Goal: Information Seeking & Learning: Find specific page/section

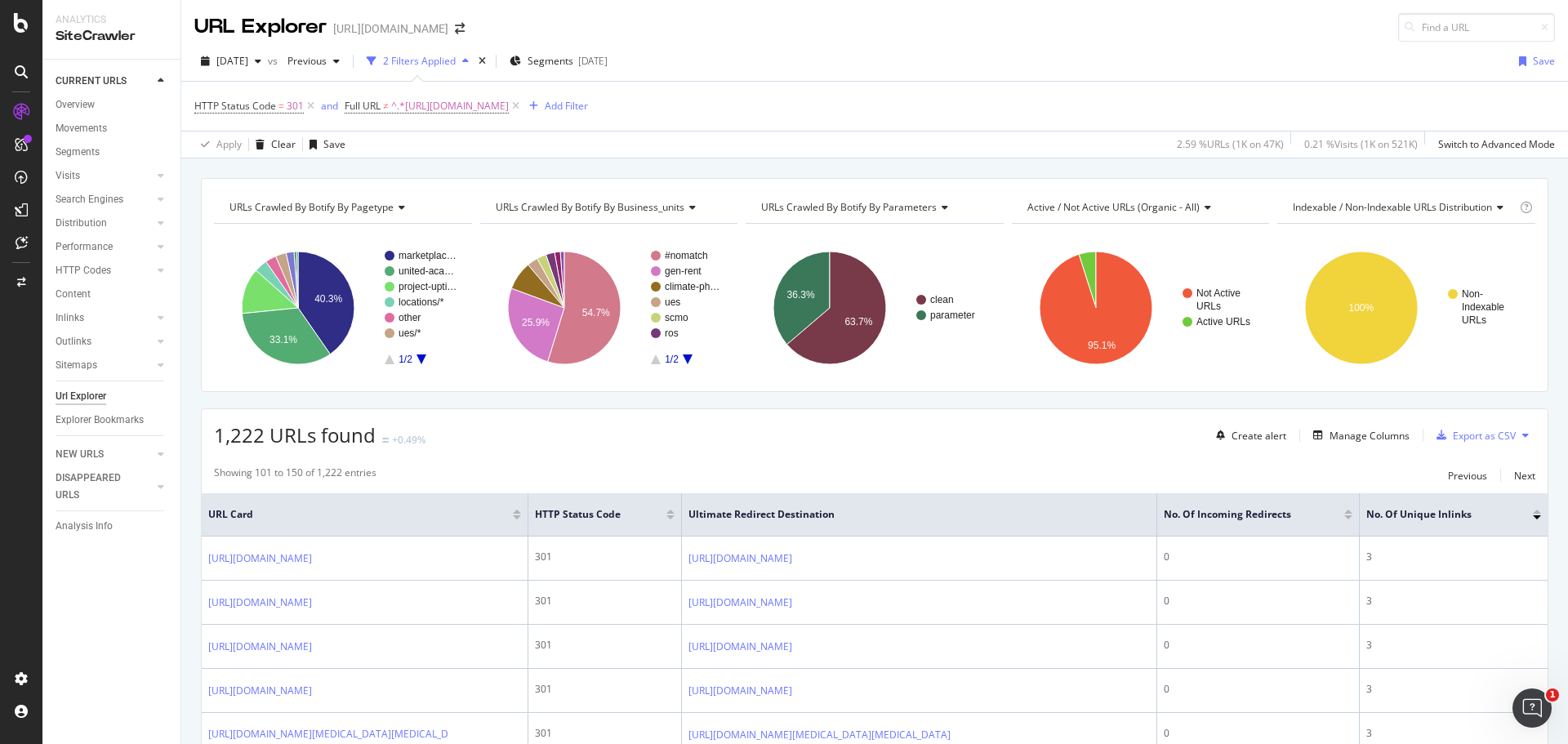
scroll to position [1882, 0]
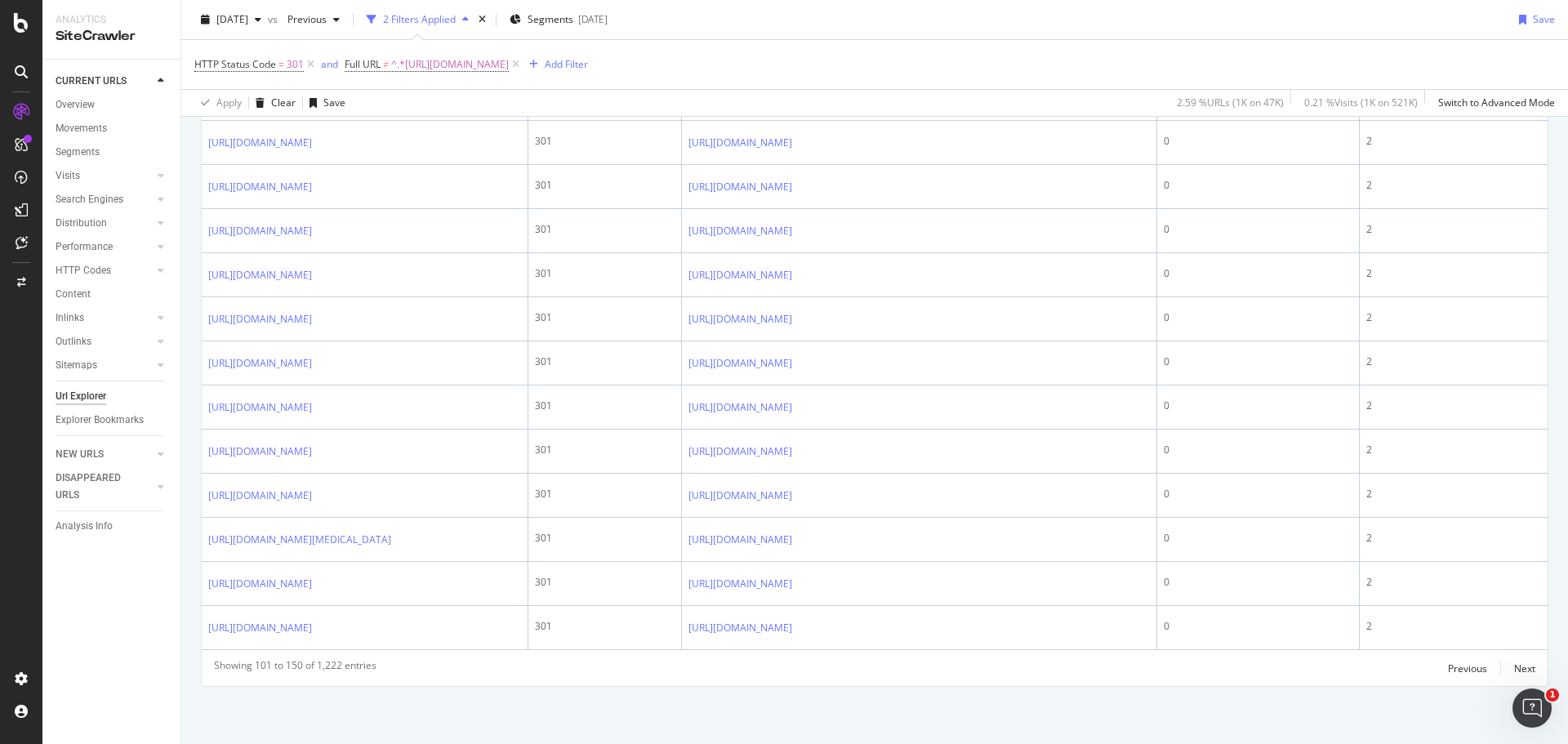
scroll to position [2942, 0]
click at [1519, 669] on div "Next" at bounding box center [1524, 668] width 21 height 14
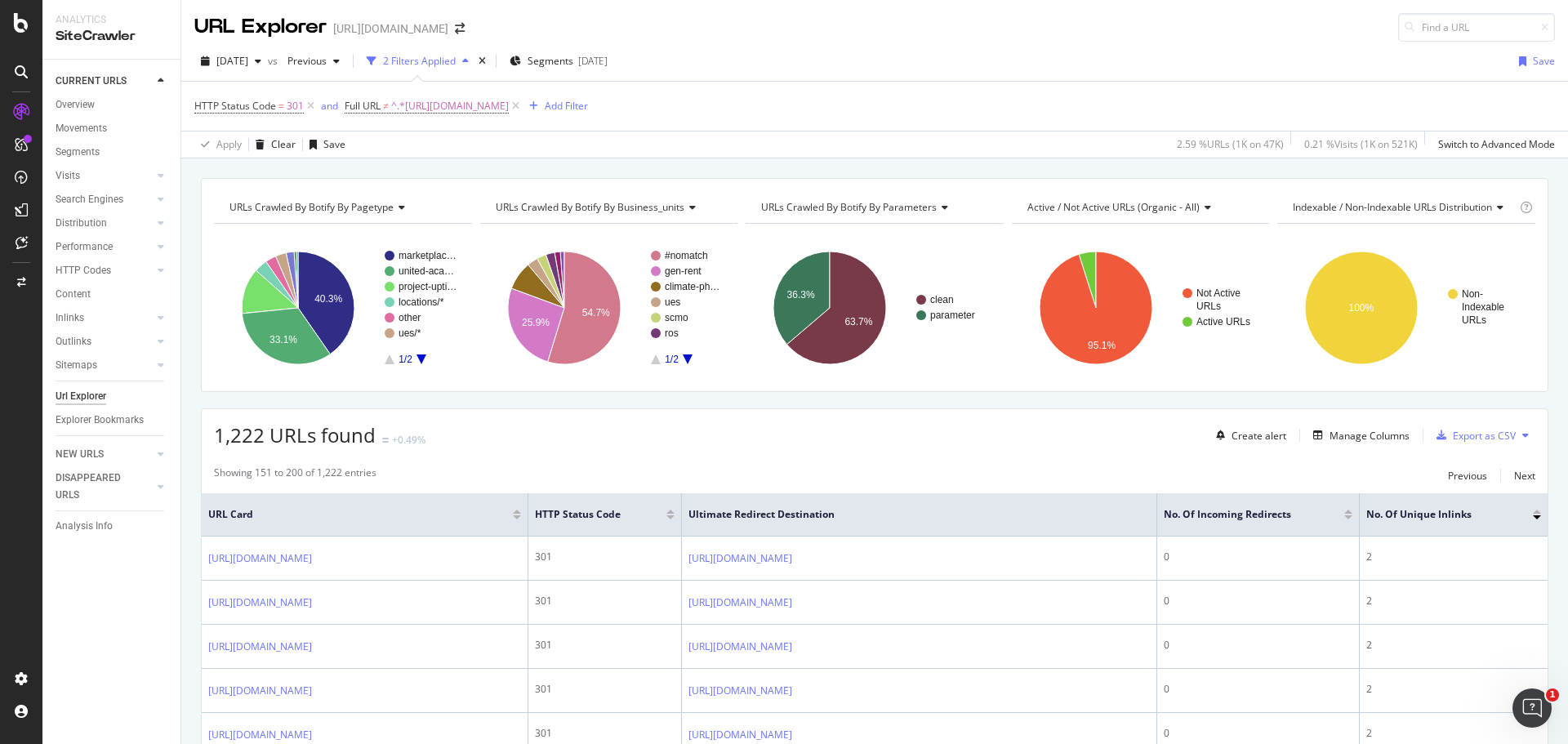
scroll to position [1961, 0]
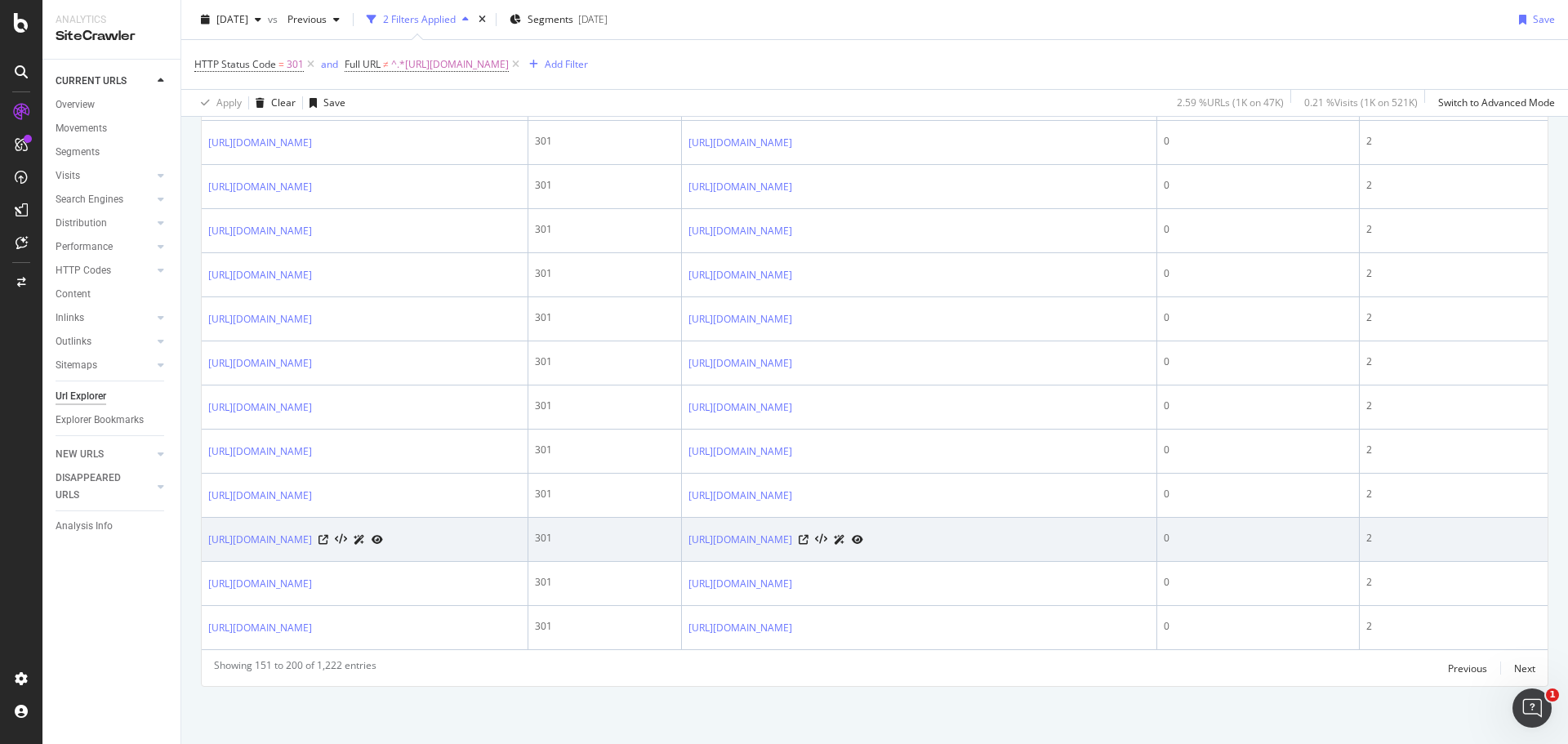
scroll to position [3167, 0]
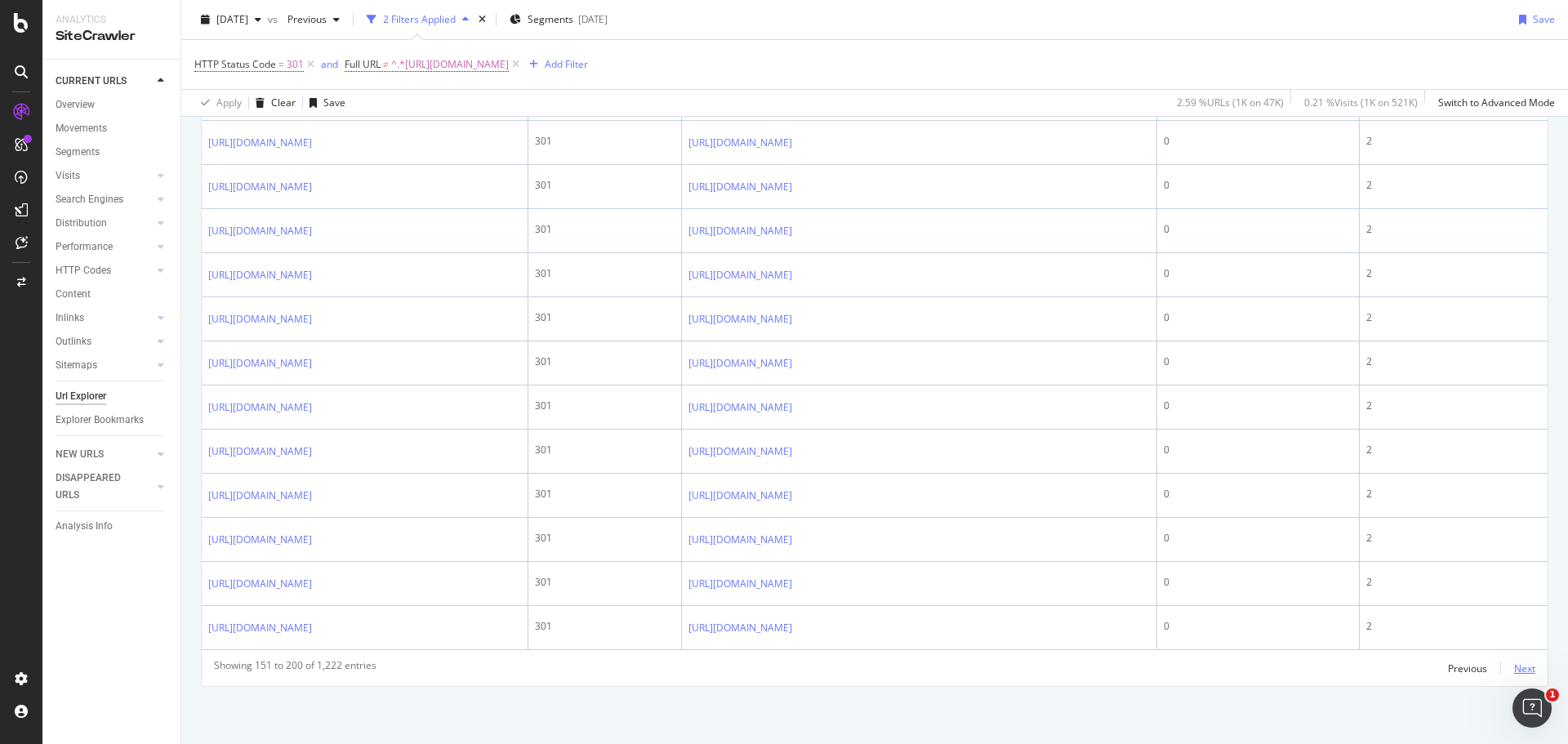
click at [1514, 669] on div "Next" at bounding box center [1524, 668] width 21 height 14
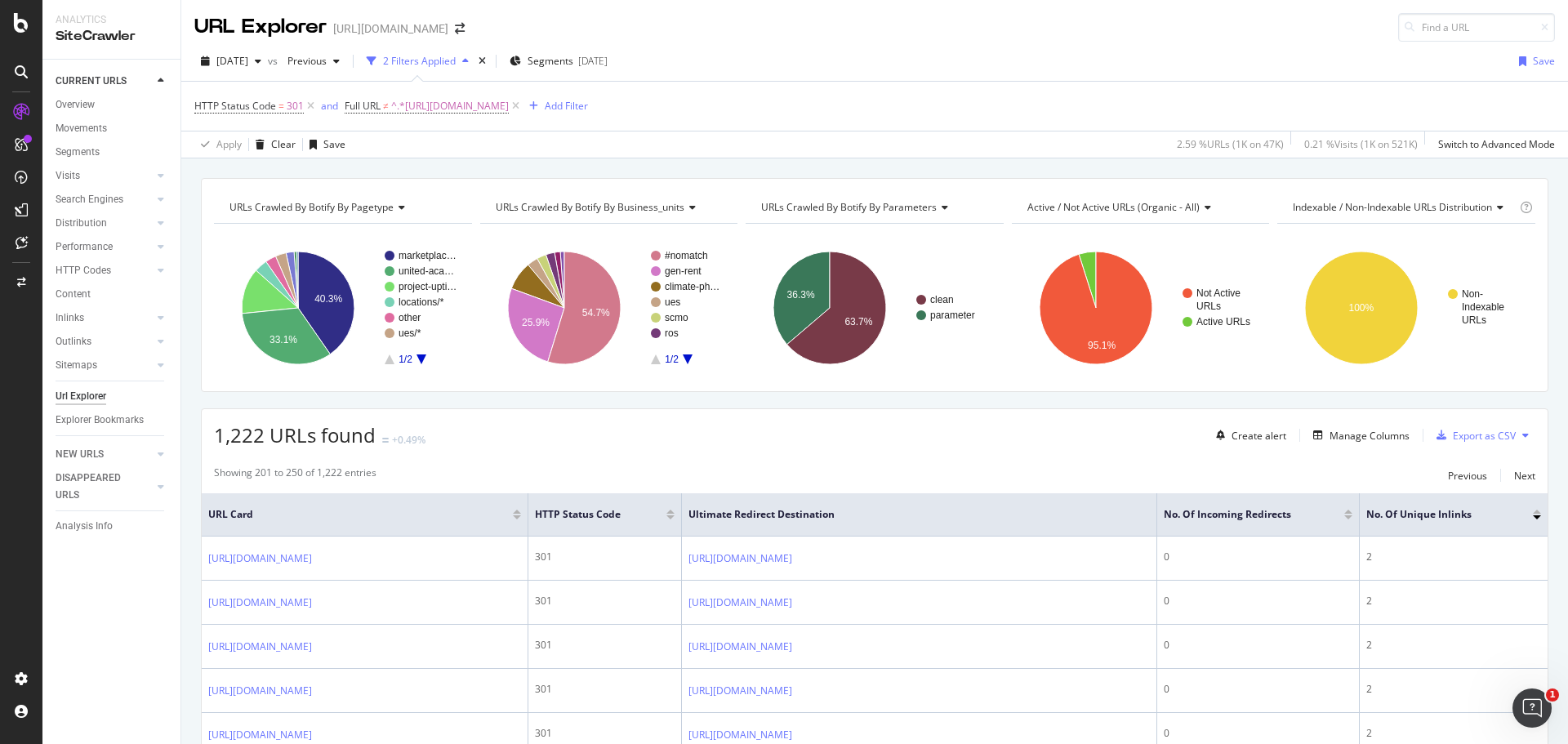
scroll to position [1537, 0]
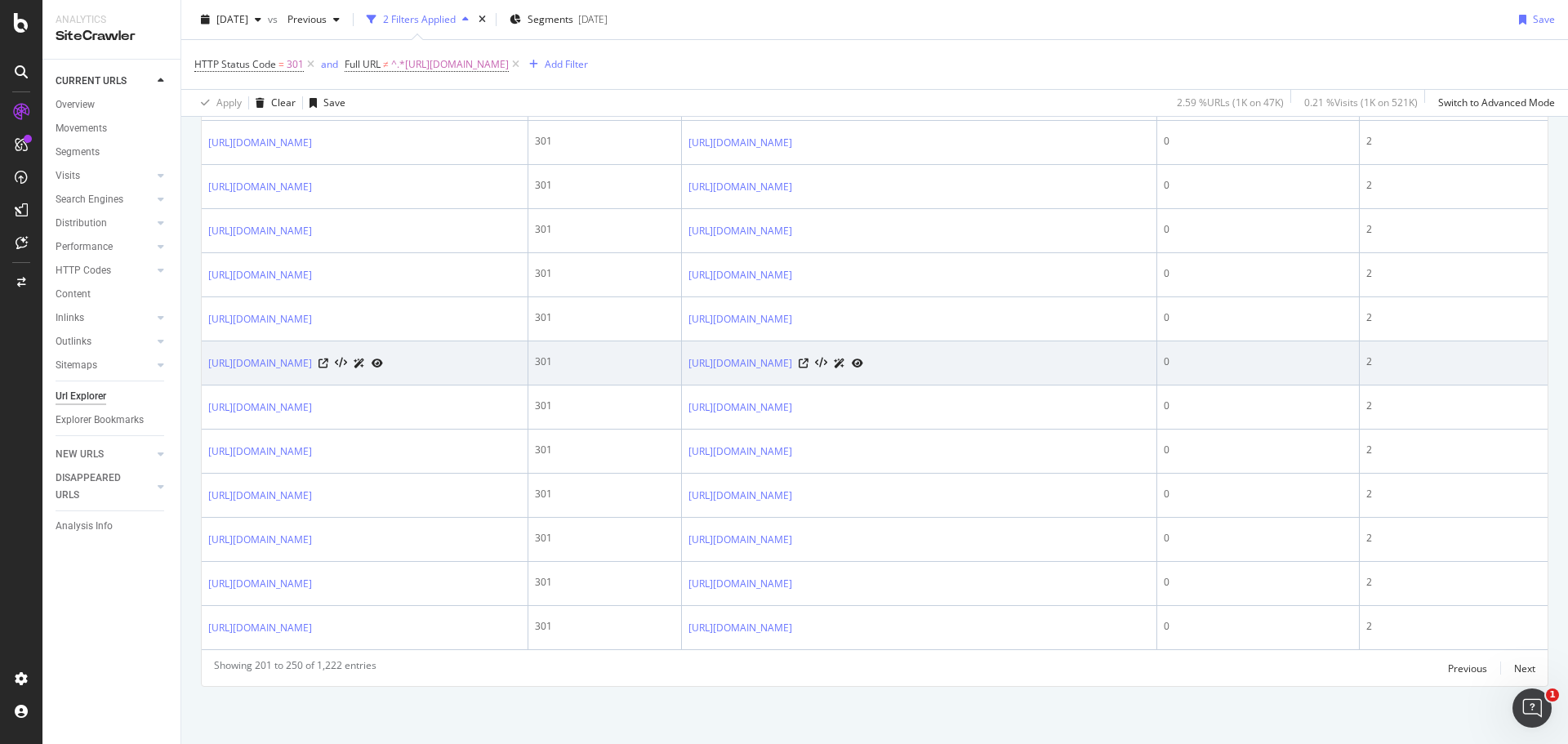
scroll to position [3042, 0]
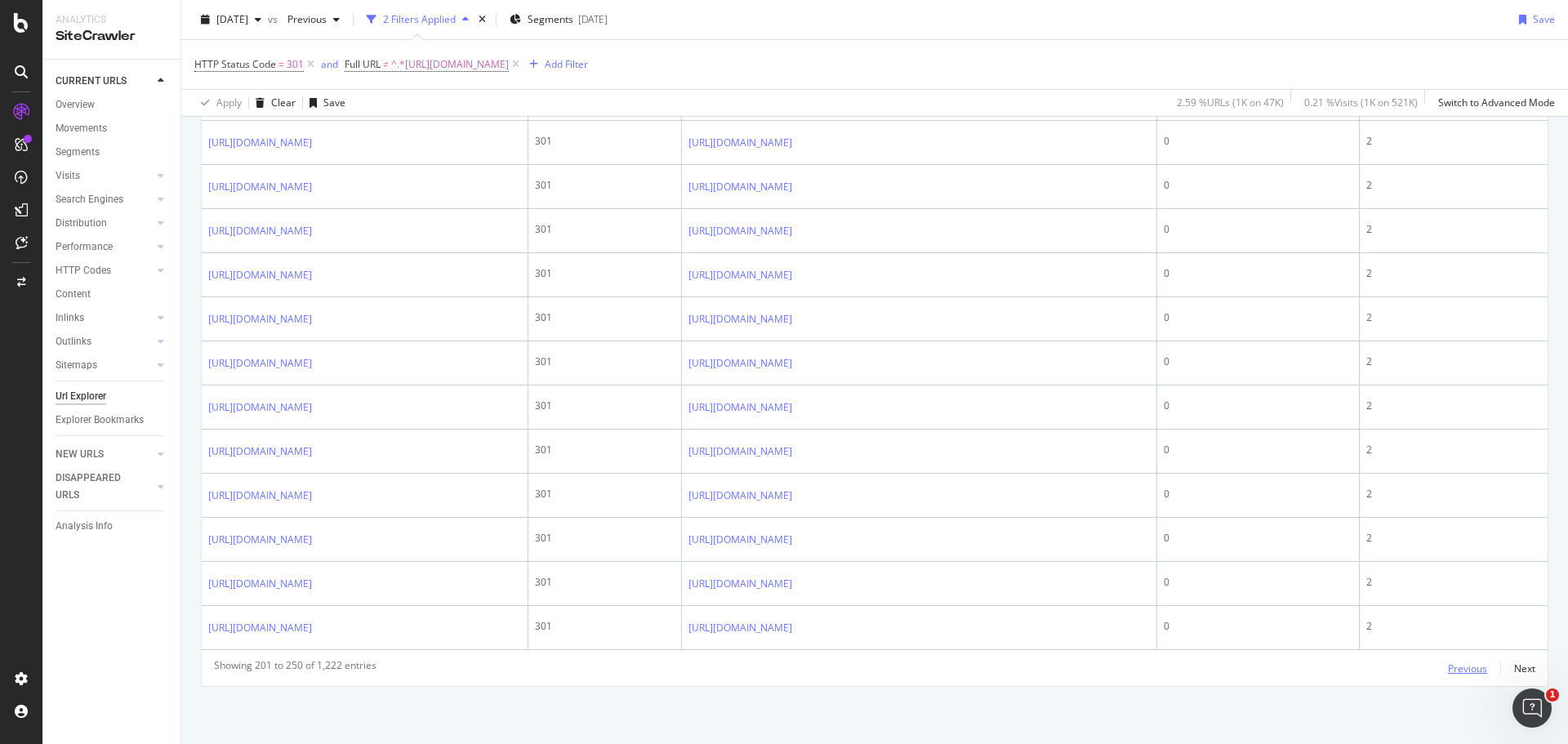
click at [1455, 662] on div "Previous" at bounding box center [1467, 668] width 39 height 14
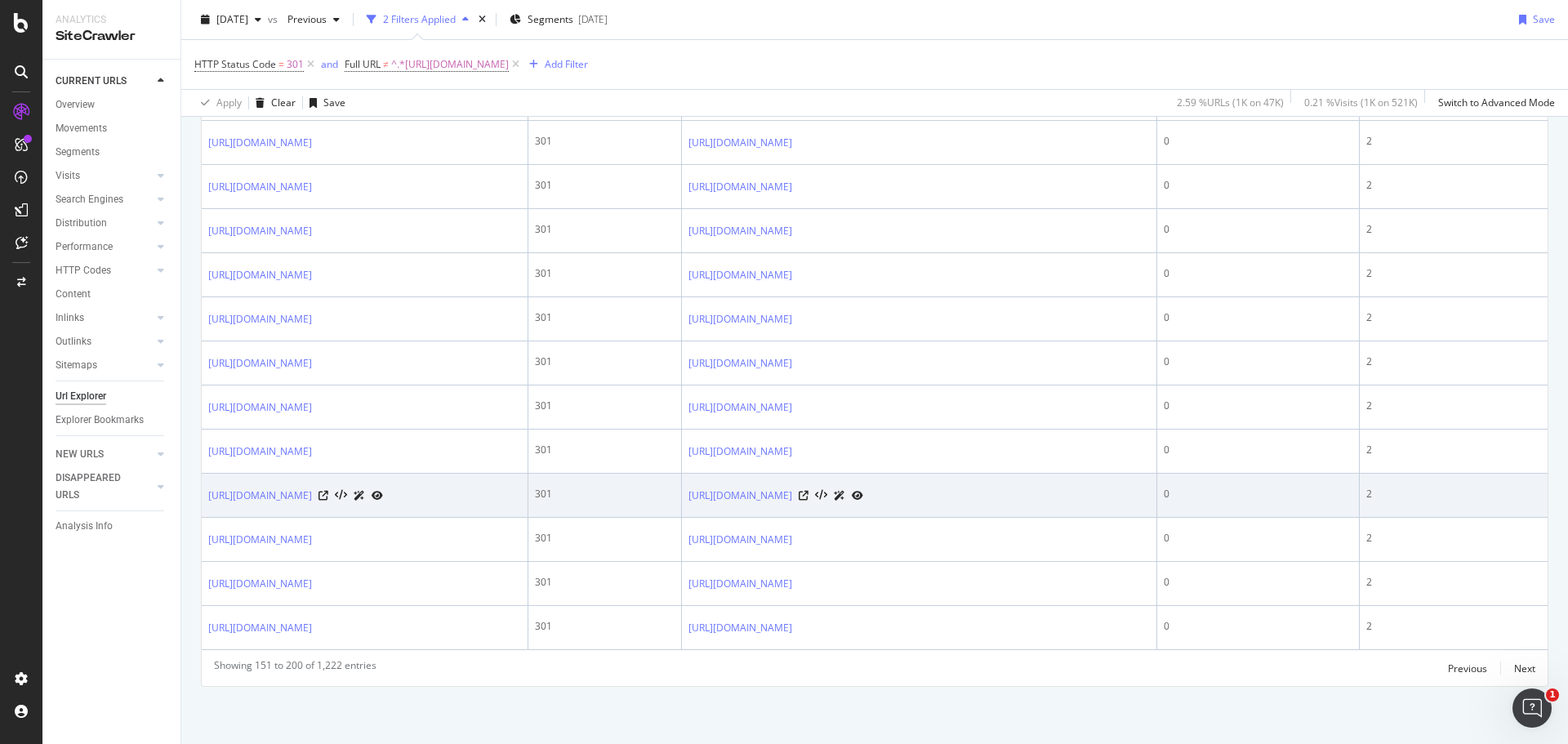
scroll to position [3167, 0]
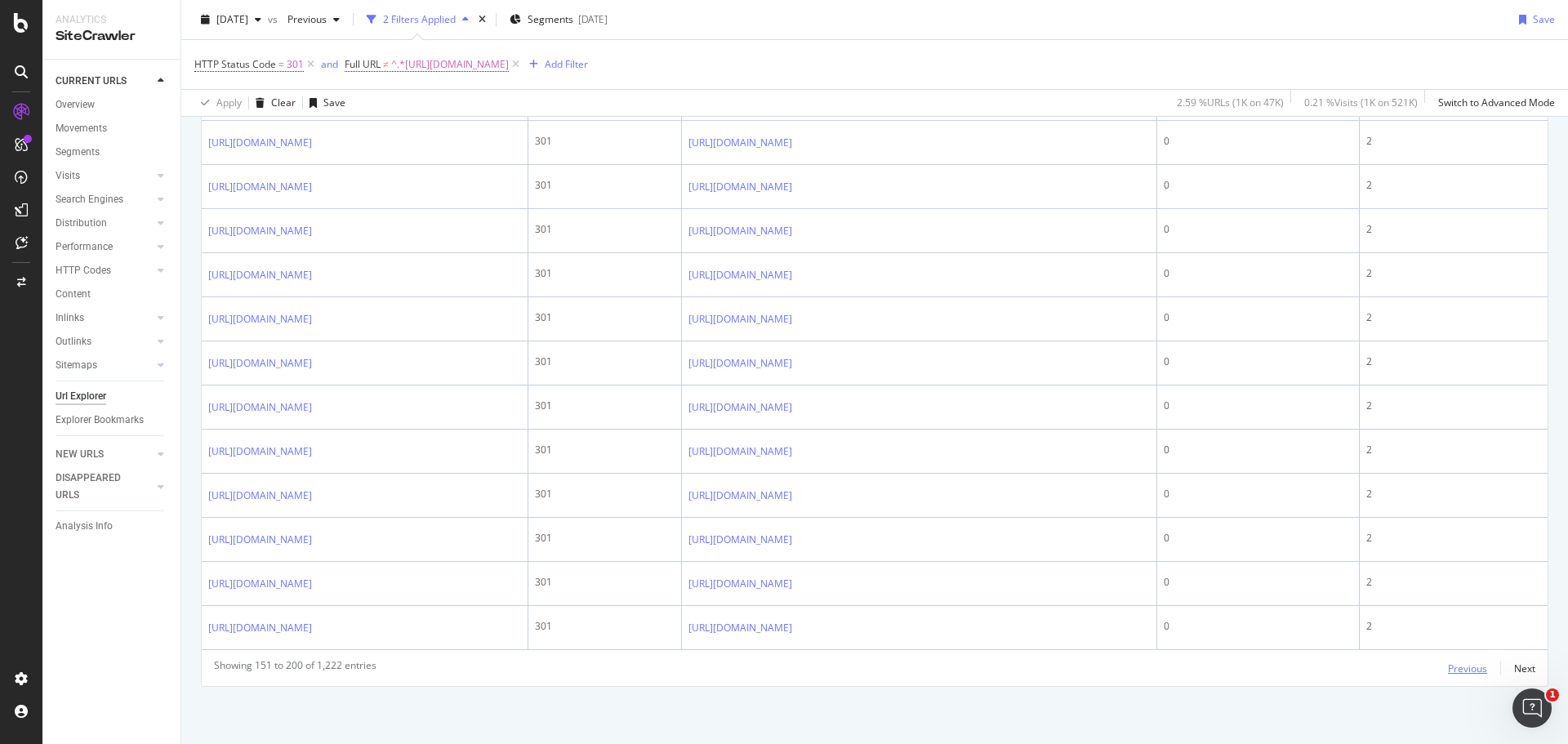
click at [1448, 667] on div "Previous" at bounding box center [1467, 668] width 39 height 14
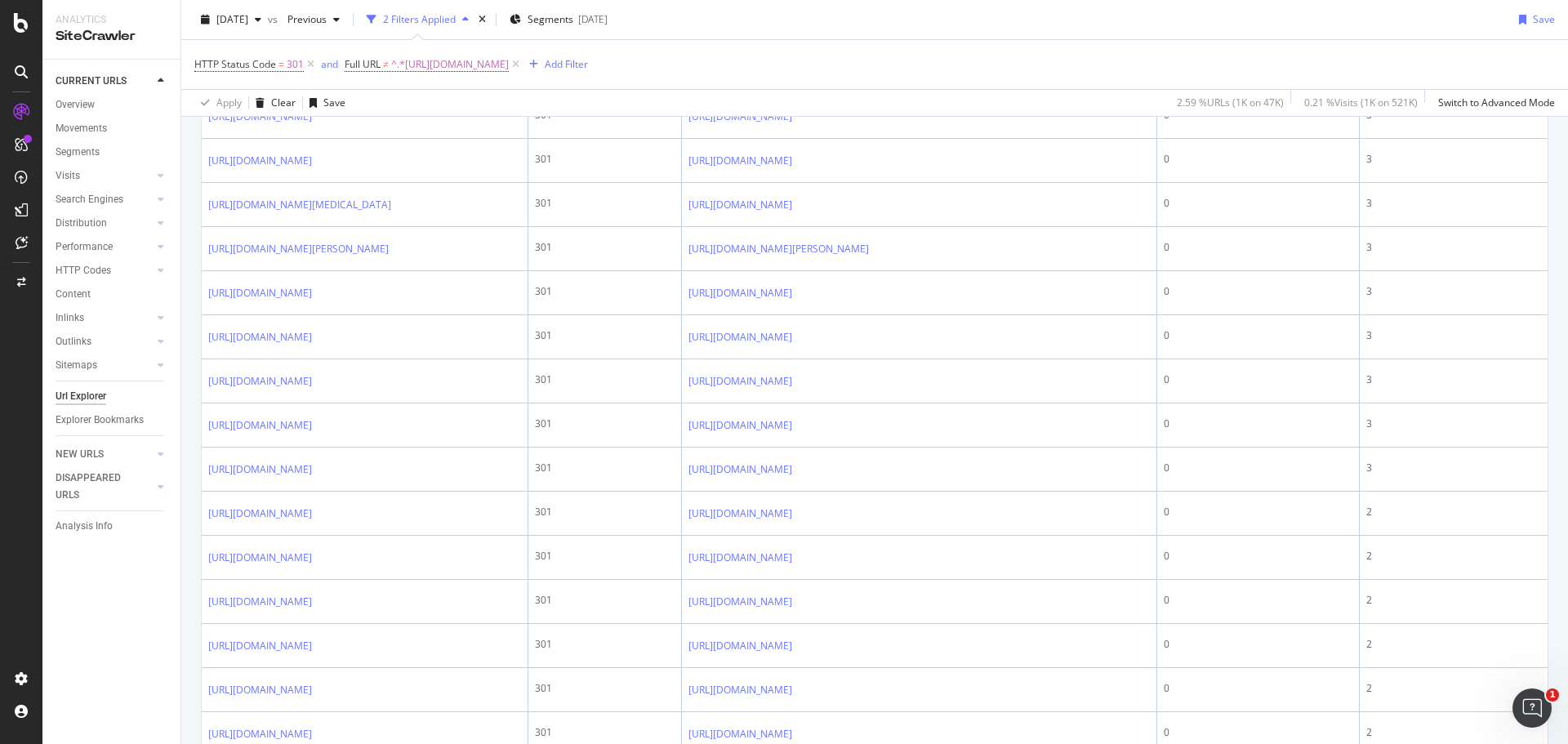
click at [312, 80] on link "https://www.unitedrentals.com/project-uptime/productivity/using-ipd-method-time…" at bounding box center [260, 72] width 103 height 16
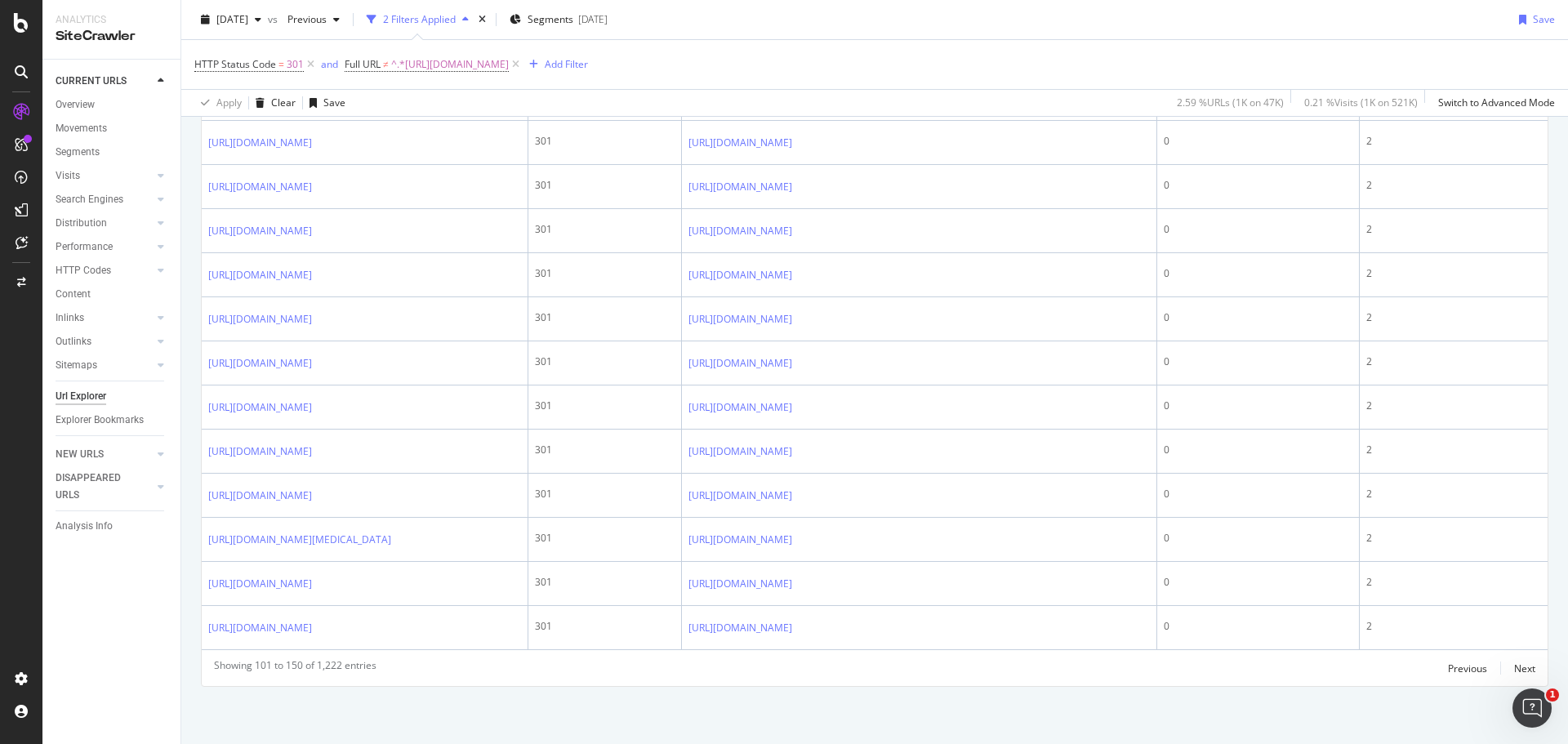
scroll to position [2942, 0]
click at [1449, 667] on div "Previous" at bounding box center [1467, 668] width 39 height 14
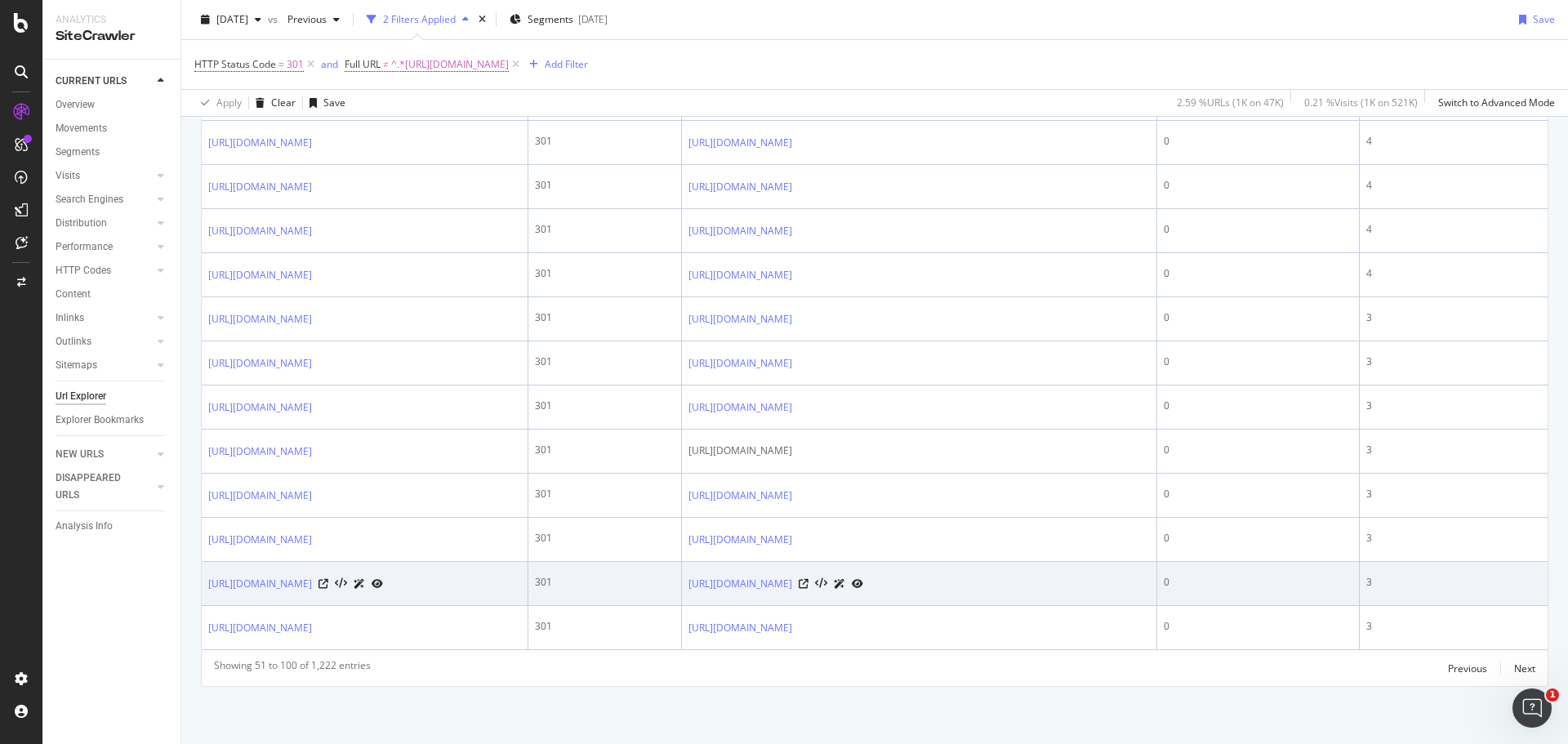
scroll to position [3258, 0]
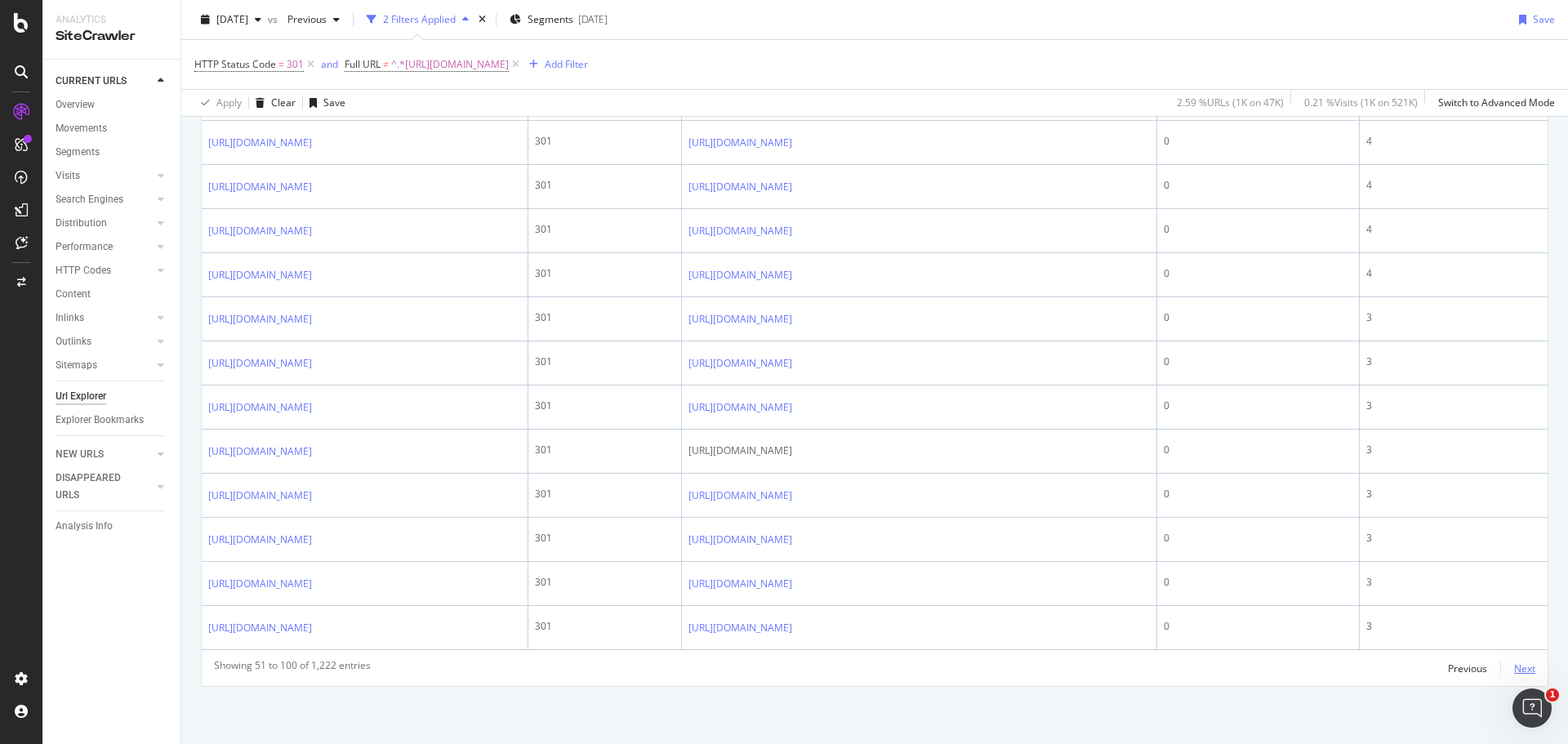
click at [1514, 670] on div "Next" at bounding box center [1524, 668] width 21 height 14
click at [1514, 671] on div "Next" at bounding box center [1524, 668] width 21 height 14
click at [1518, 665] on div "Next" at bounding box center [1524, 668] width 21 height 14
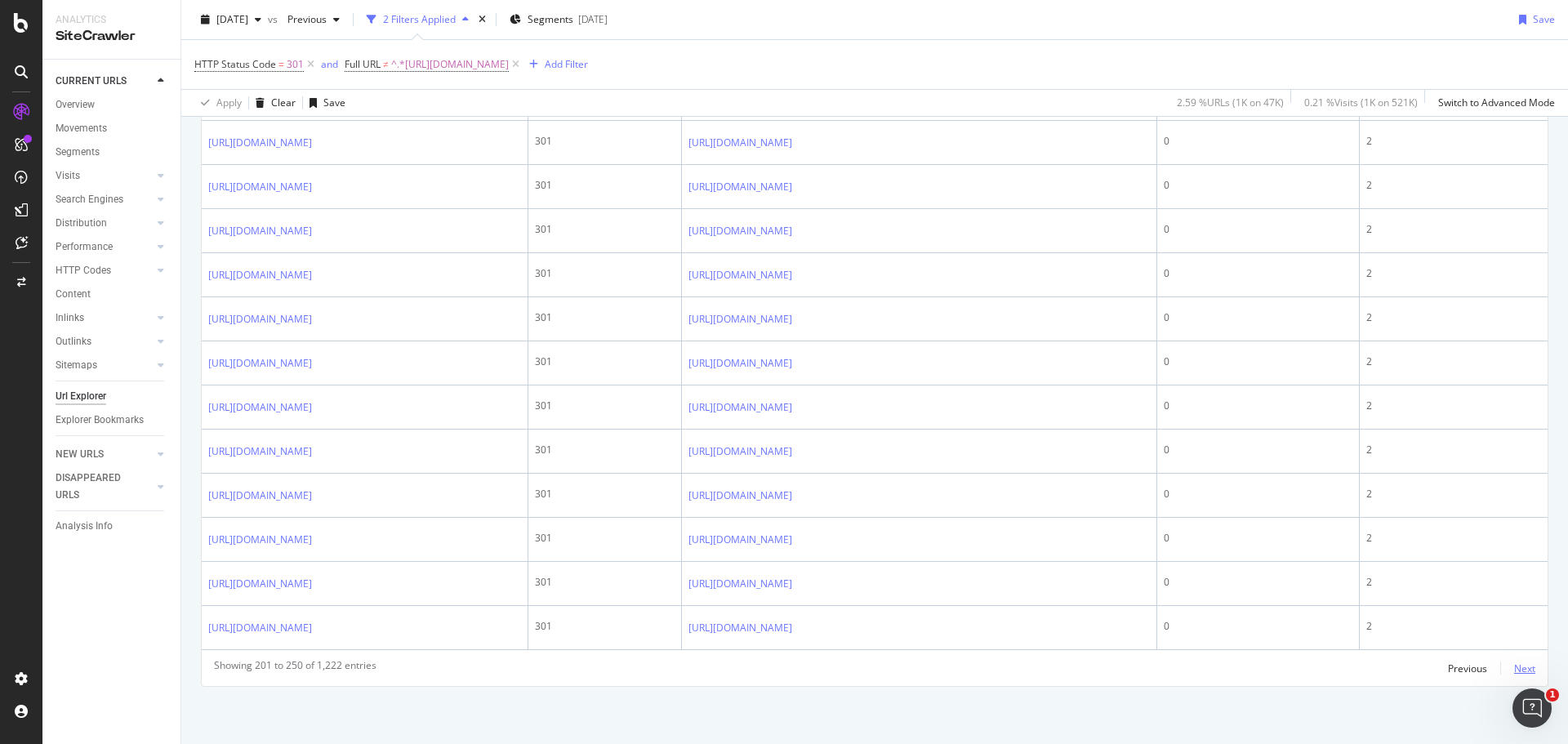
scroll to position [3042, 0]
click at [1514, 670] on div "Next" at bounding box center [1524, 668] width 21 height 14
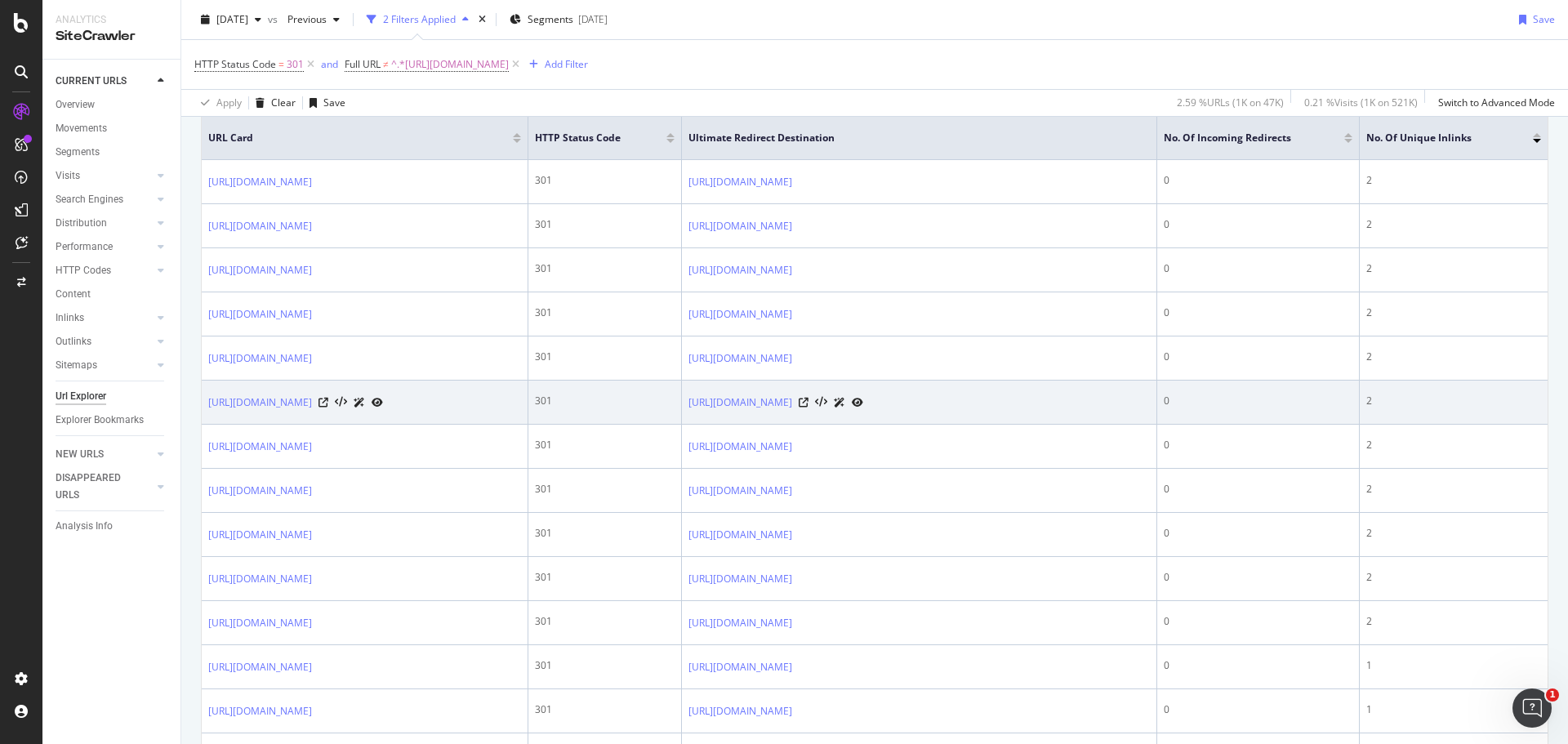
scroll to position [408, 0]
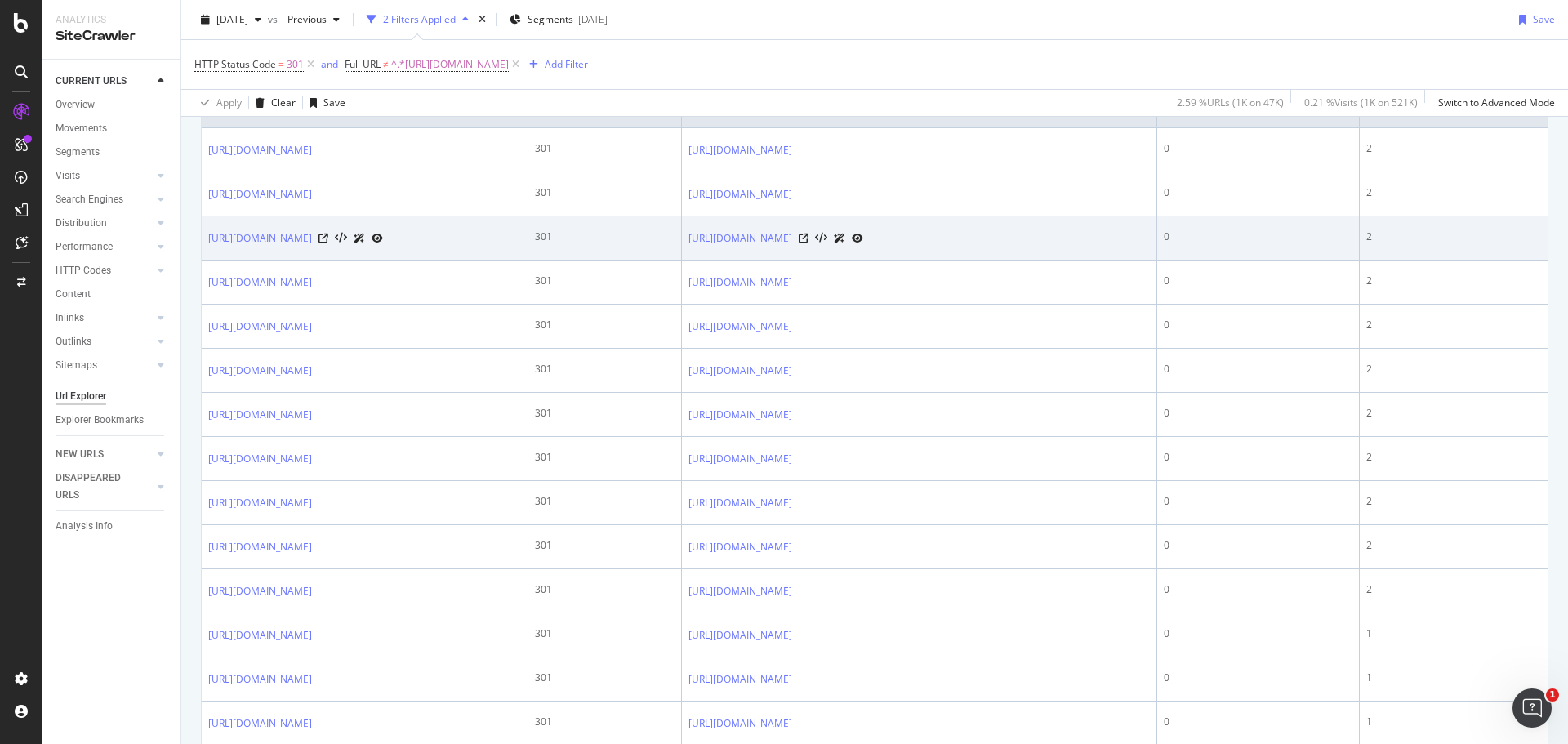
click at [312, 239] on link "https://www.unitedrentals.com/marketplace/equipment/trucks-trailers/trucks/dump…" at bounding box center [260, 238] width 103 height 16
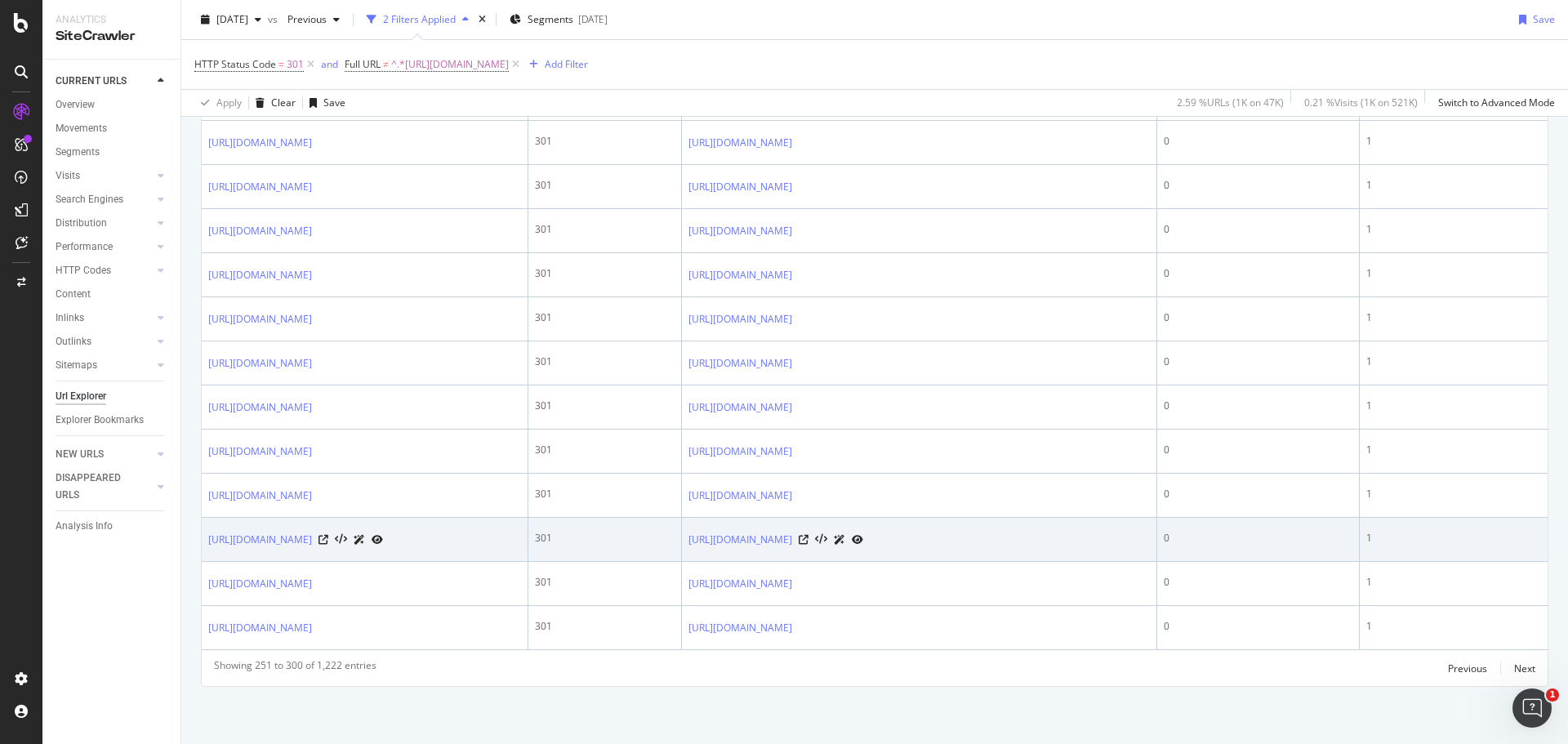
scroll to position [3344, 0]
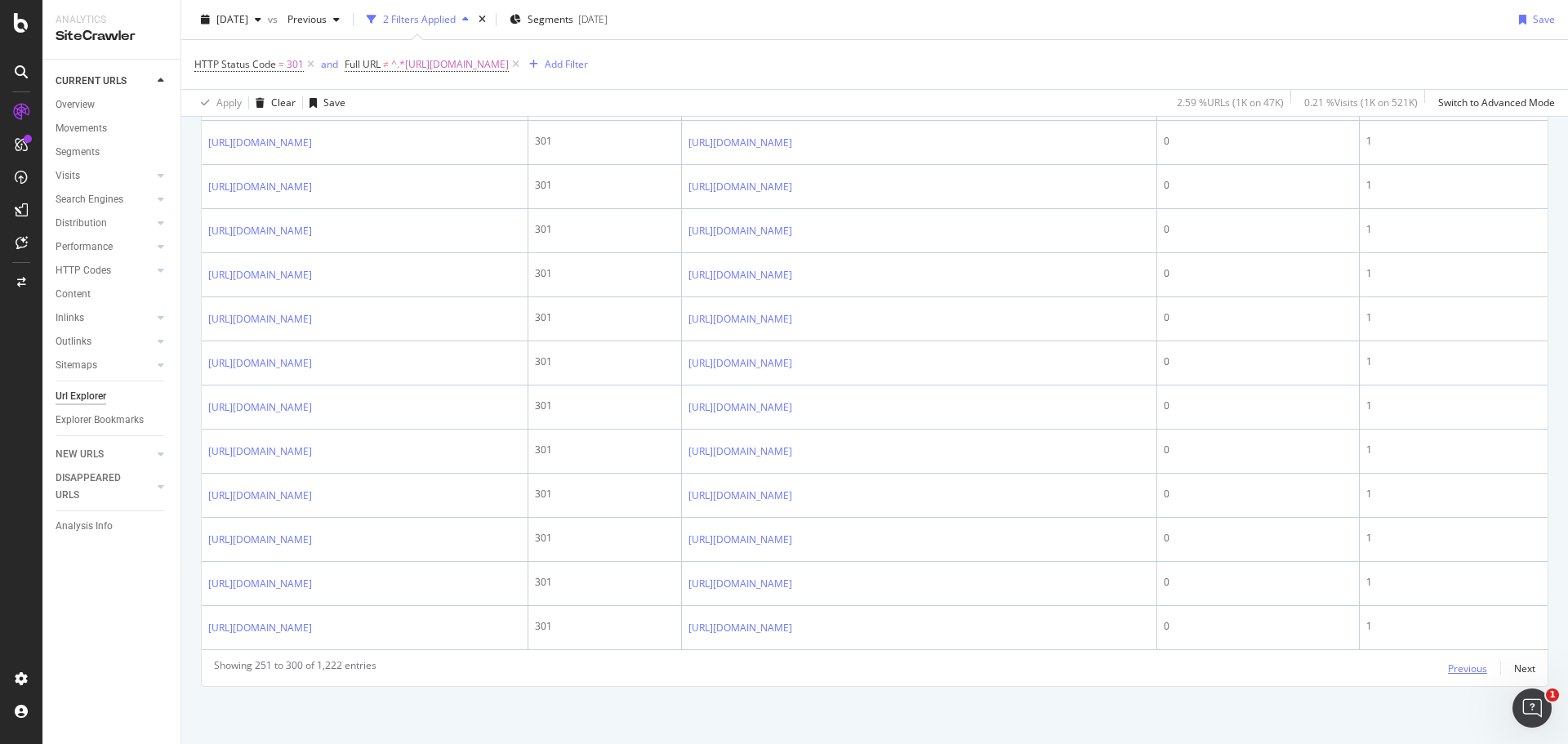
click at [1466, 668] on div "Previous" at bounding box center [1467, 668] width 39 height 14
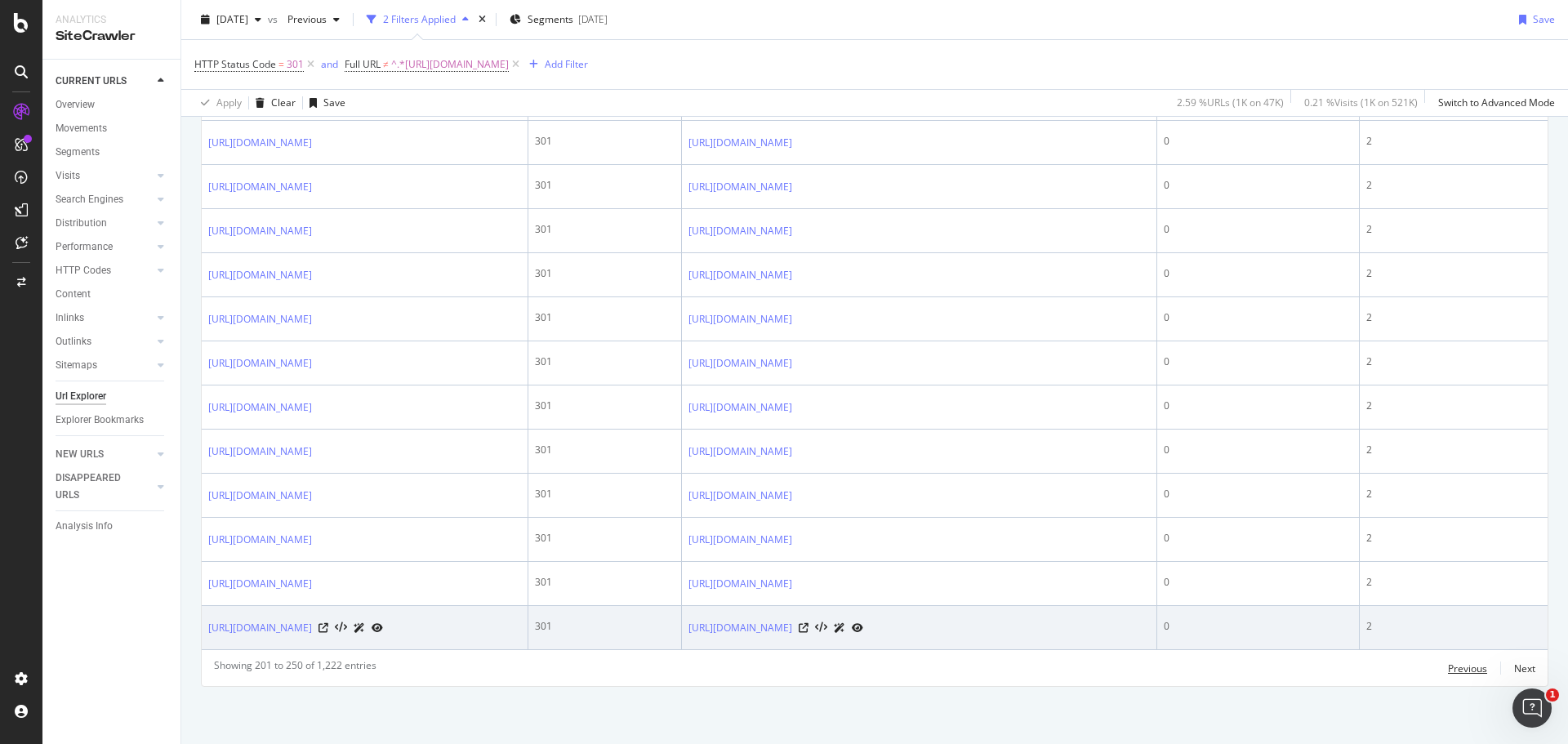
scroll to position [3042, 0]
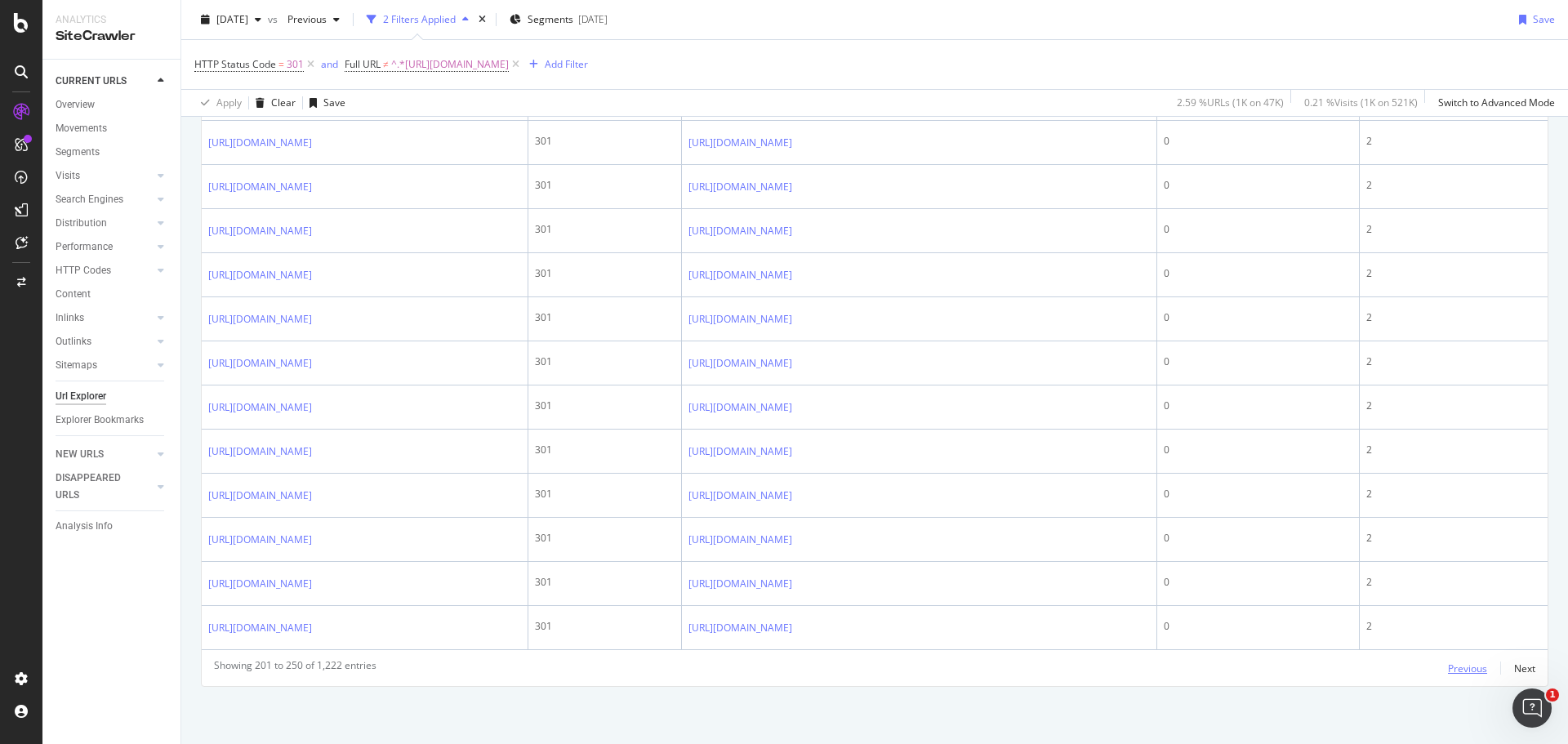
click at [1456, 670] on div "Previous" at bounding box center [1467, 668] width 39 height 14
click at [312, 62] on link "https://www.unitedrentals.com/project-uptime/equipment/what-size-skid-steer-do-…" at bounding box center [260, 55] width 103 height 16
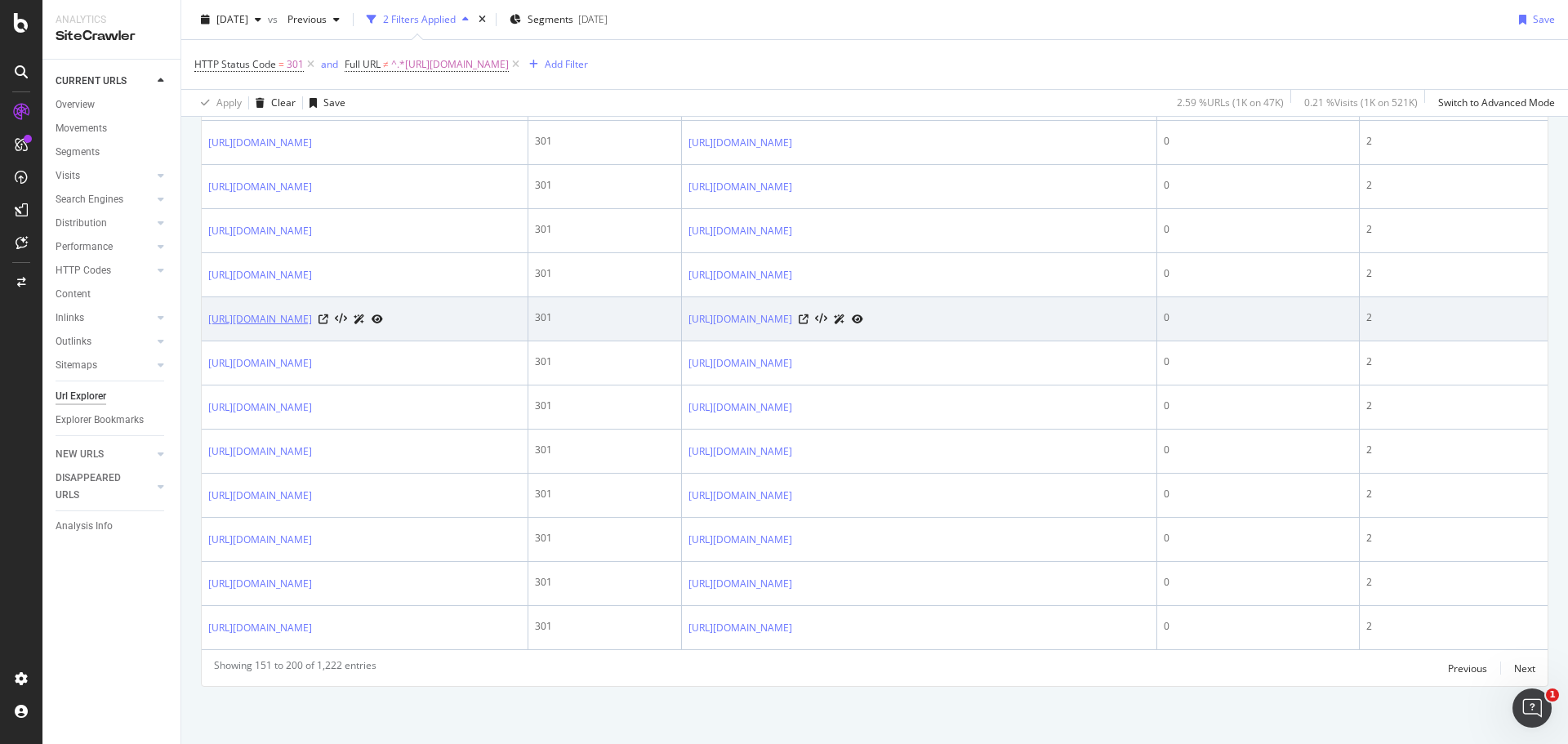
click at [312, 327] on link "https://www.unitedrentals.com/marketplace/equipment/temporary-industrial-struct…" at bounding box center [260, 318] width 103 height 16
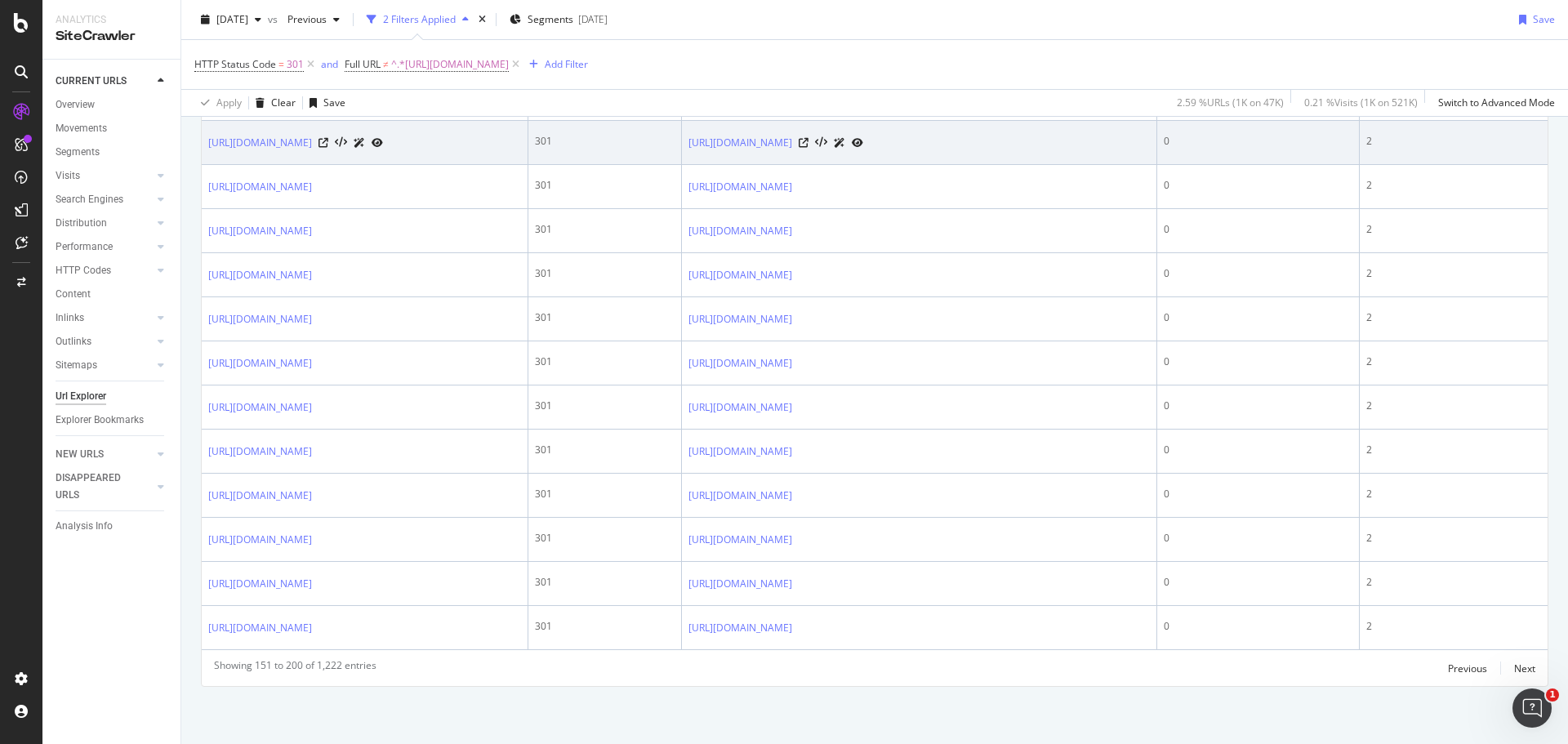
scroll to position [1578, 0]
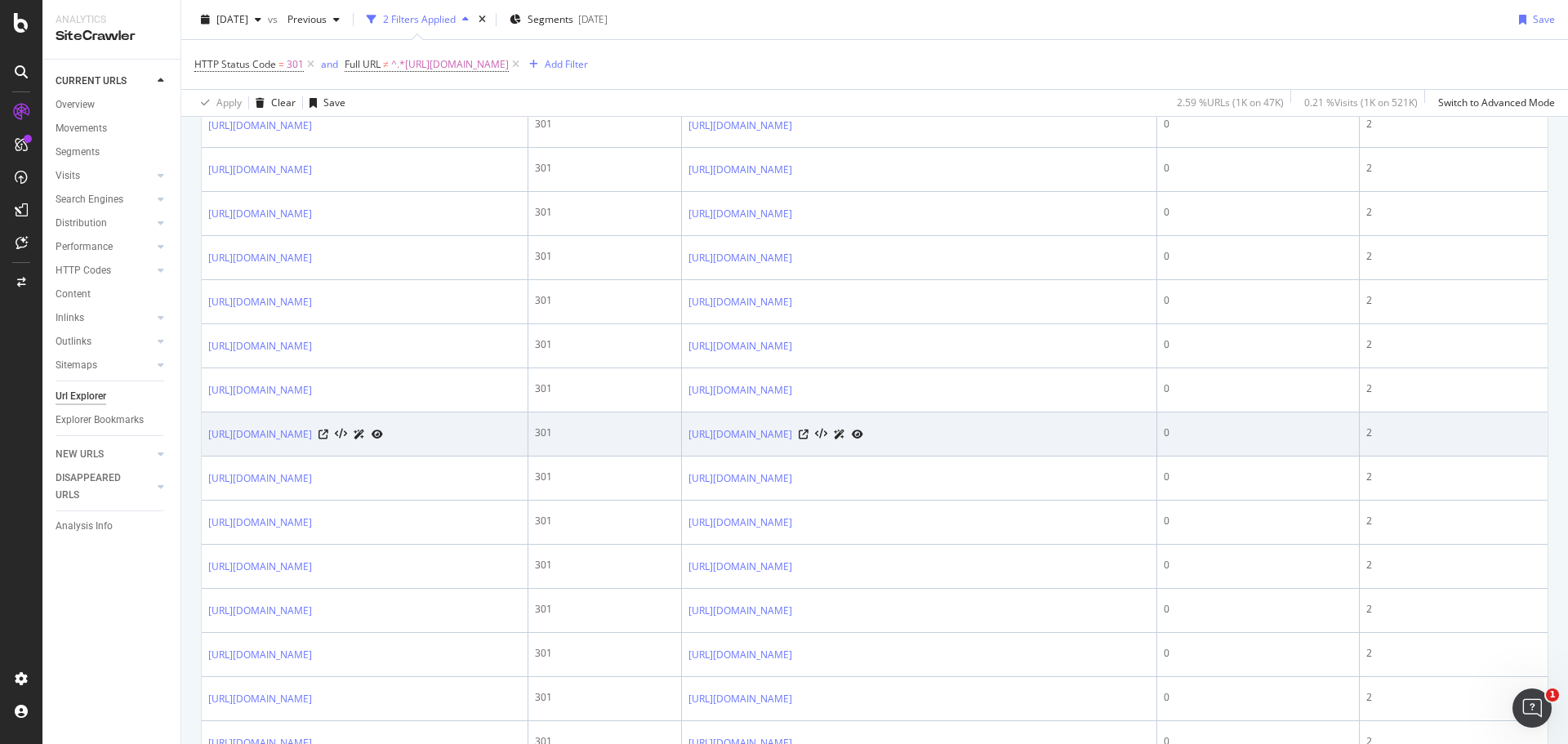
scroll to position [2625, 0]
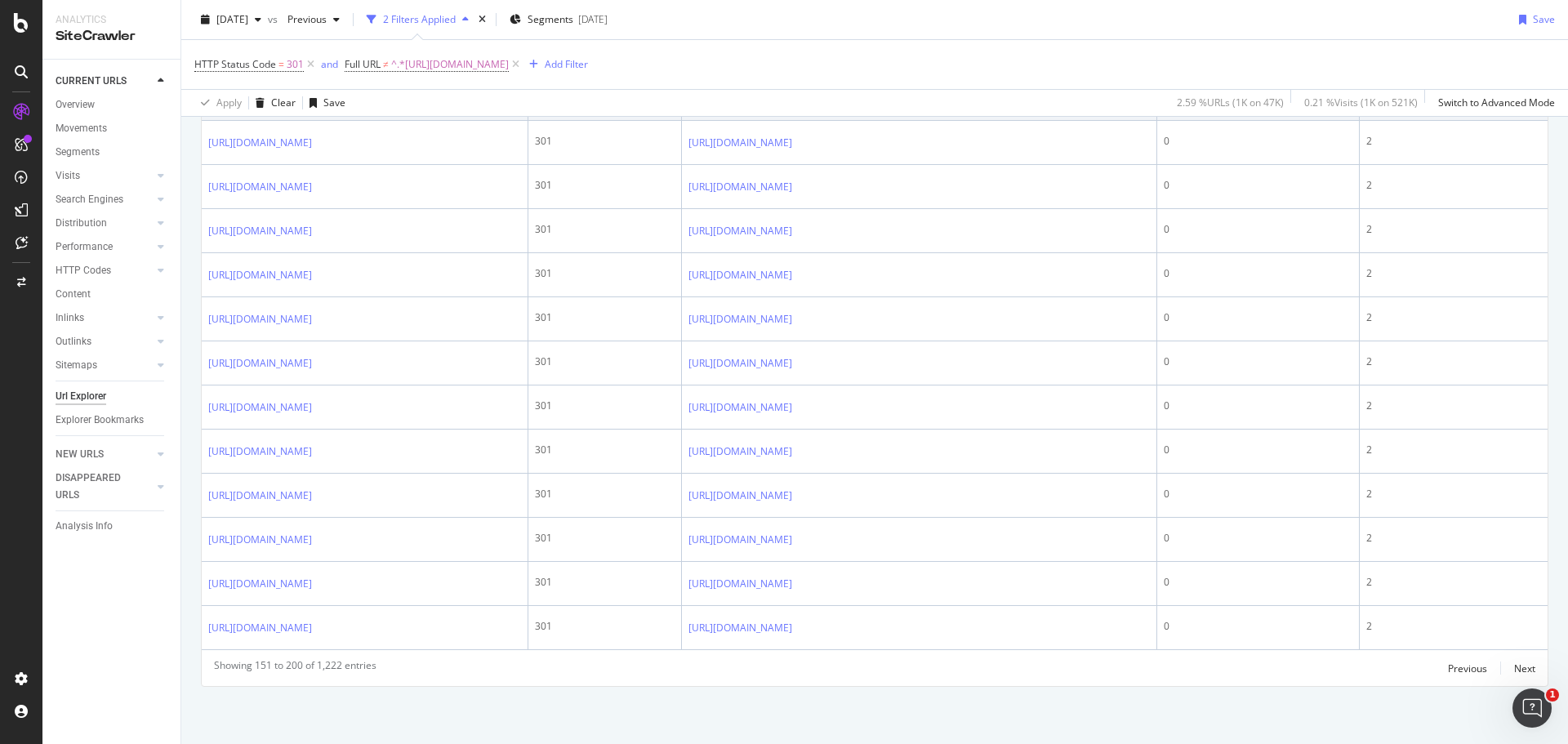
click at [312, 107] on link "[URL][DOMAIN_NAME]" at bounding box center [260, 98] width 103 height 16
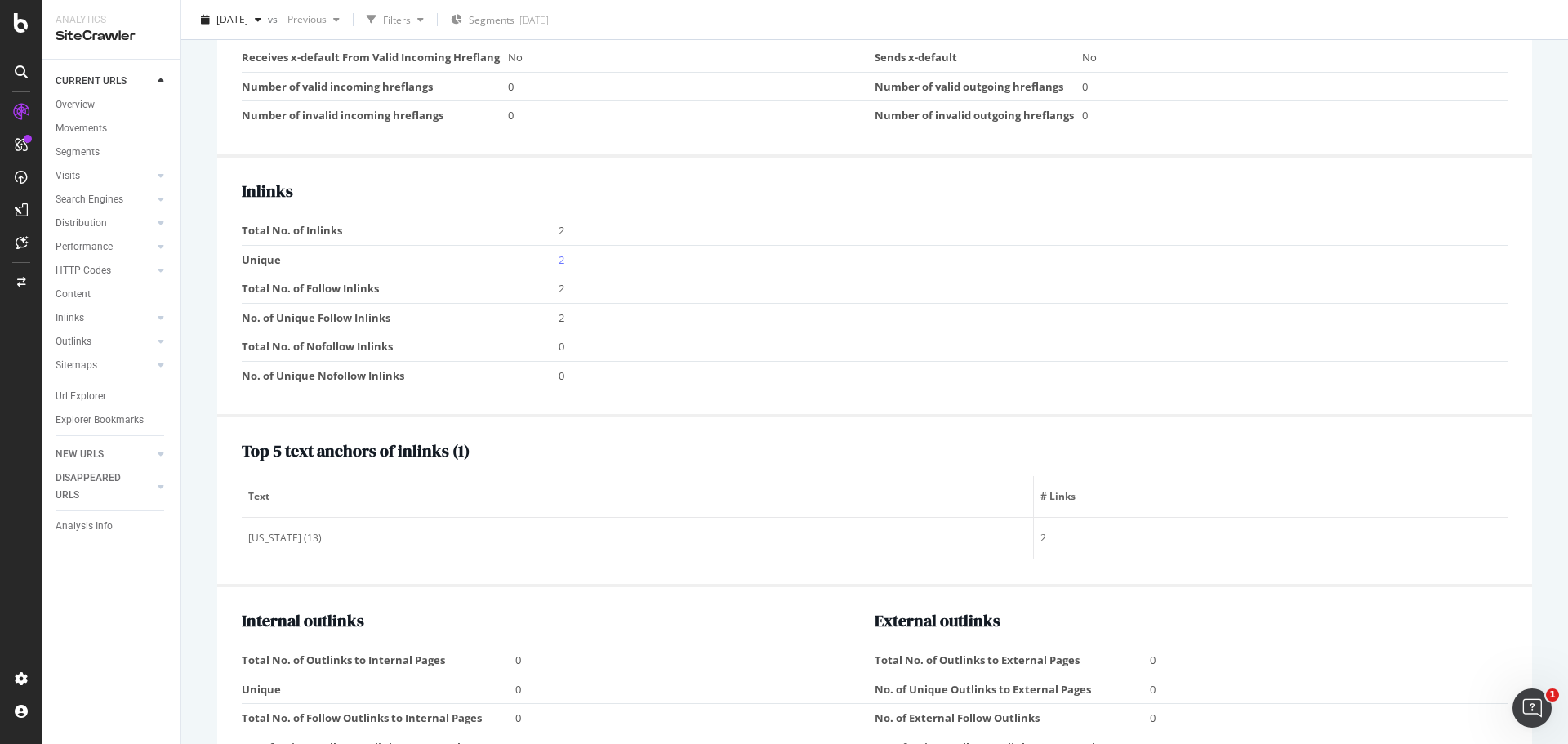
scroll to position [1388, 0]
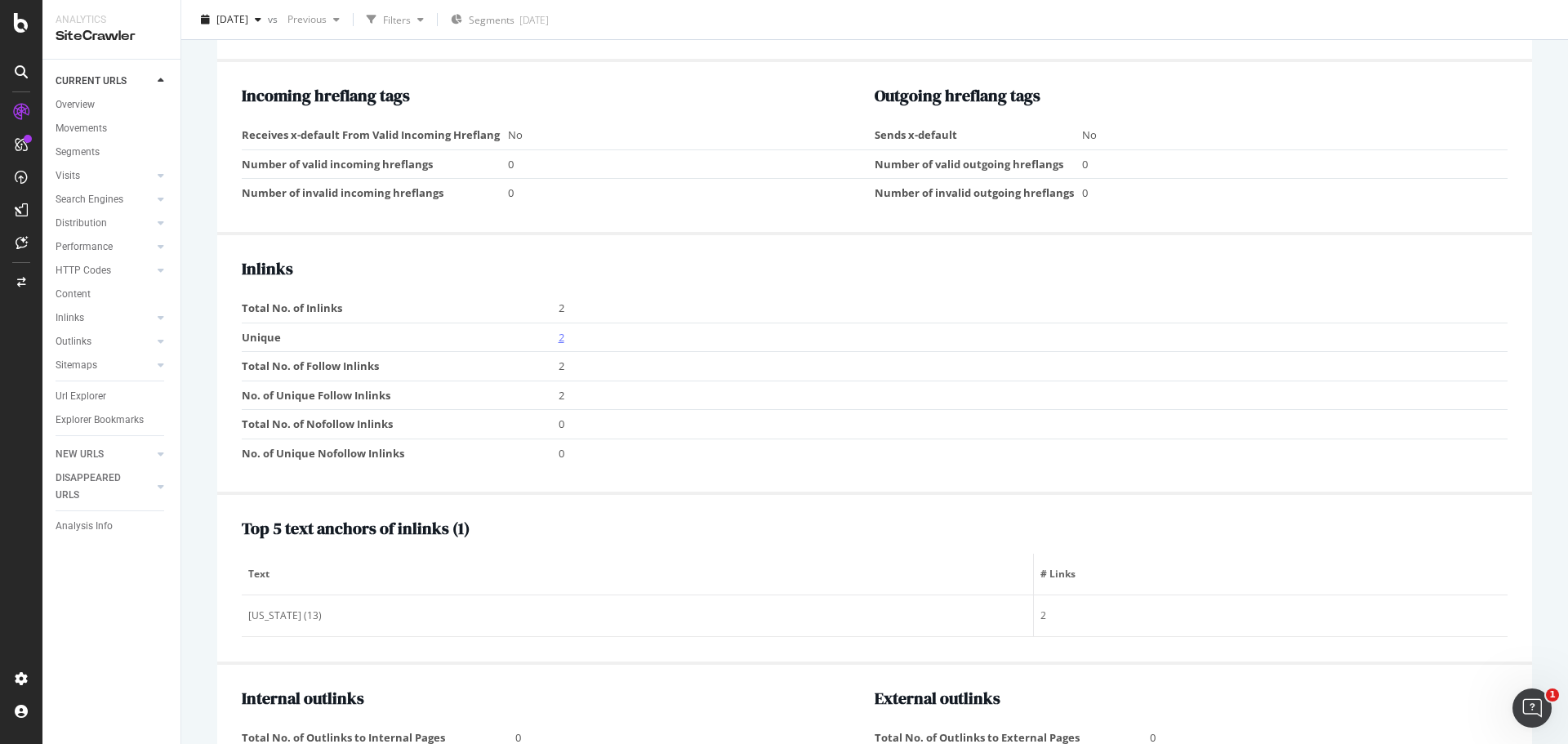
click at [560, 336] on link "2" at bounding box center [562, 336] width 6 height 15
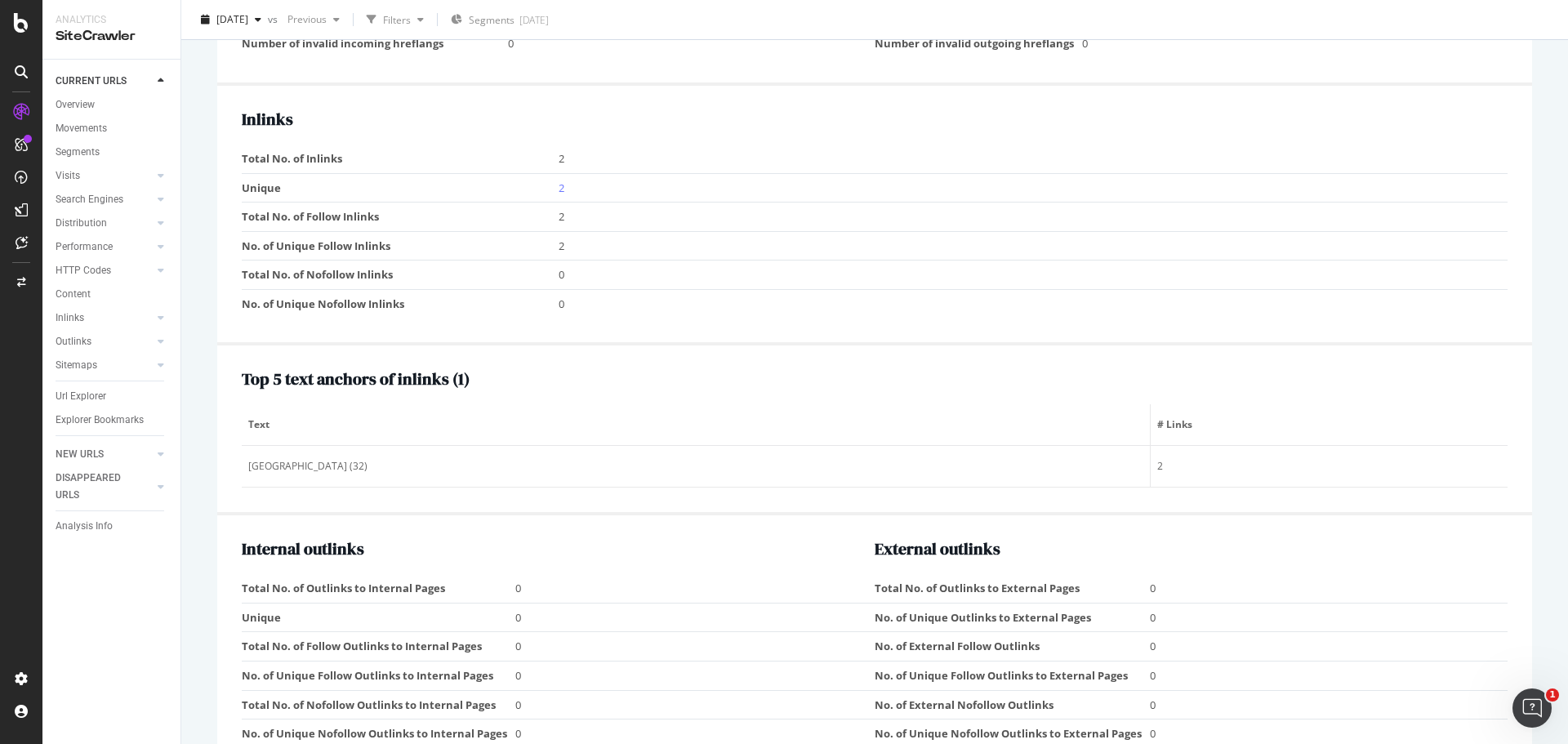
scroll to position [1550, 0]
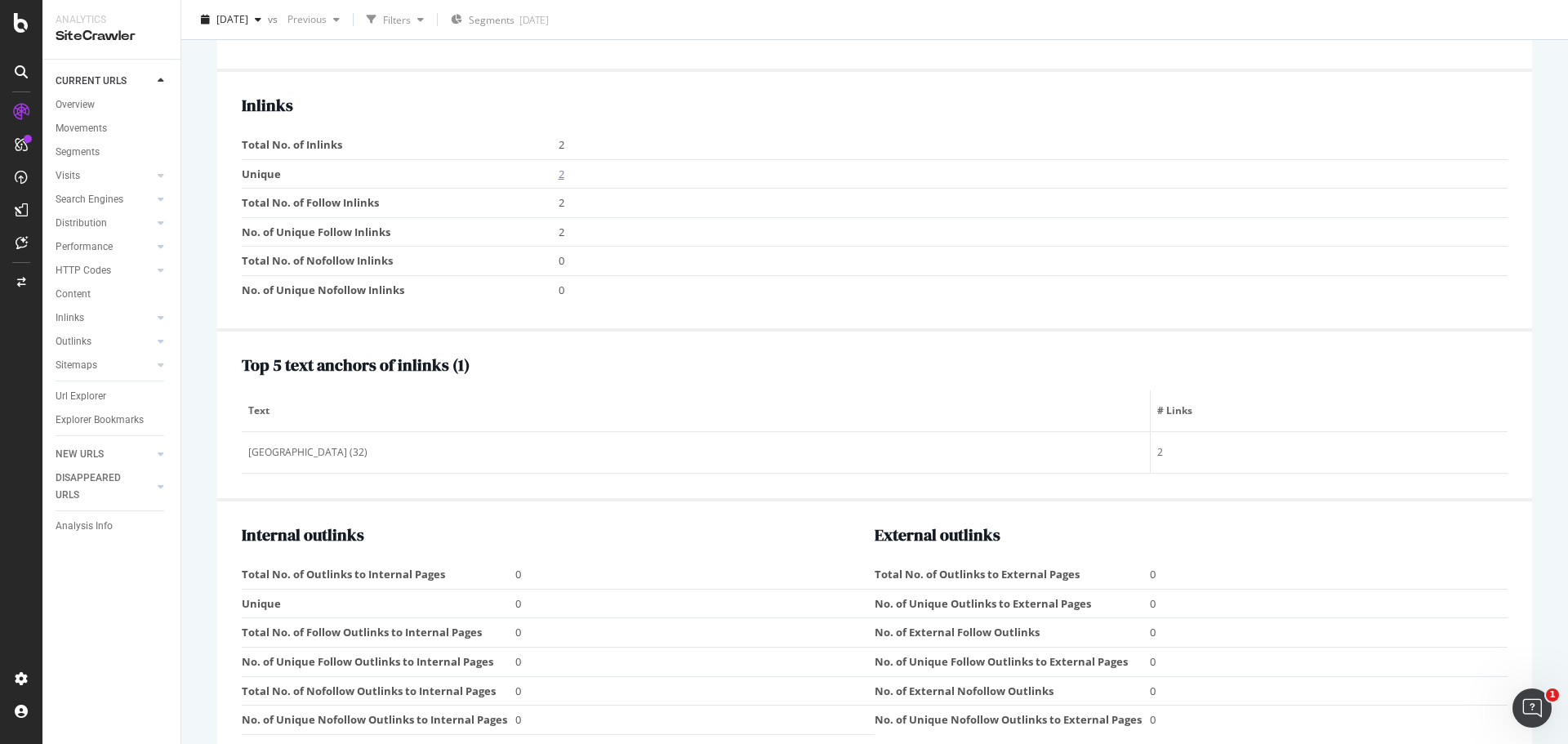
click at [560, 171] on link "2" at bounding box center [562, 174] width 6 height 15
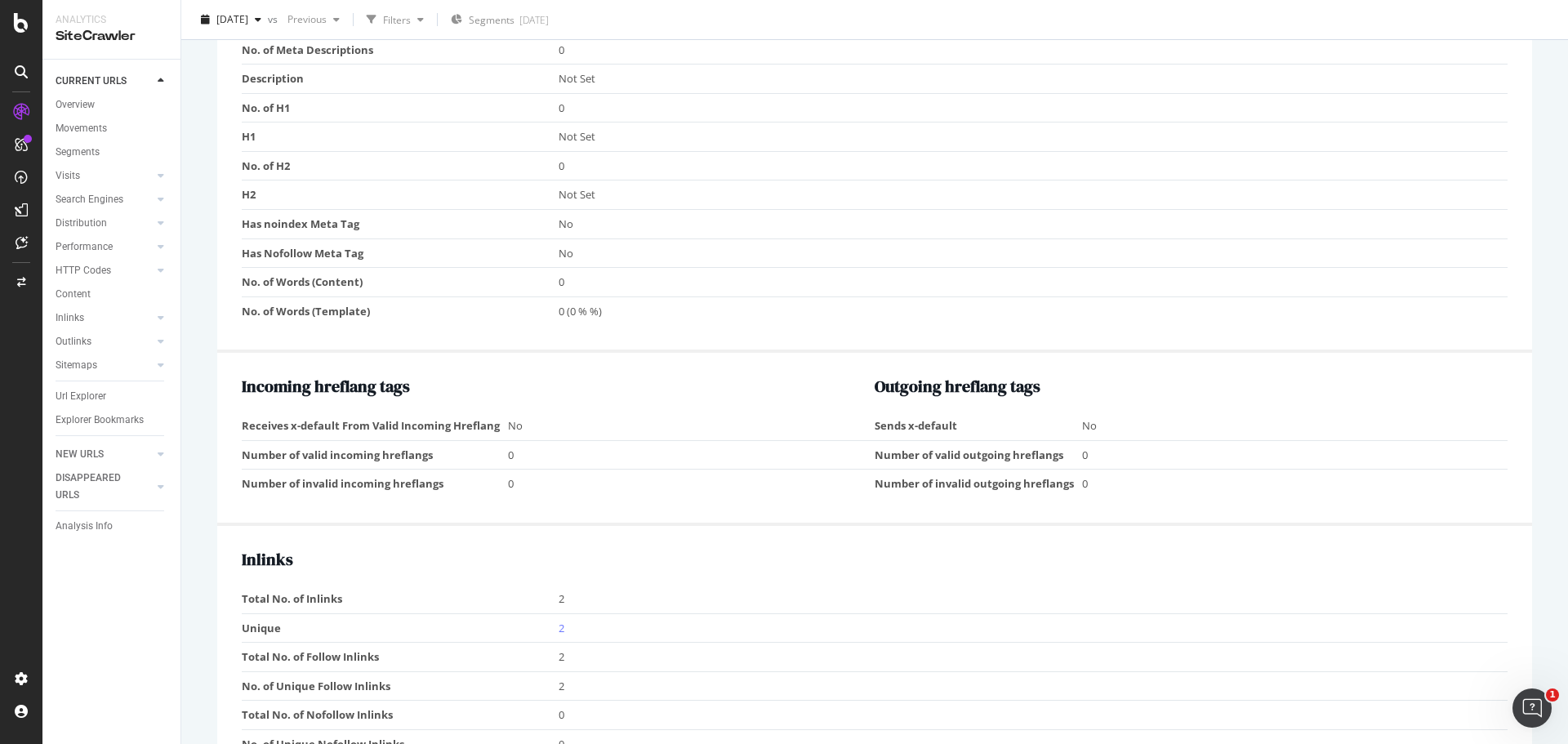
scroll to position [1306, 0]
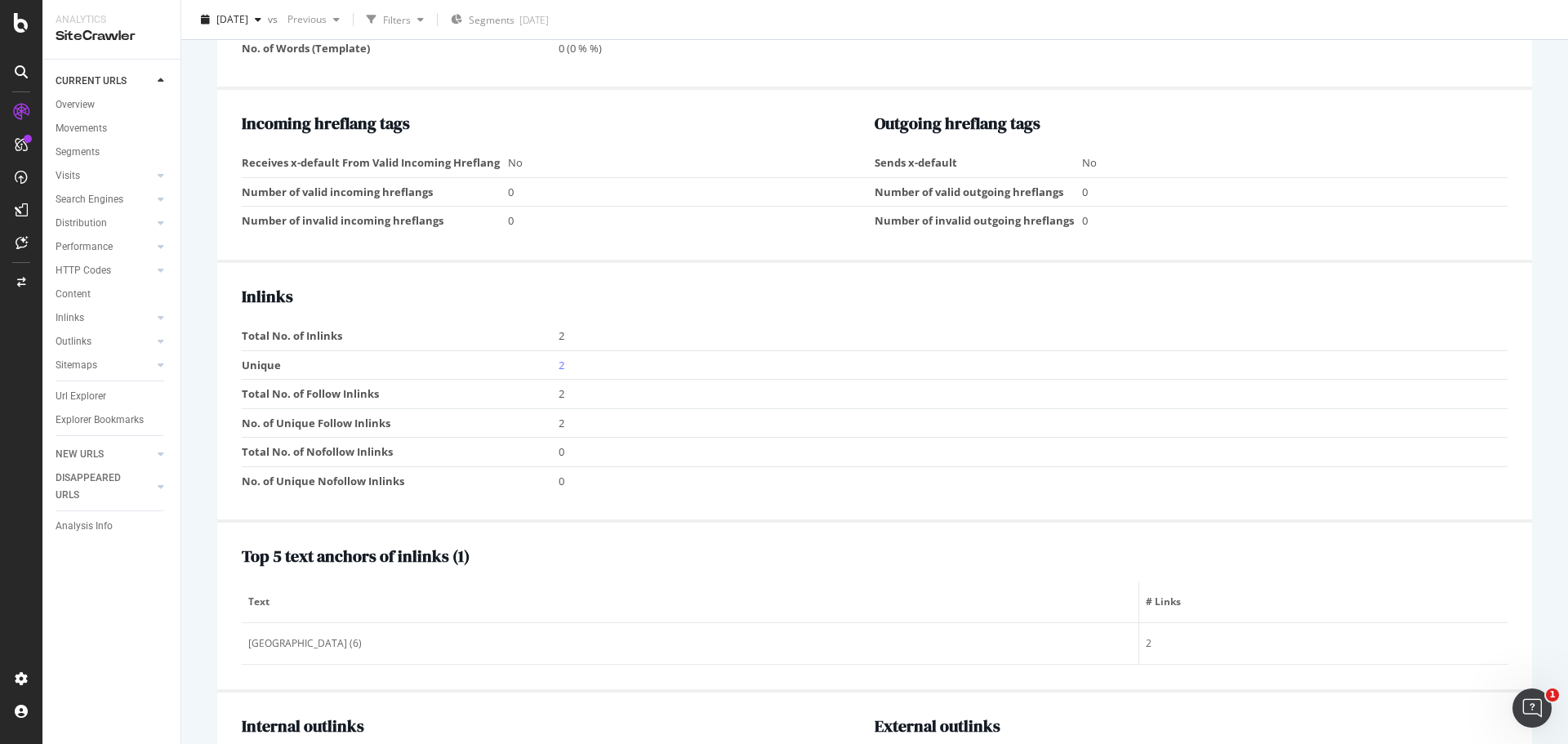
scroll to position [1388, 0]
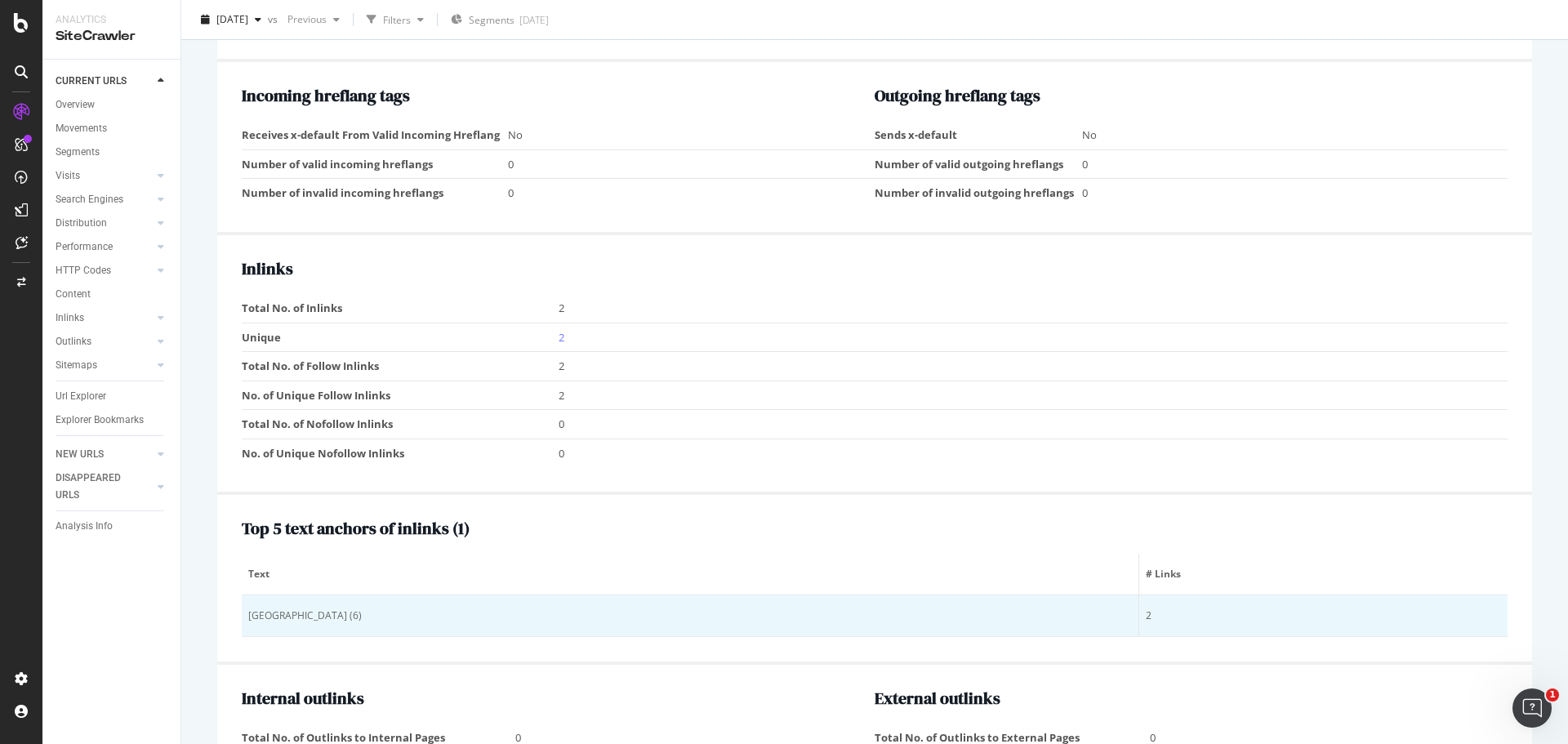
drag, startPoint x: 250, startPoint y: 615, endPoint x: 379, endPoint y: 615, distance: 129.0
click at [379, 615] on div "Newfoundland and Labrador (6)" at bounding box center [690, 615] width 883 height 15
copy div "Newfoundland and Labrador"
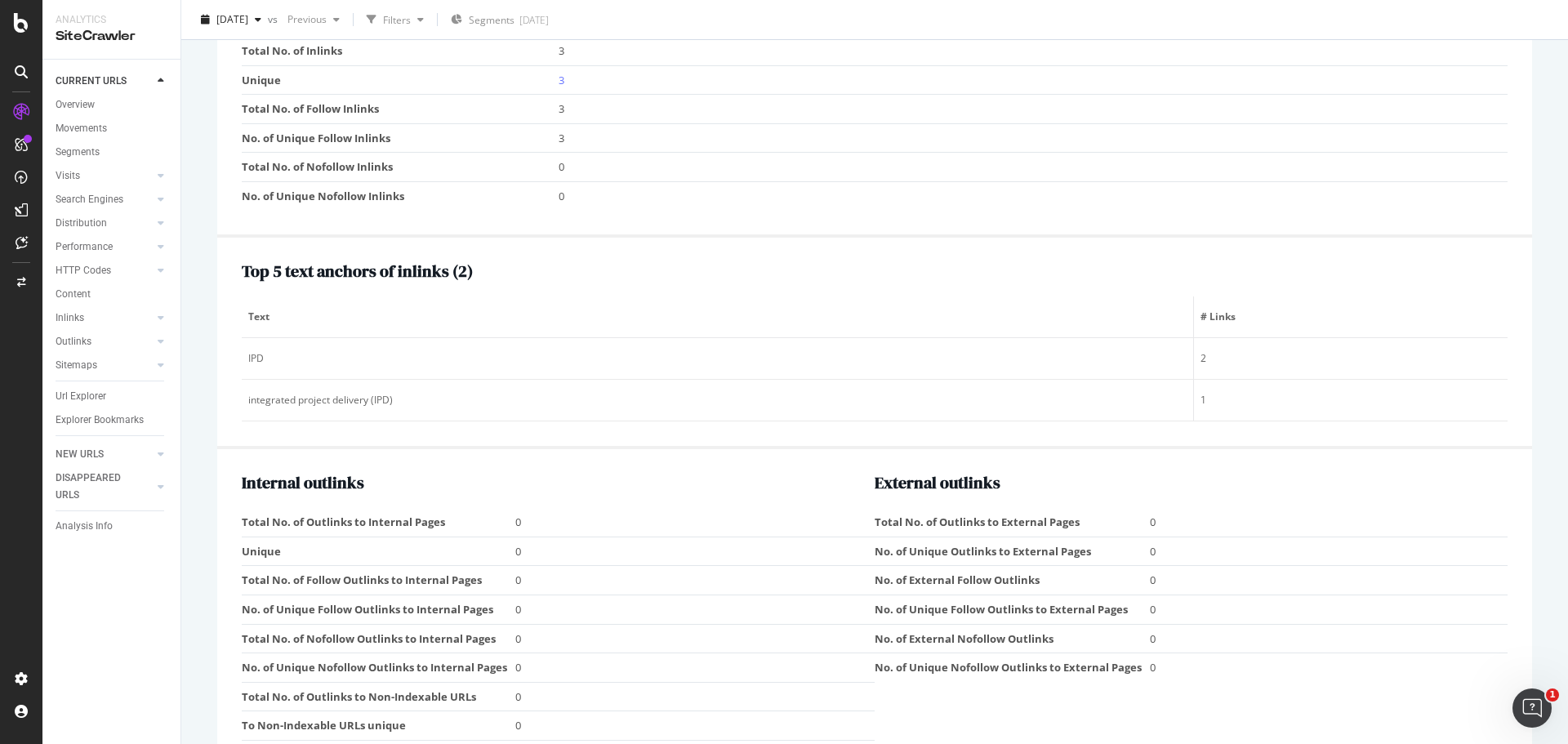
scroll to position [1469, 0]
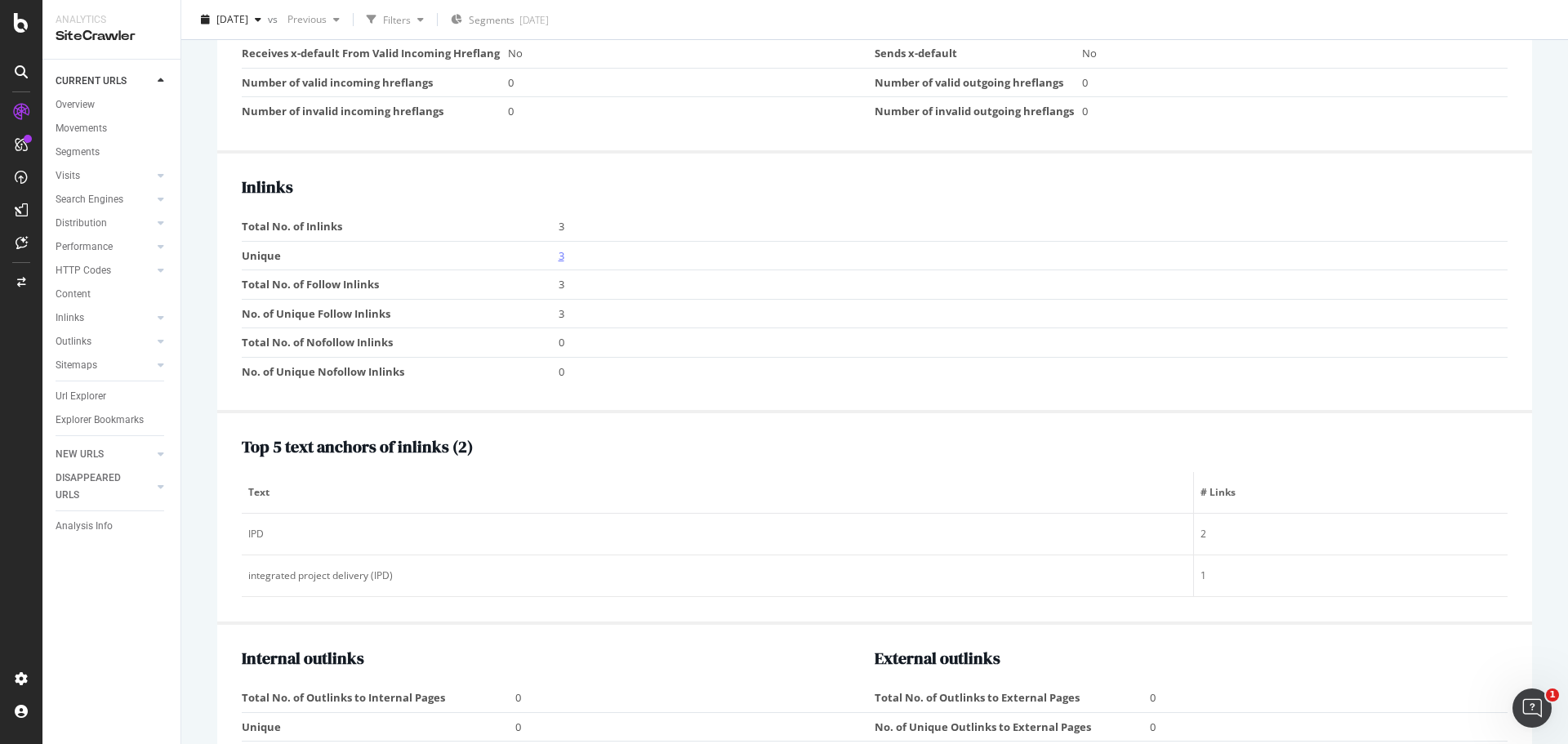
click at [559, 257] on link "3" at bounding box center [562, 255] width 6 height 15
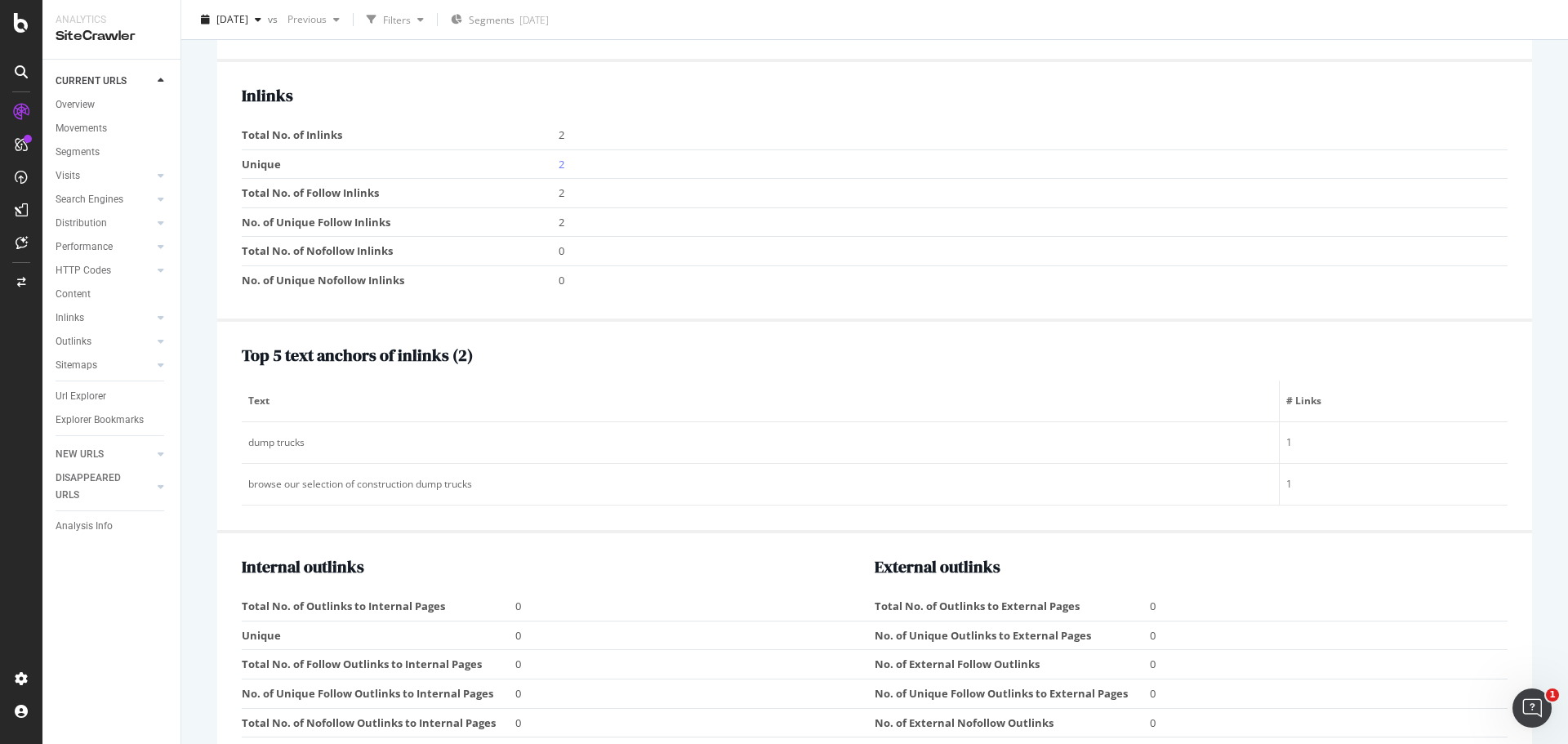
scroll to position [1633, 0]
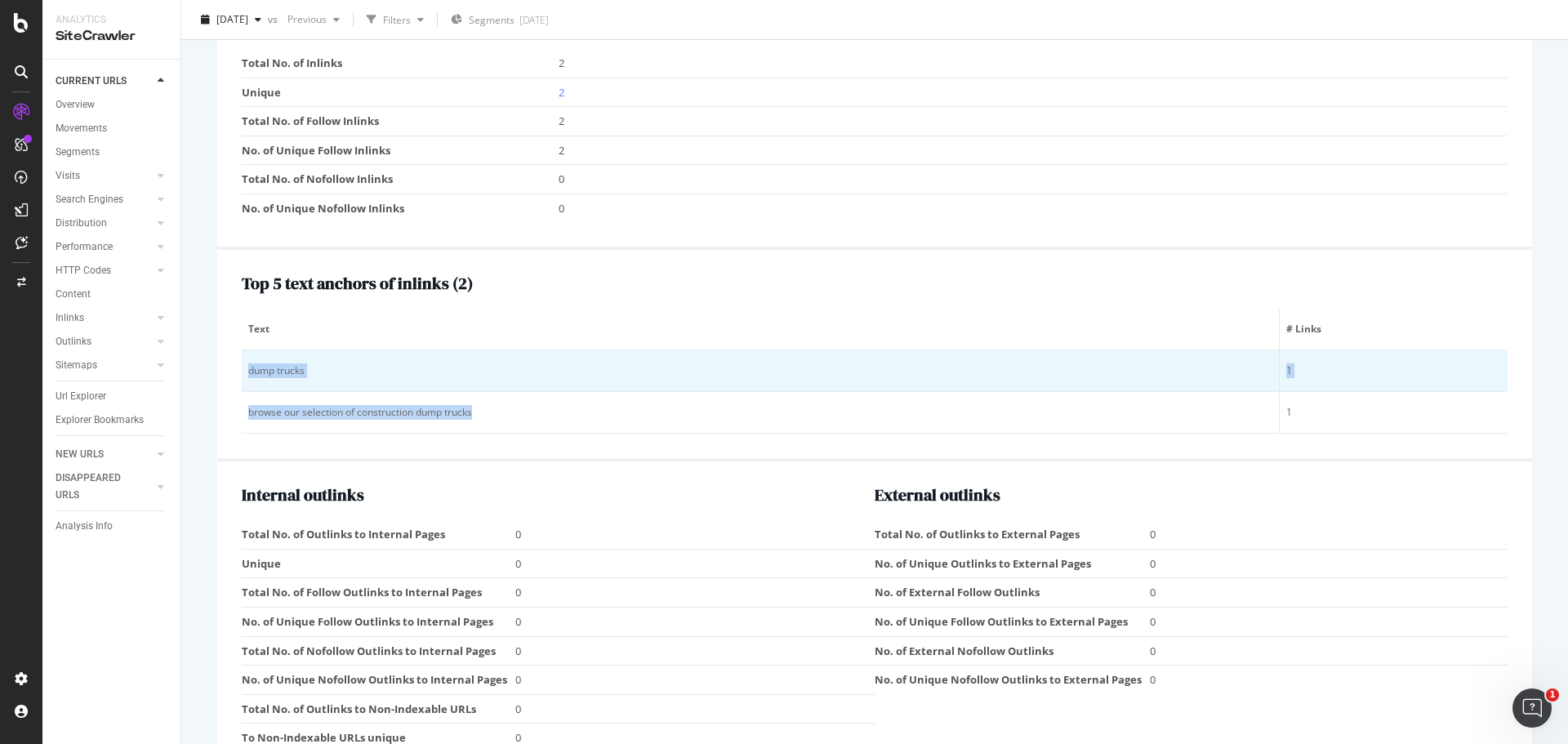
drag, startPoint x: 524, startPoint y: 413, endPoint x: 244, endPoint y: 365, distance: 284.1
click at [244, 365] on tbody "dump trucks 1 browse our selection of construction dump trucks 1" at bounding box center [874, 392] width 1265 height 83
copy tbody "dump trucks 1 browse our selection of construction dump trucks"
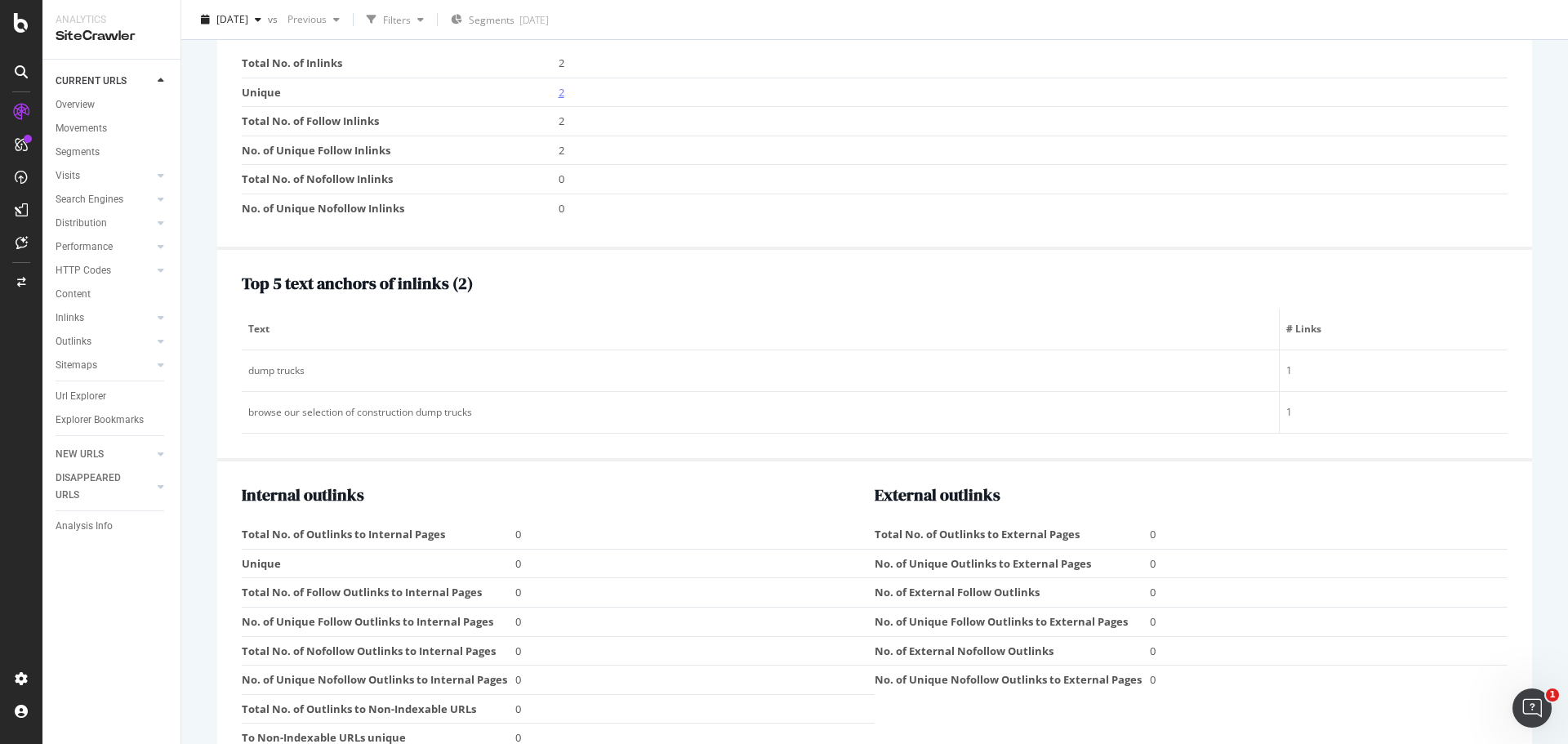
click at [559, 92] on link "2" at bounding box center [562, 92] width 6 height 15
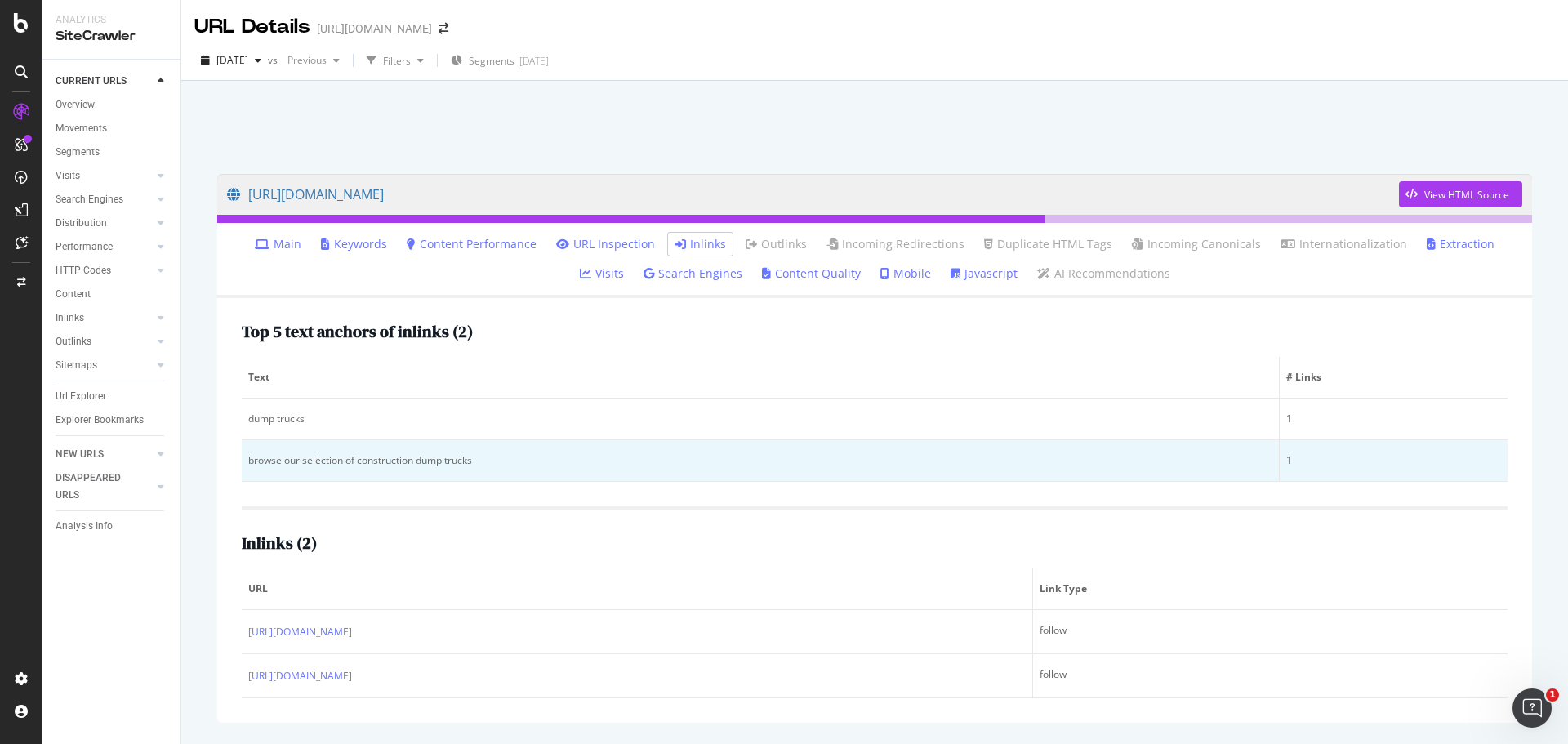
scroll to position [53, 0]
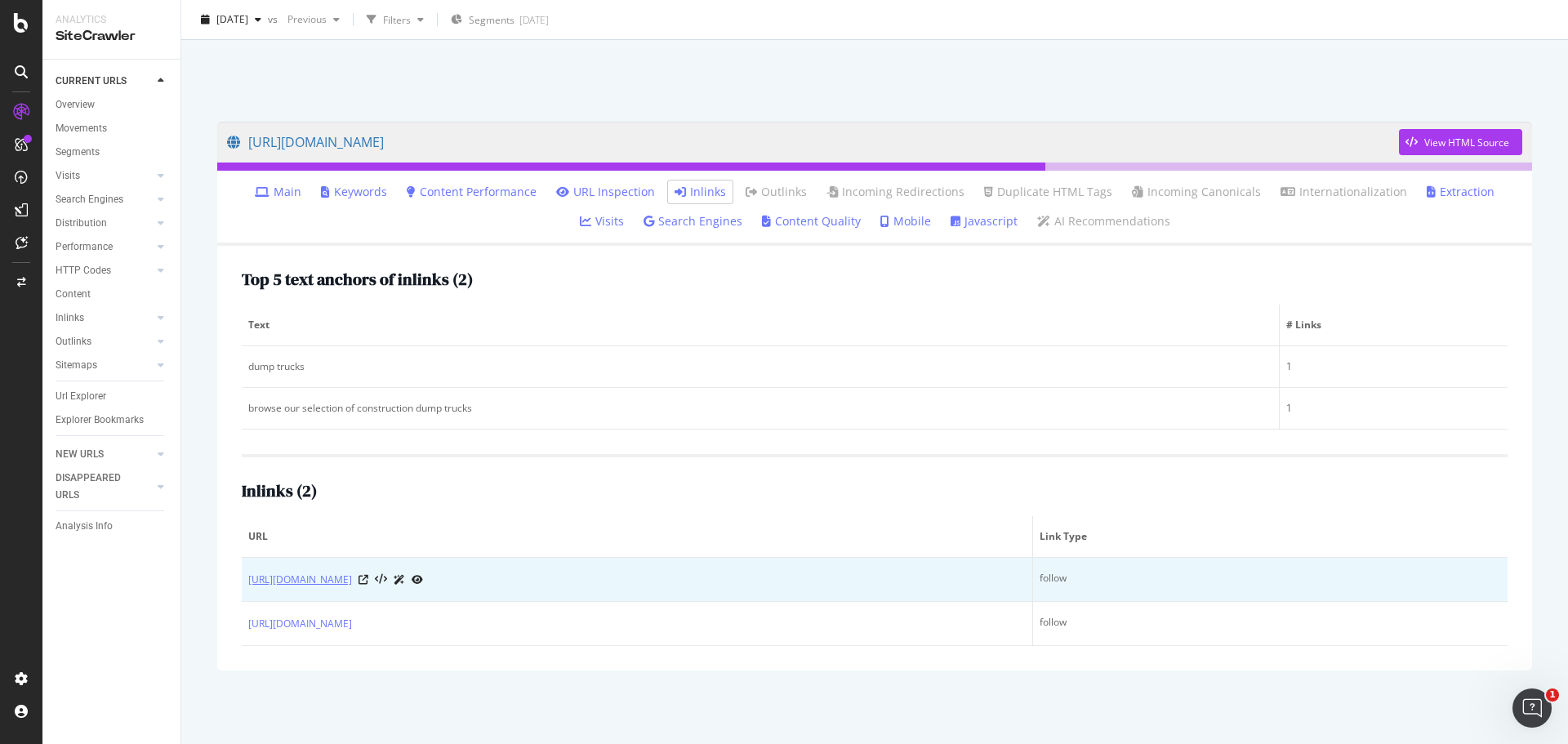
drag, startPoint x: 735, startPoint y: 632, endPoint x: 274, endPoint y: 580, distance: 463.9
click at [242, 582] on tbody "https://www.unitedrentals.com/marketplace/equipment/trucks-passenger-vehicles f…" at bounding box center [874, 601] width 1265 height 88
copy tbody "https://www.unitedrentals.com/marketplace/equipment/trucks-passenger-vehicles f…"
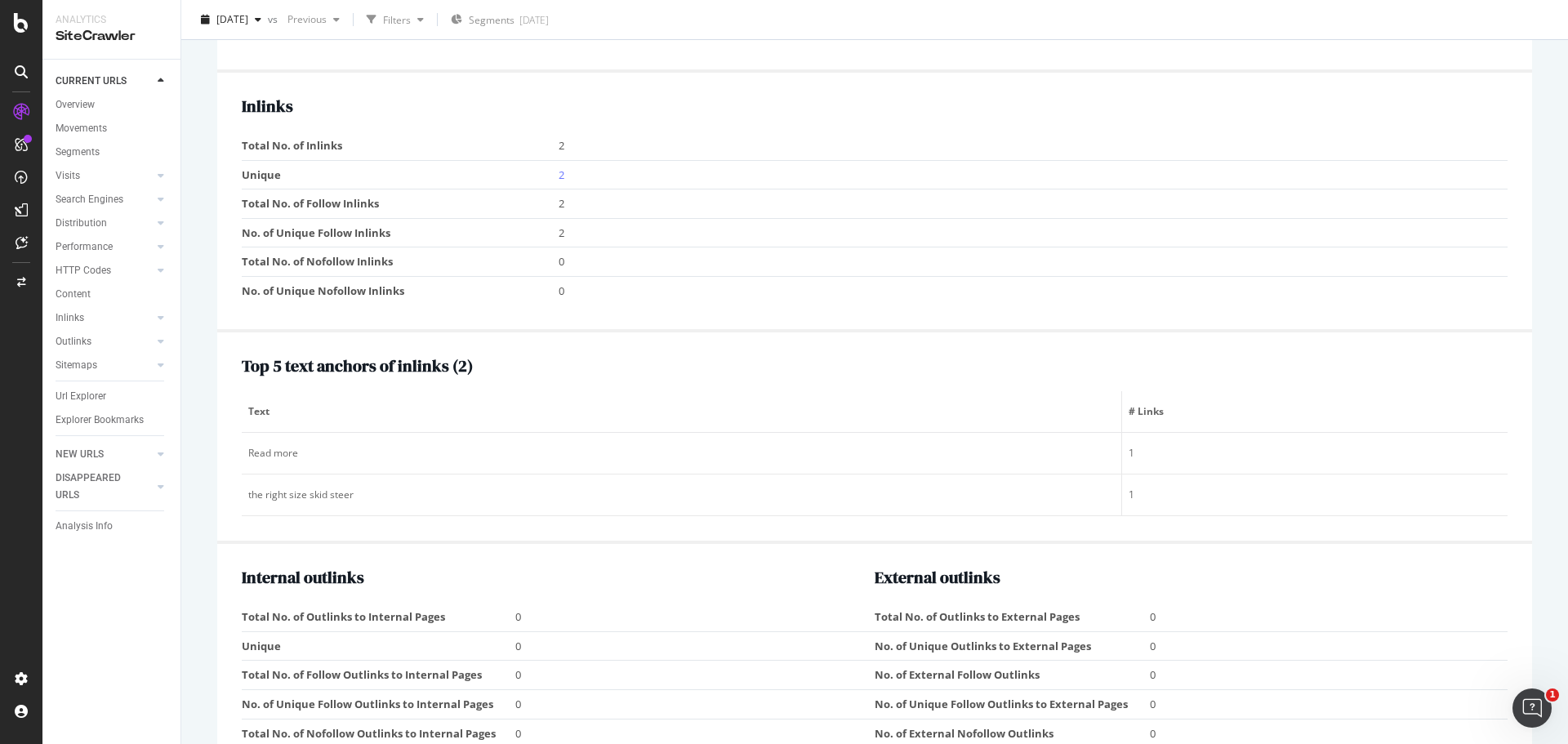
scroll to position [1550, 0]
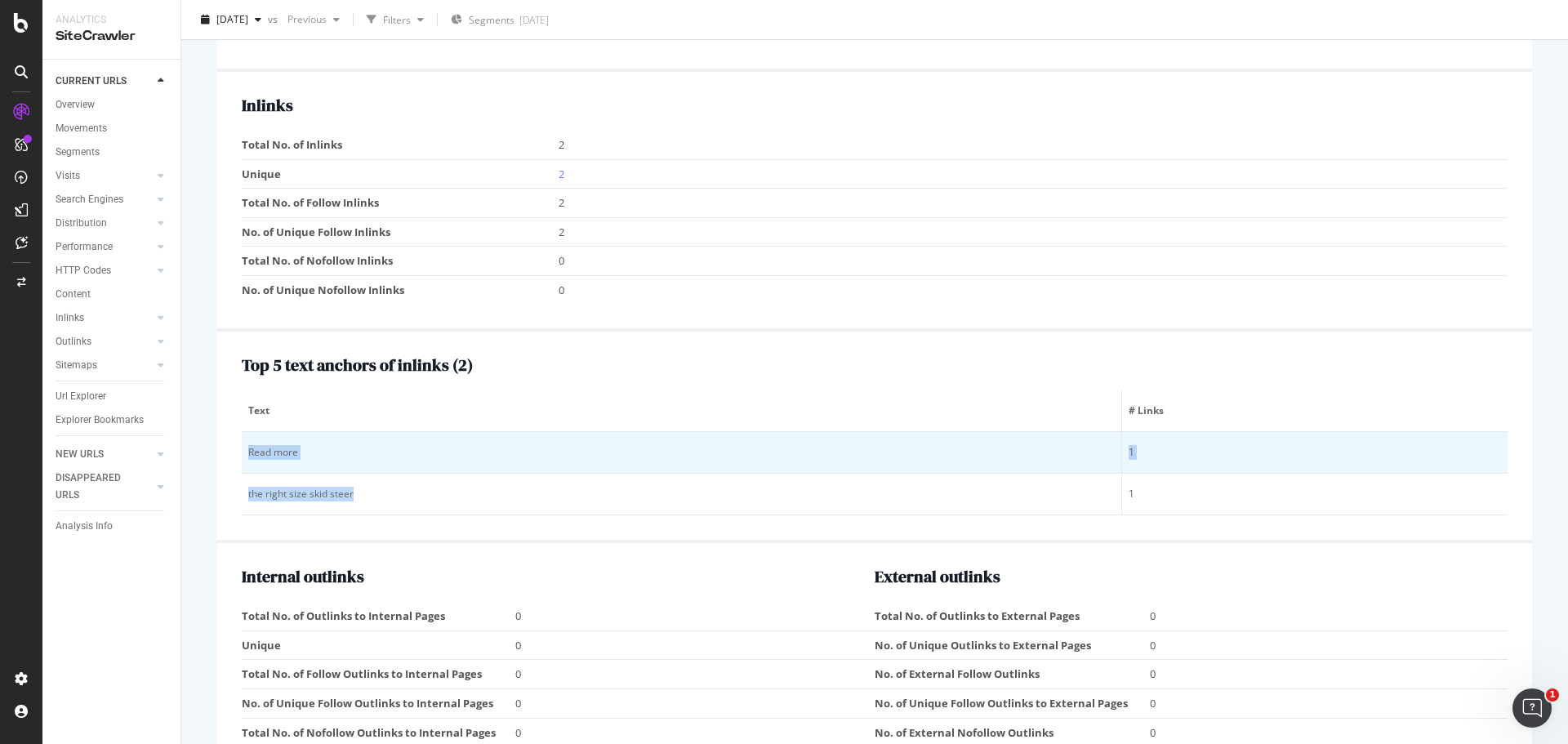
drag, startPoint x: 372, startPoint y: 497, endPoint x: 246, endPoint y: 452, distance: 133.8
click at [246, 452] on tbody "Read more 1 the right size skid steer 1" at bounding box center [874, 473] width 1265 height 83
copy tbody "Read more 1 the right size skid steer"
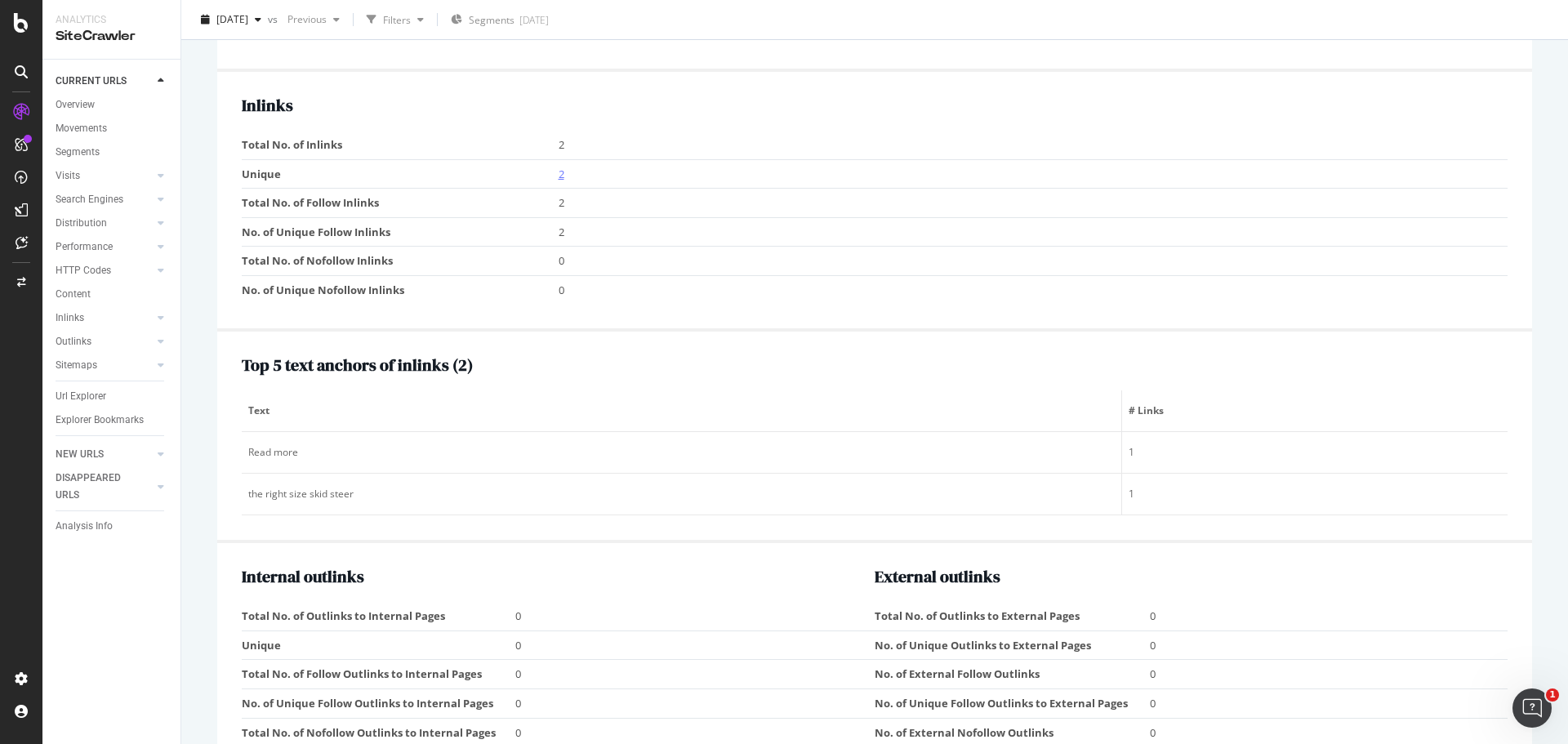
click at [559, 174] on link "2" at bounding box center [562, 174] width 6 height 15
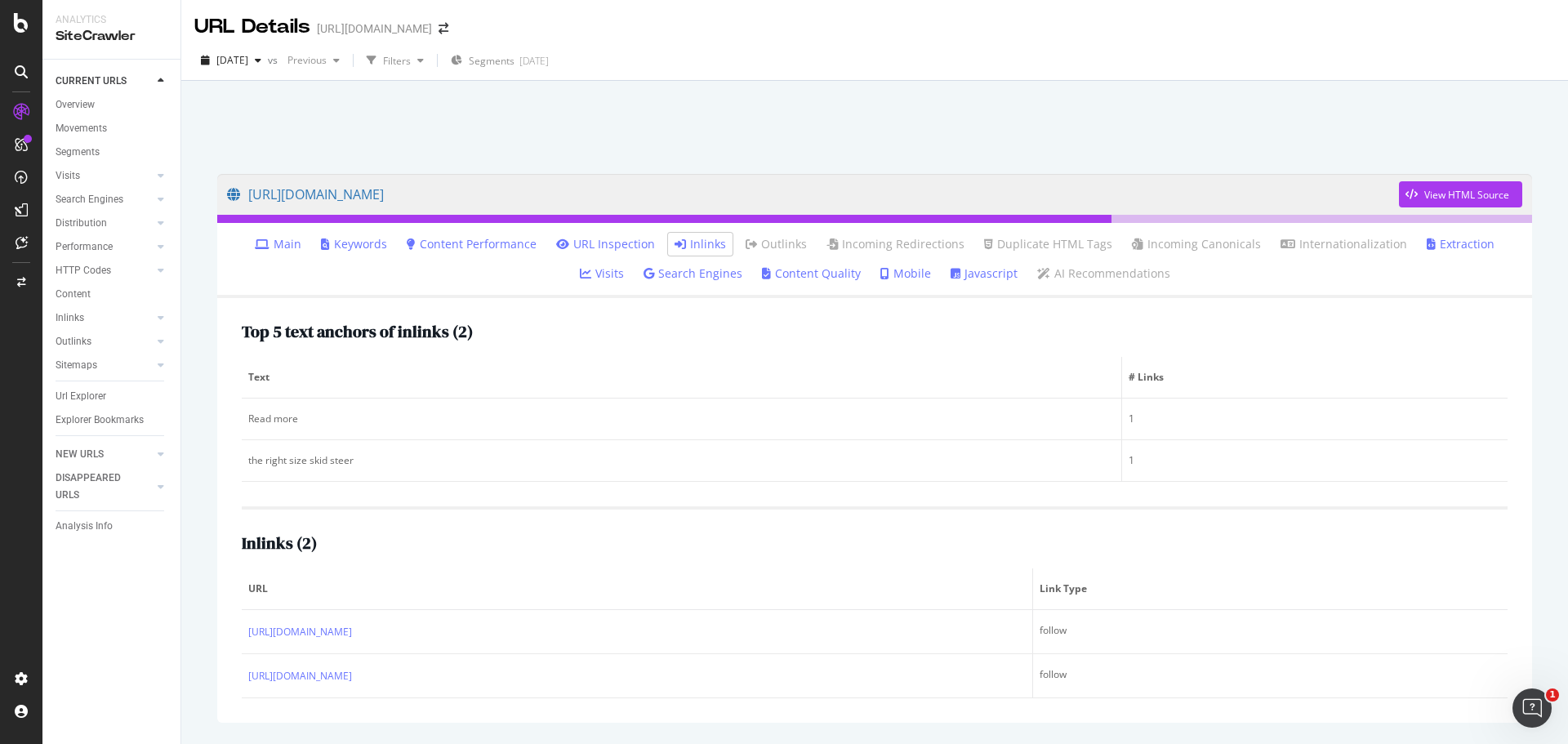
scroll to position [53, 0]
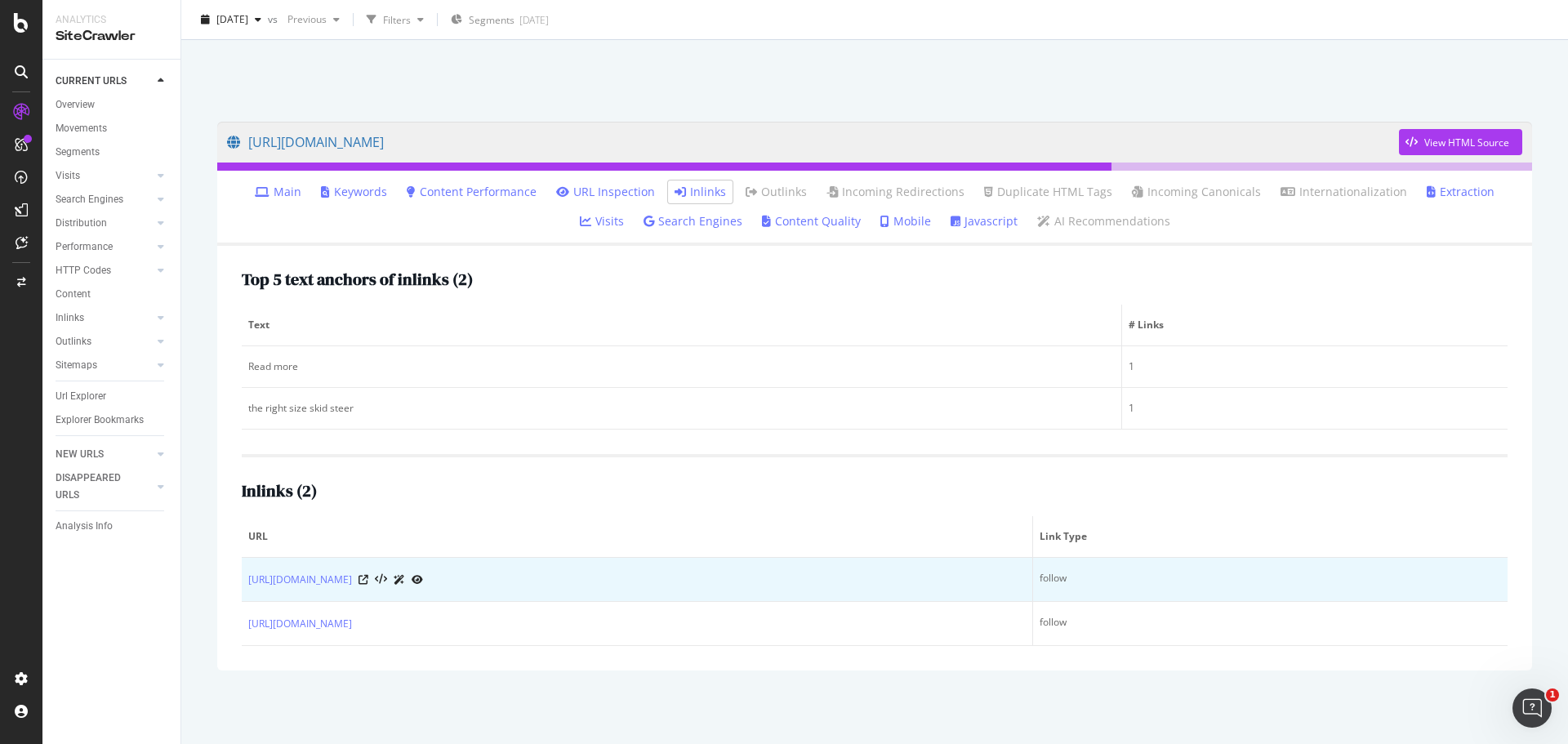
drag, startPoint x: 657, startPoint y: 634, endPoint x: 246, endPoint y: 578, distance: 414.8
click at [246, 578] on tbody "https://www.unitedrentals.com/marketplace/equipment/earthmoving-equipment/skid-…" at bounding box center [874, 601] width 1265 height 88
copy tbody "https://www.unitedrentals.com/marketplace/equipment/earthmoving-equipment/skid-…"
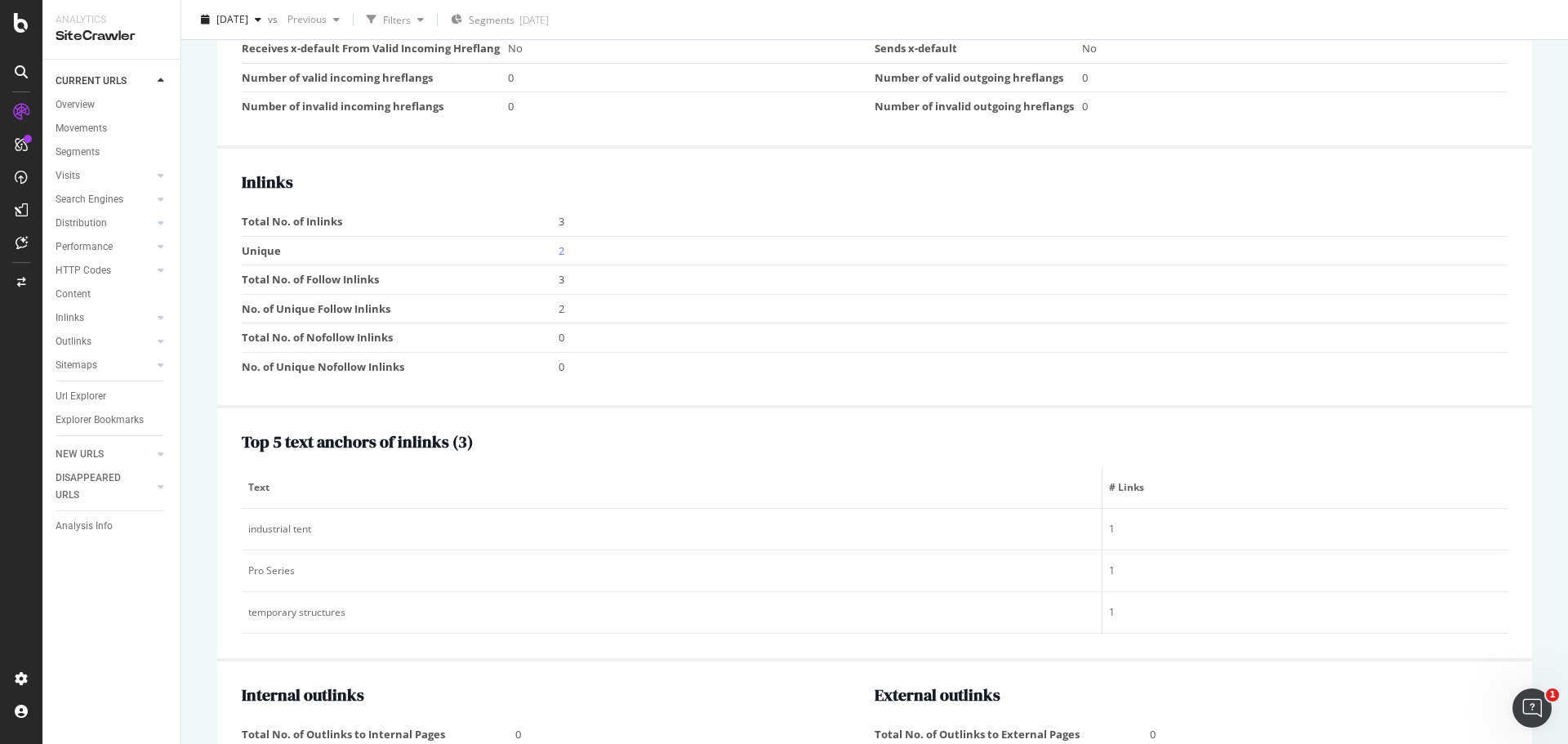
scroll to position [1550, 0]
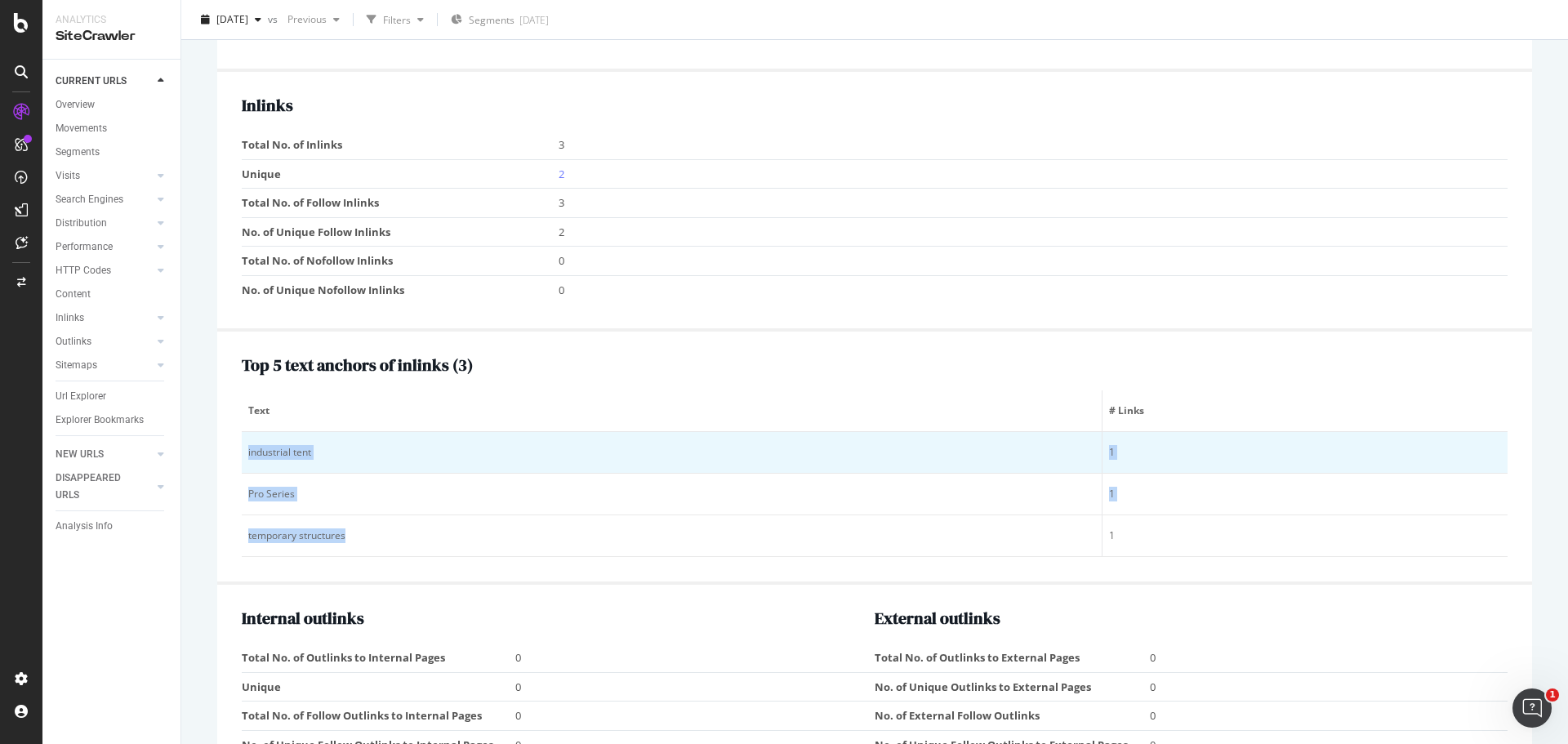
drag, startPoint x: 367, startPoint y: 542, endPoint x: 246, endPoint y: 449, distance: 152.6
click at [246, 449] on tbody "industrial tent 1 Pro Series 1 temporary structures 1" at bounding box center [874, 494] width 1265 height 125
copy tbody "industrial tent 1 Pro Series 1 temporary structures"
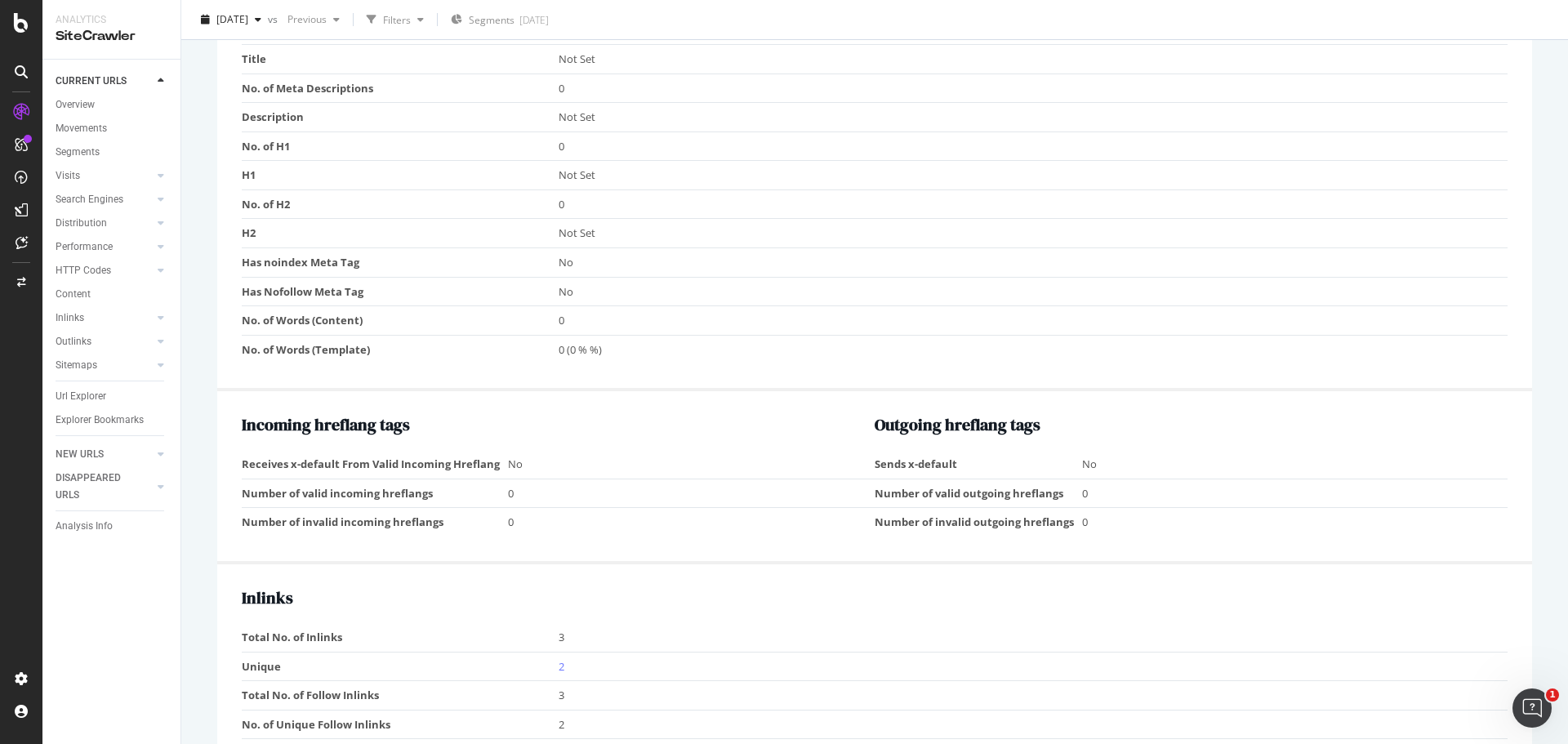
scroll to position [1239, 0]
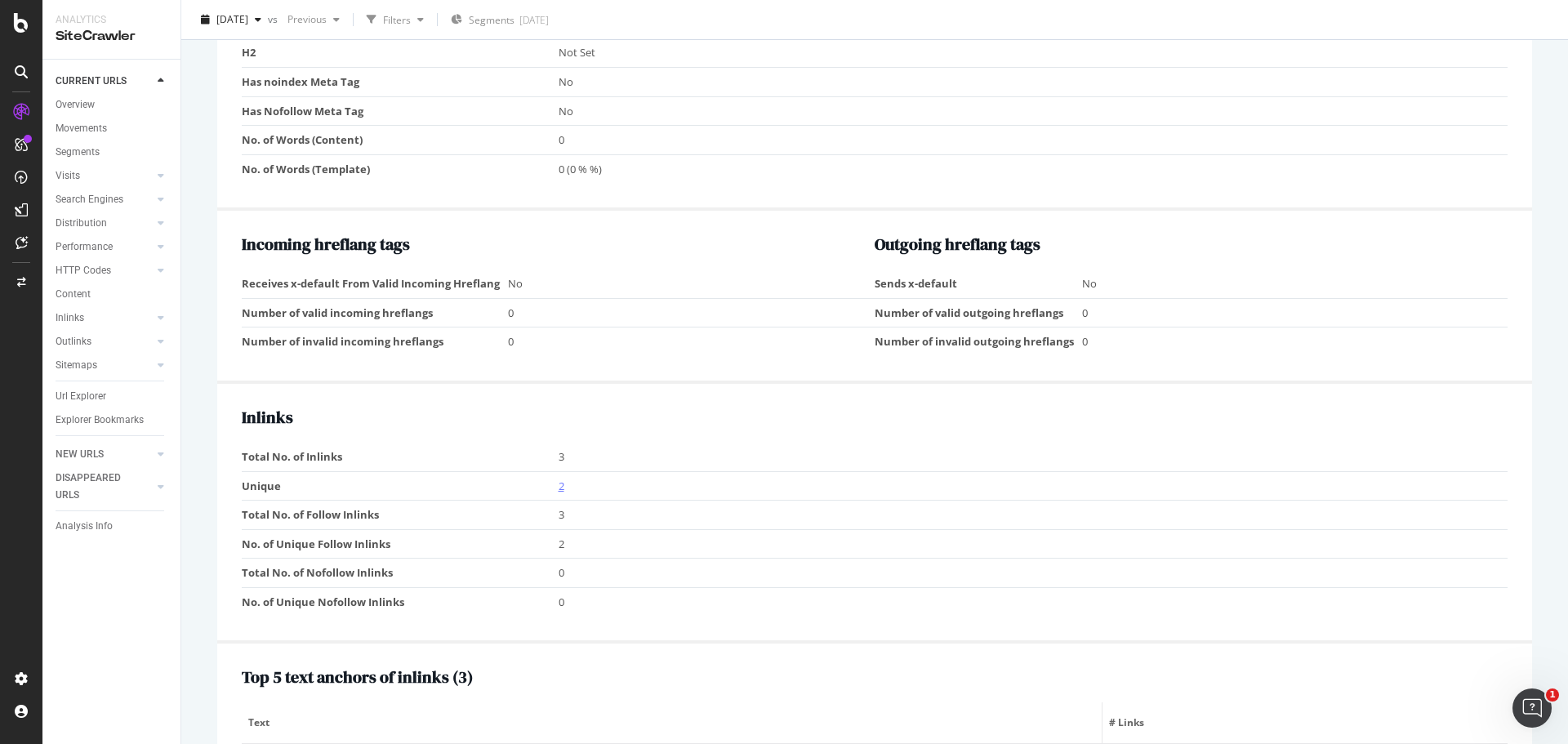
click at [561, 484] on link "2" at bounding box center [562, 485] width 6 height 15
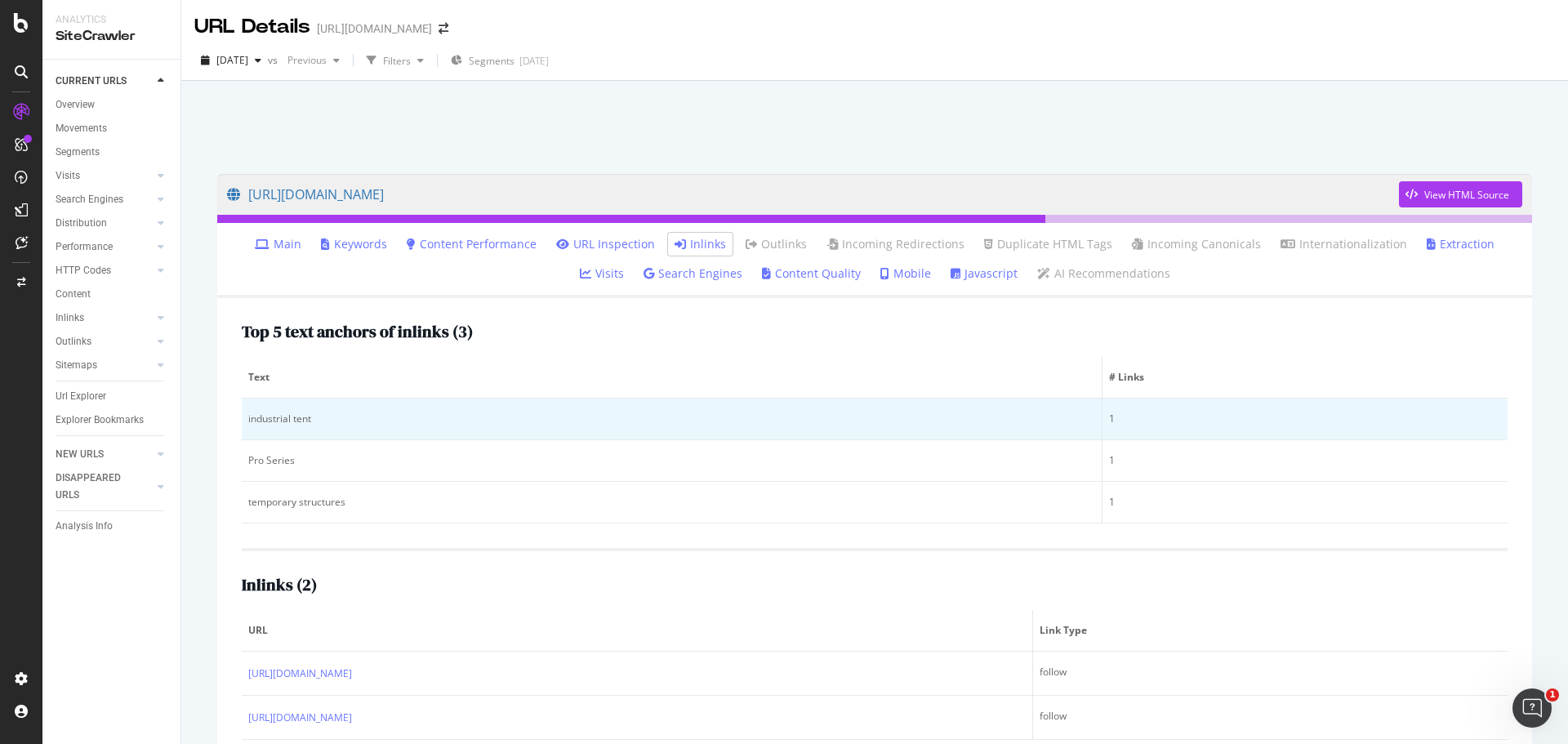
scroll to position [80, 0]
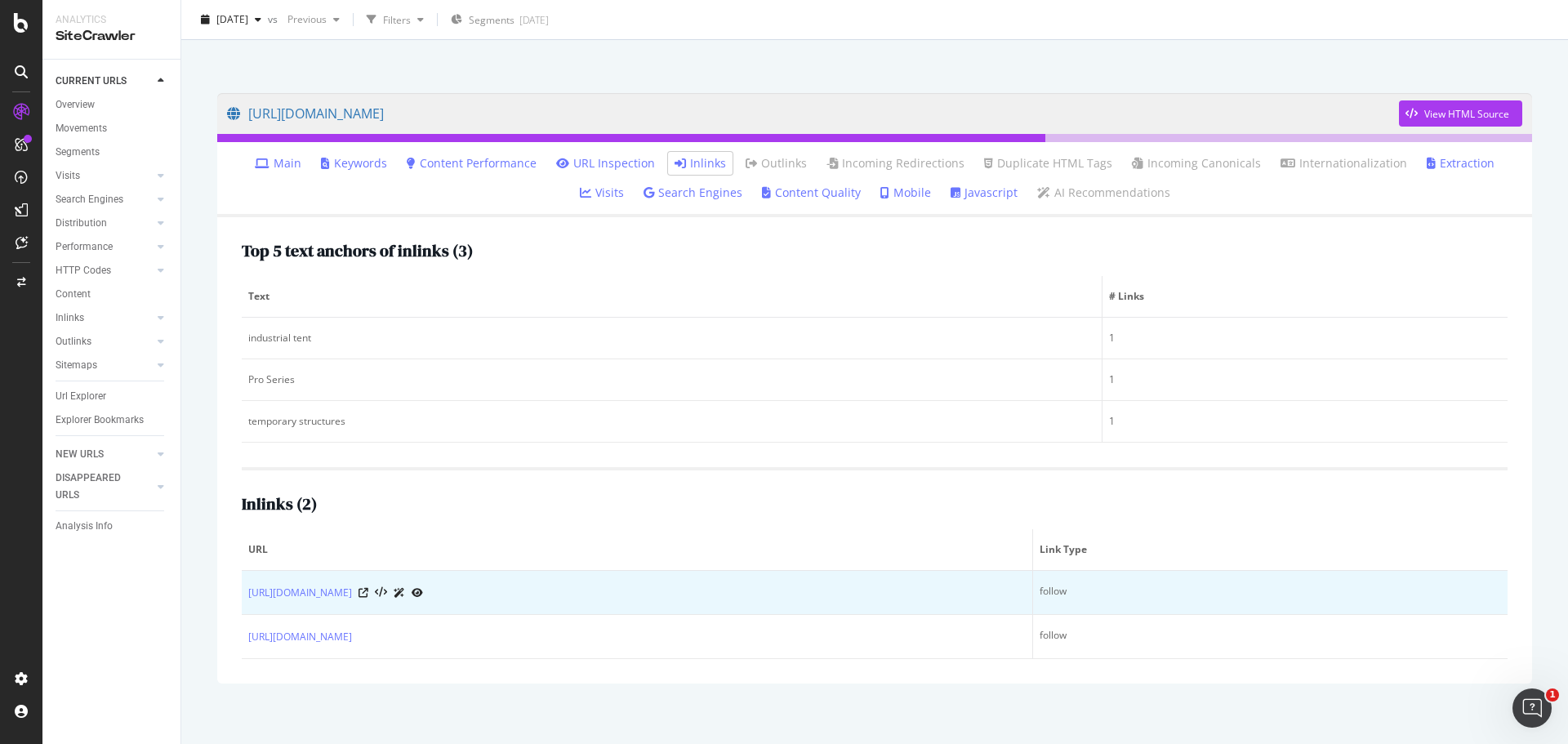
drag, startPoint x: 816, startPoint y: 638, endPoint x: 246, endPoint y: 588, distance: 572.2
click at [246, 588] on tbody "[URL][DOMAIN_NAME] follow [URL][DOMAIN_NAME] follow" at bounding box center [874, 614] width 1265 height 88
copy tbody "[URL][DOMAIN_NAME] follow [URL][DOMAIN_NAME]"
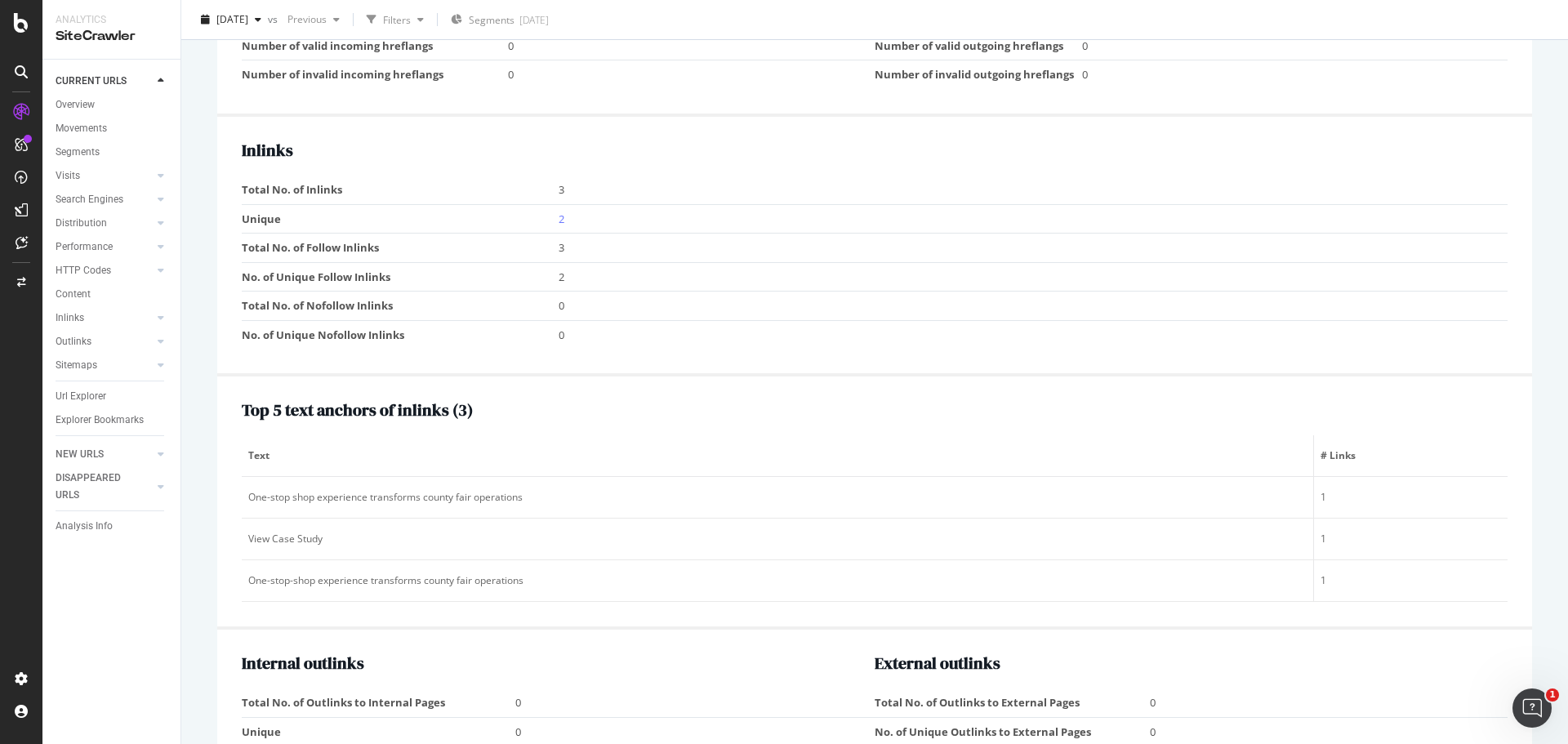
scroll to position [1550, 0]
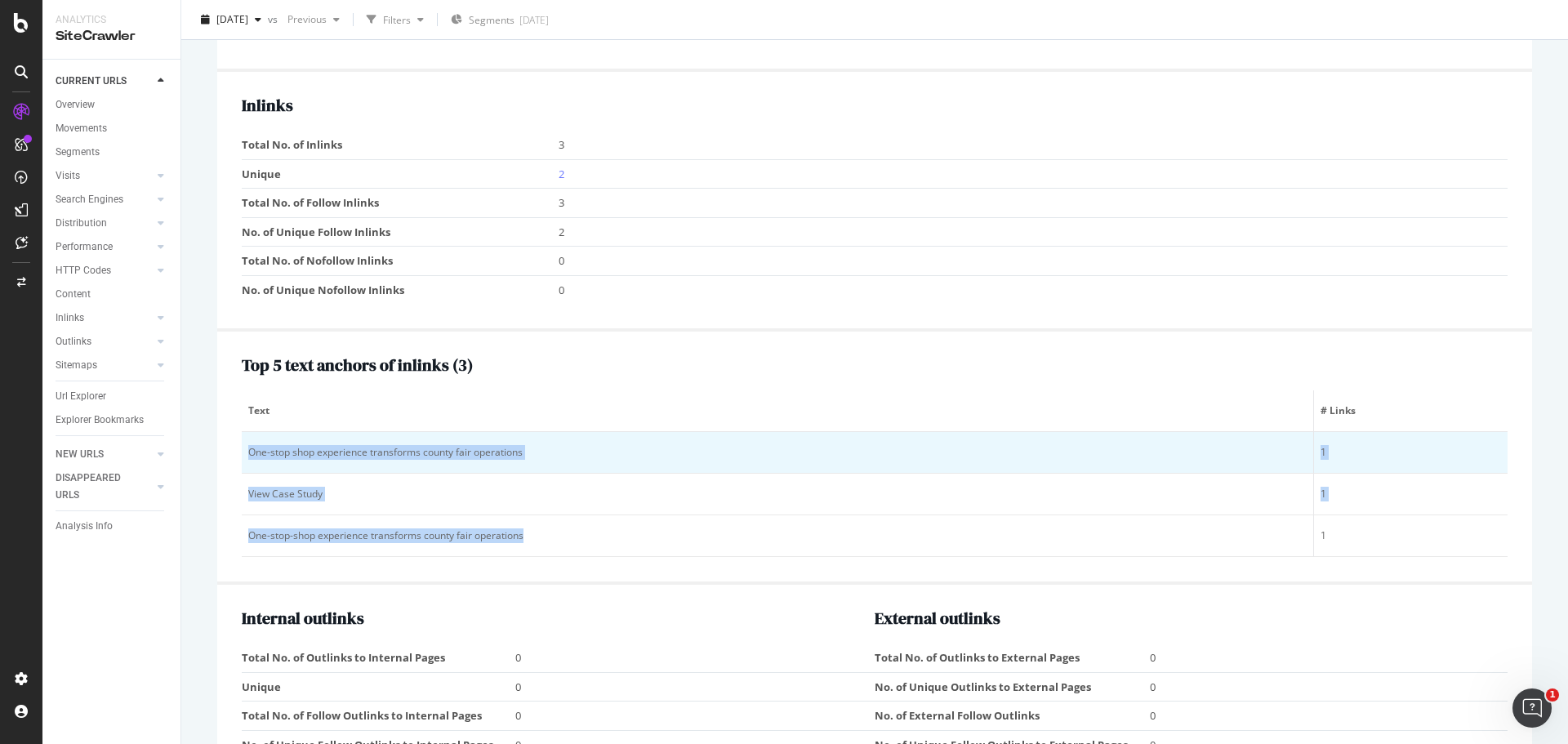
drag, startPoint x: 528, startPoint y: 537, endPoint x: 251, endPoint y: 454, distance: 289.2
click at [251, 454] on tbody "One-stop shop experience transforms county fair operations 1 View Case Study 1 …" at bounding box center [874, 494] width 1265 height 125
copy tbody "One-stop shop experience transforms county fair operations 1 View Case Study 1 …"
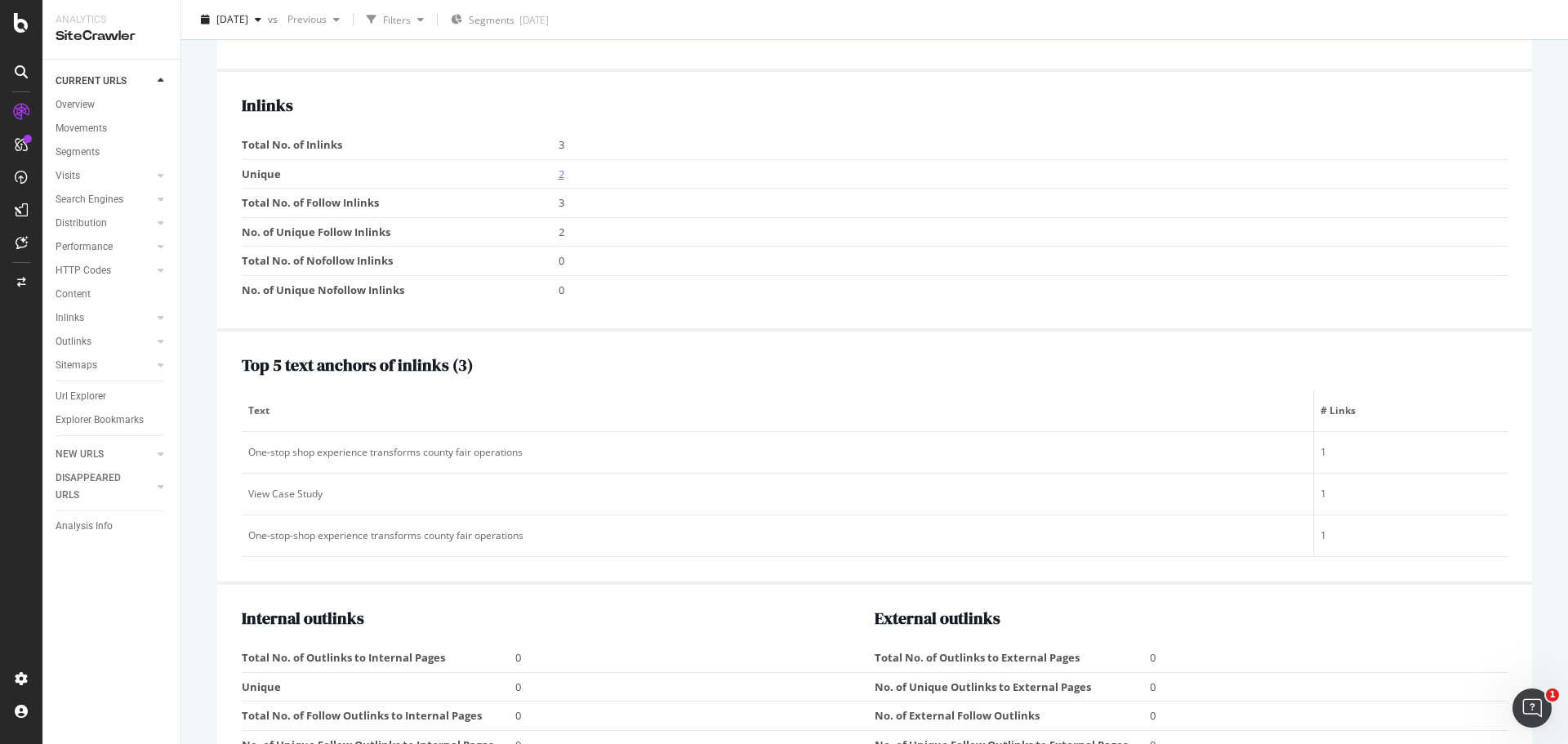
click at [560, 173] on link "2" at bounding box center [562, 174] width 6 height 15
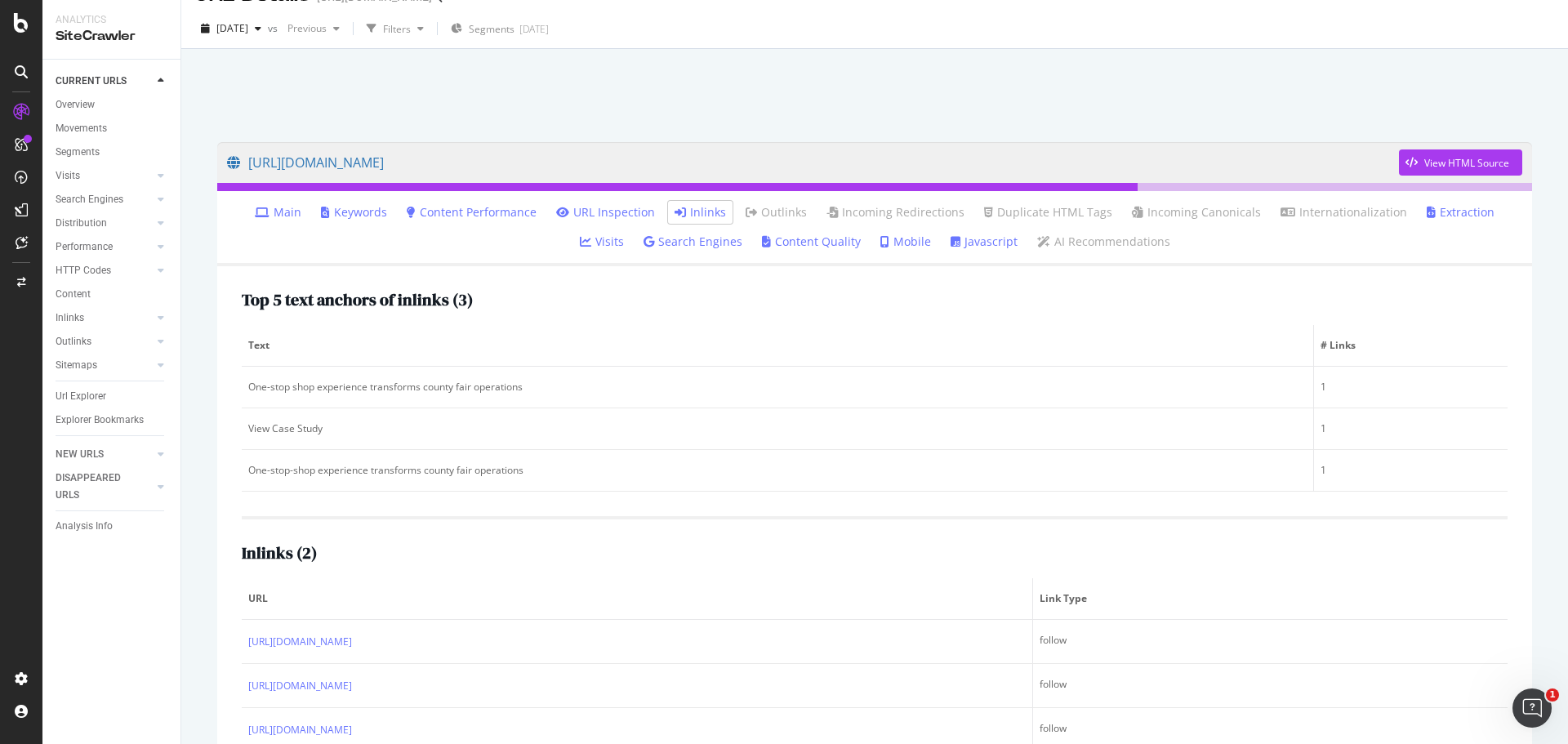
scroll to position [80, 0]
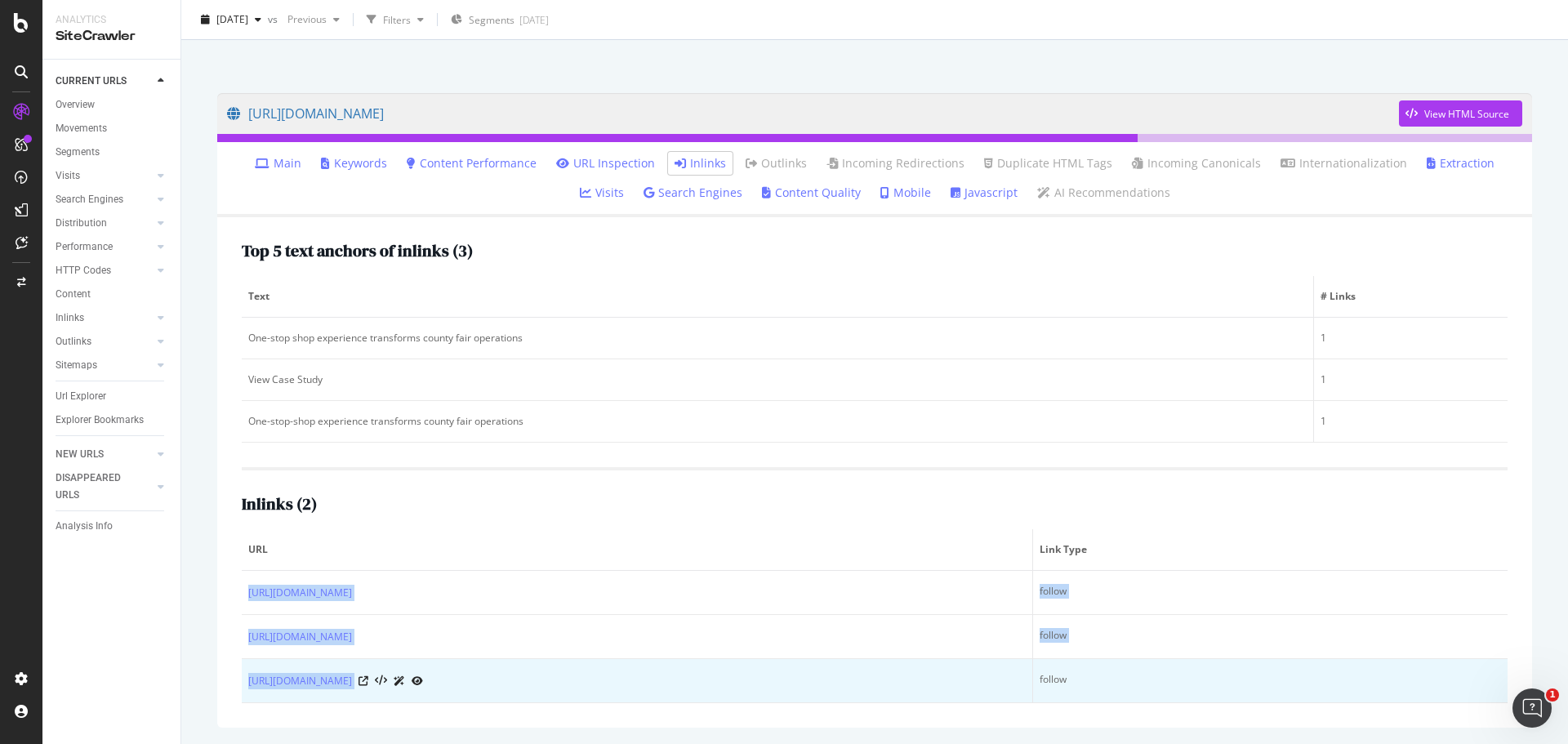
drag, startPoint x: 243, startPoint y: 587, endPoint x: 638, endPoint y: 701, distance: 411.1
click at [638, 701] on tbody "[URL][DOMAIN_NAME] follow [URL][DOMAIN_NAME] follow [URL][DOMAIN_NAME] follow" at bounding box center [874, 636] width 1265 height 132
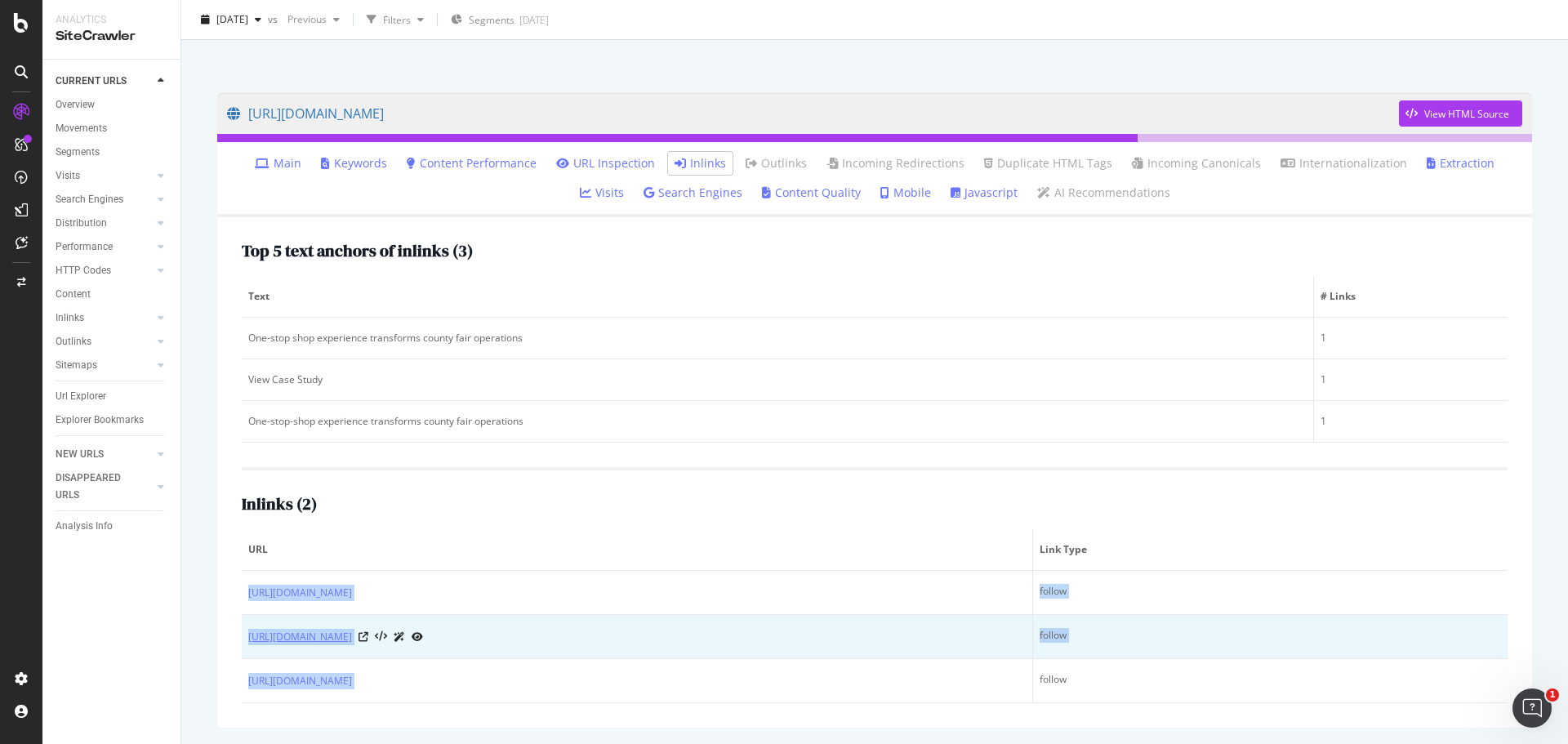
copy tbody "[URL][DOMAIN_NAME] follow [URL][DOMAIN_NAME] follow [URL][DOMAIN_NAME]"
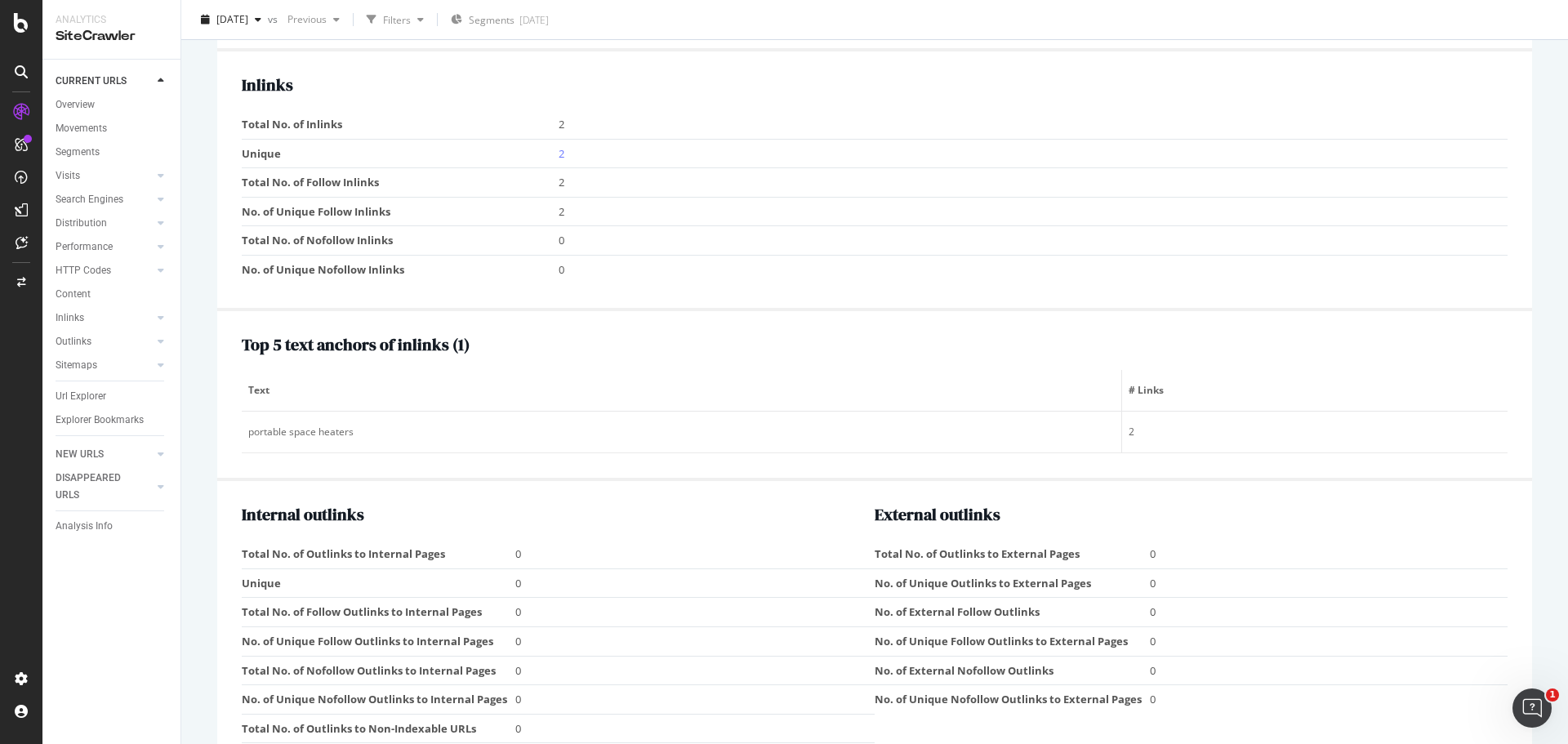
scroll to position [1633, 0]
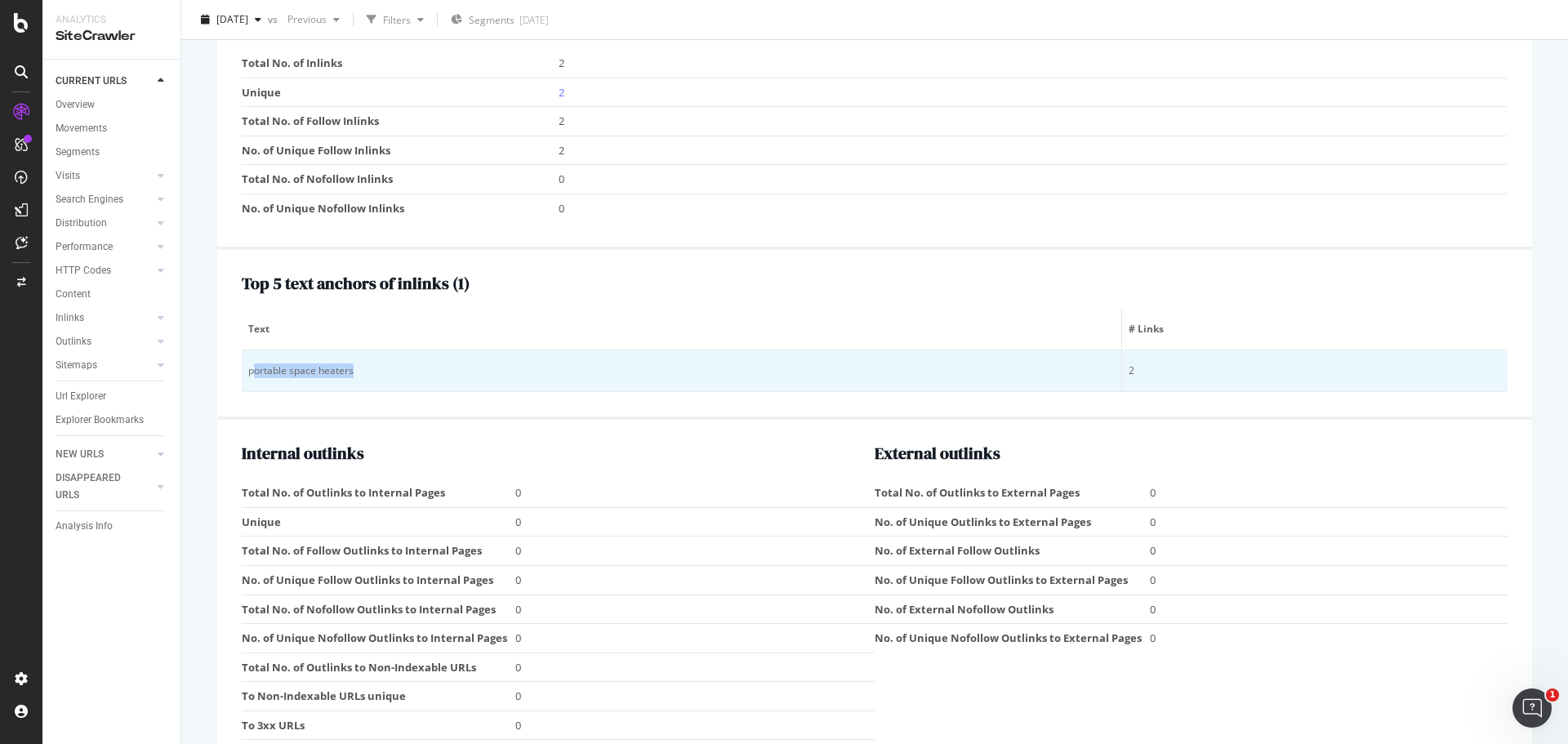
drag, startPoint x: 252, startPoint y: 366, endPoint x: 368, endPoint y: 366, distance: 116.0
click at [368, 366] on div "portable space heaters" at bounding box center [681, 370] width 866 height 15
click at [346, 367] on div "portable space heaters" at bounding box center [681, 370] width 866 height 15
drag, startPoint x: 355, startPoint y: 368, endPoint x: 246, endPoint y: 363, distance: 109.1
click at [246, 363] on td "portable space heaters" at bounding box center [682, 371] width 880 height 42
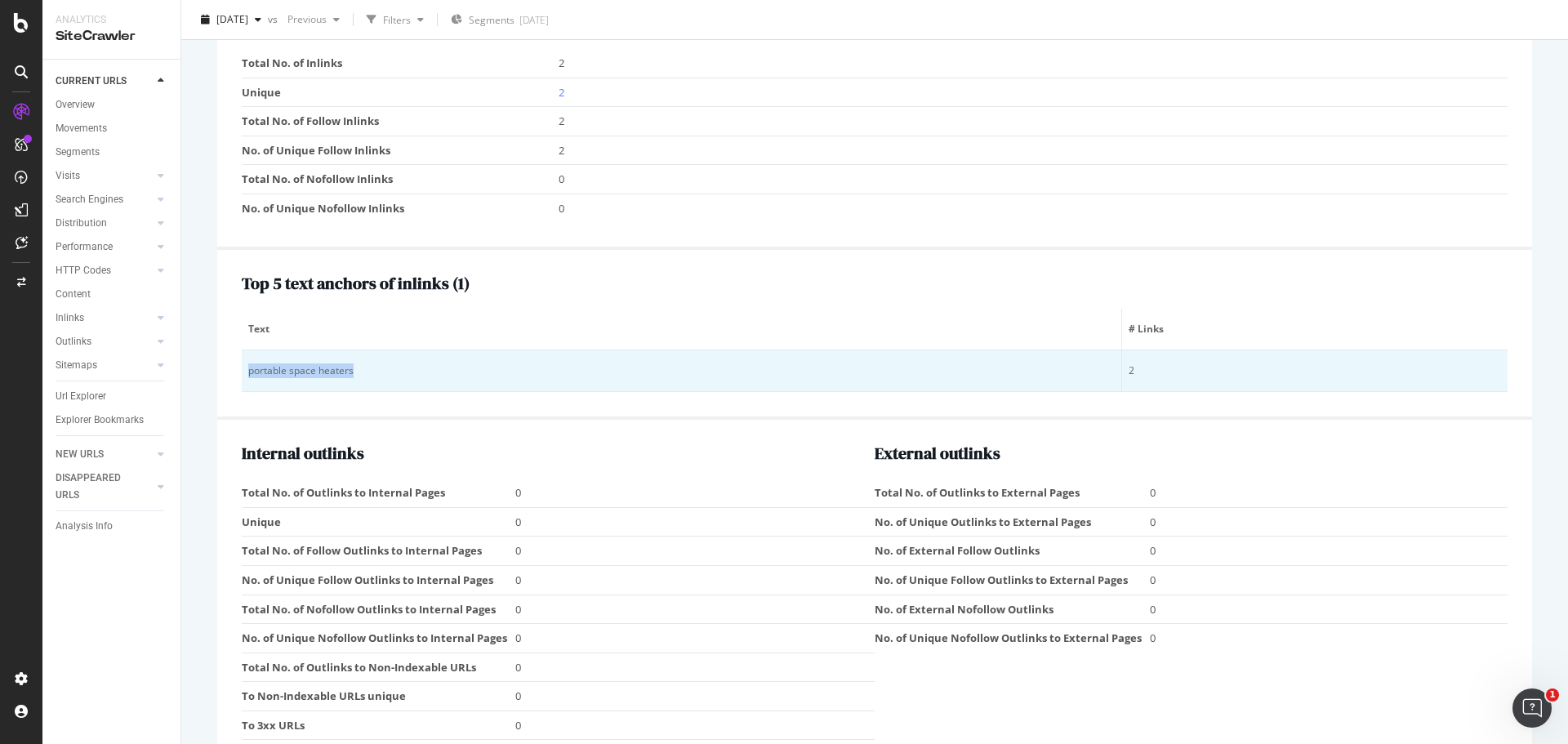
copy div "portable space heaters"
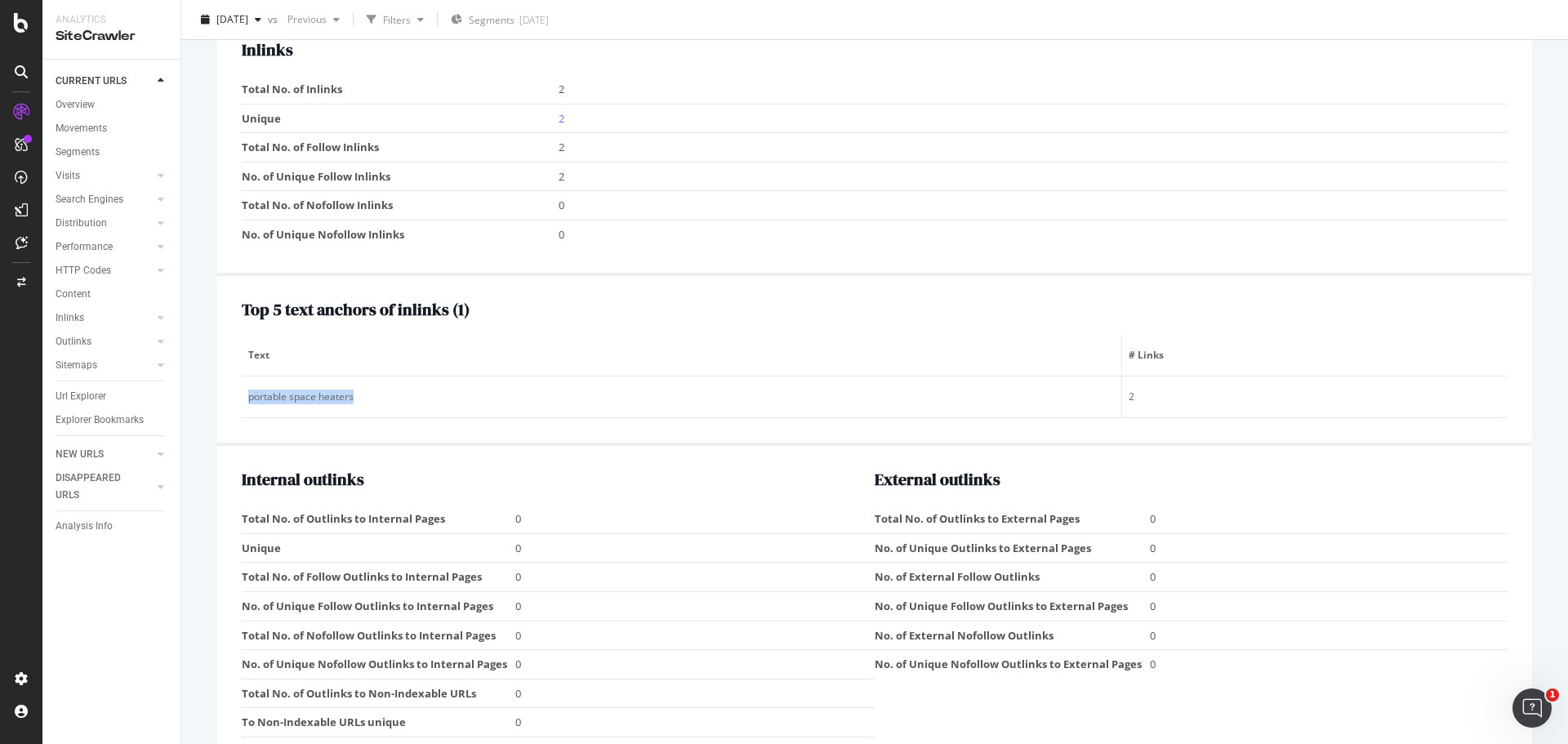
scroll to position [1482, 0]
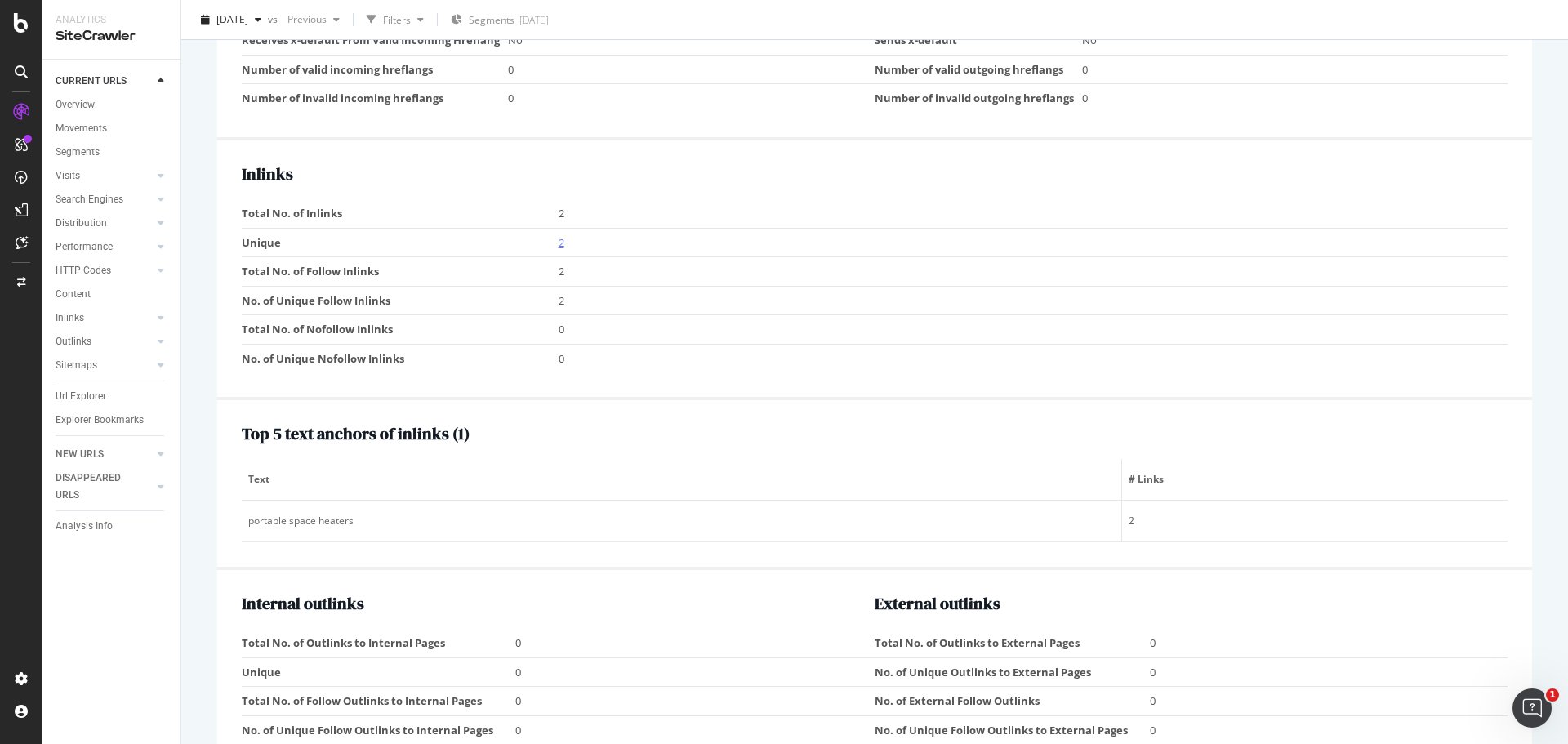
click at [559, 240] on link "2" at bounding box center [562, 242] width 6 height 15
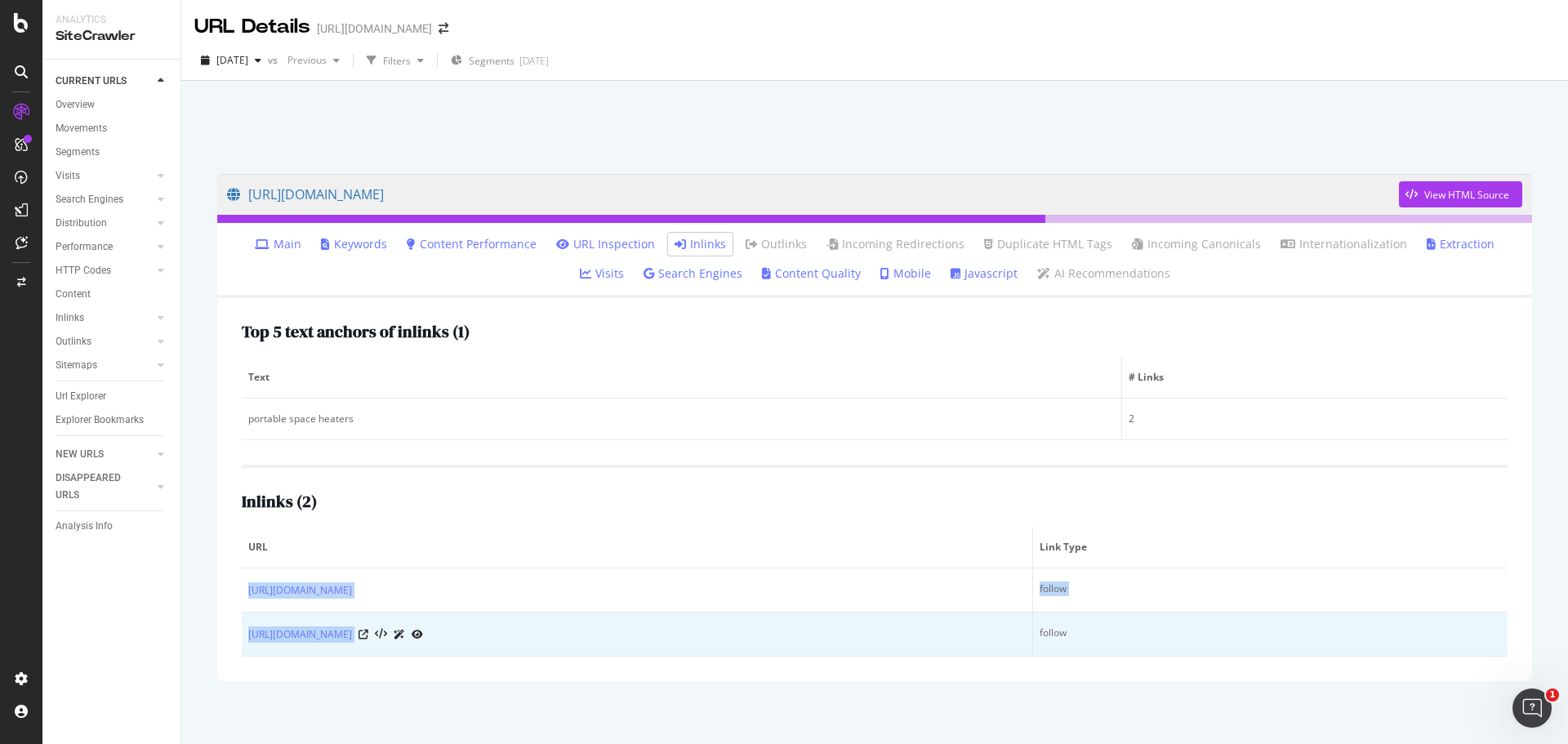
drag, startPoint x: 242, startPoint y: 586, endPoint x: 744, endPoint y: 628, distance: 503.8
click at [744, 628] on tbody "[URL][DOMAIN_NAME] follow [URL][DOMAIN_NAME] follow" at bounding box center [874, 612] width 1265 height 88
copy tbody "[URL][DOMAIN_NAME] follow [URL][DOMAIN_NAME]"
